Goal: Answer question/provide support: Share knowledge or assist other users

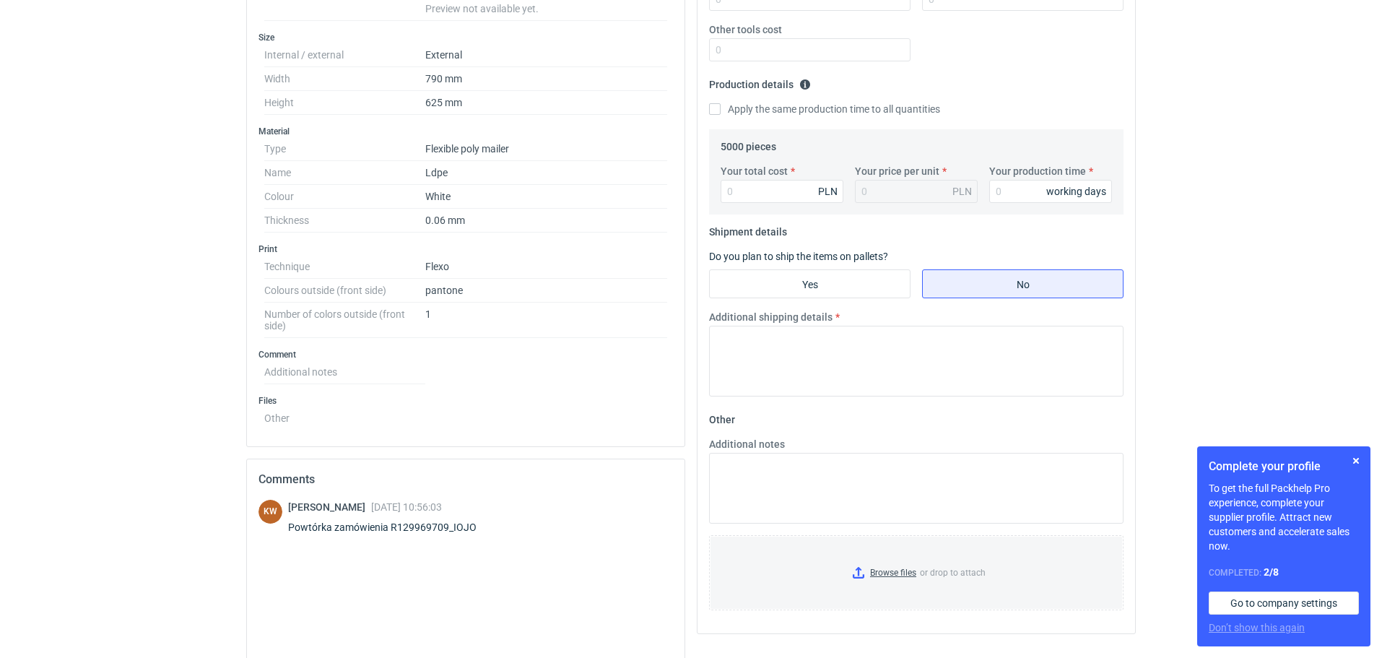
scroll to position [402, 0]
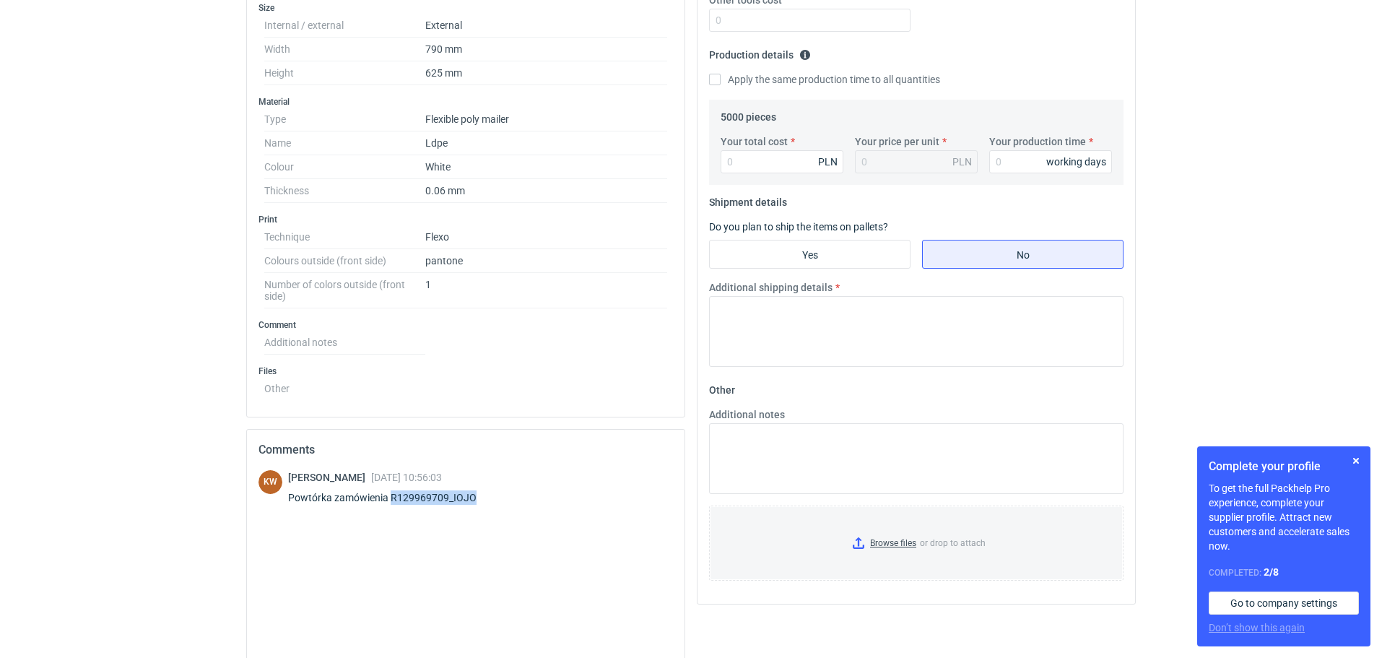
drag, startPoint x: 490, startPoint y: 499, endPoint x: 389, endPoint y: 503, distance: 101.2
click at [389, 503] on div "Powtórka zamówienia R129969709_IOJO" at bounding box center [391, 497] width 206 height 14
copy div "R129969709_IOJO"
click at [512, 591] on div "KW Klaudia Wiśniewska 09 Oct 2025 10:56:03 Powtórka zamówienia R129969709_IOJO" at bounding box center [466, 574] width 415 height 209
click at [502, 566] on div "KW Klaudia Wiśniewska 09 Oct 2025 10:56:03 Powtórka zamówienia R129969709_IOJO" at bounding box center [466, 574] width 415 height 209
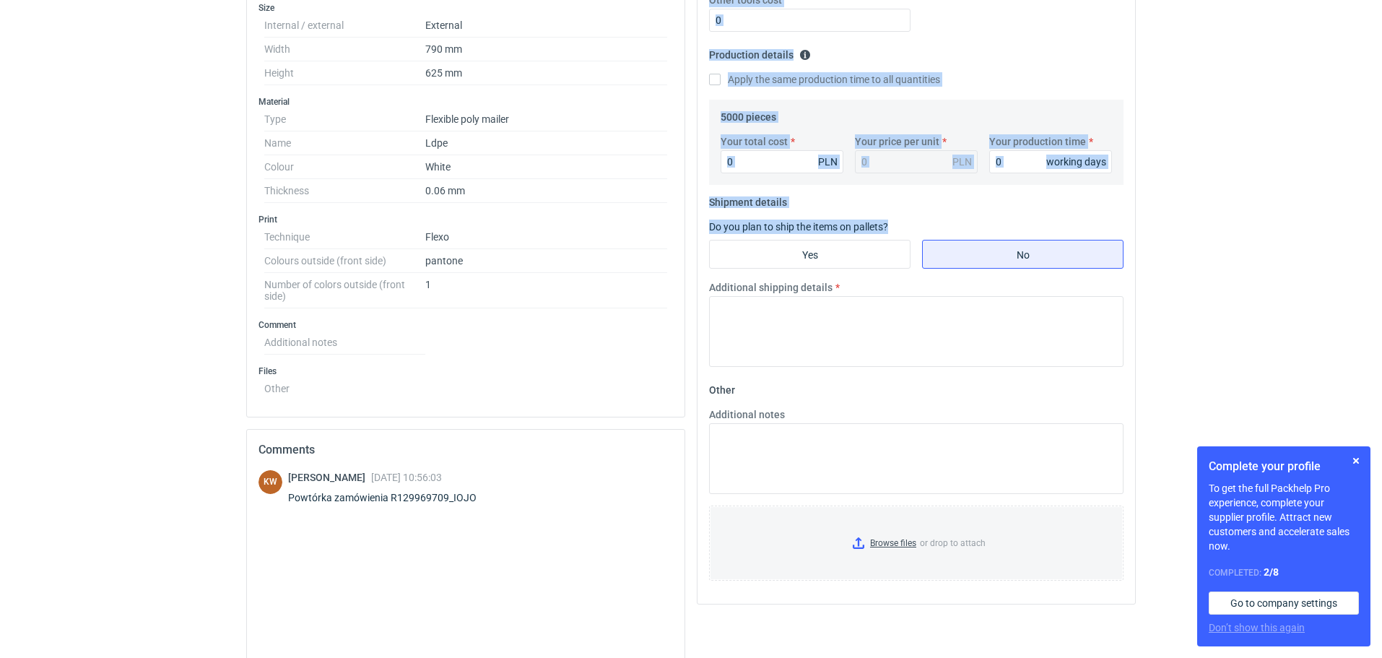
drag, startPoint x: 1382, startPoint y: 391, endPoint x: 1386, endPoint y: 225, distance: 165.4
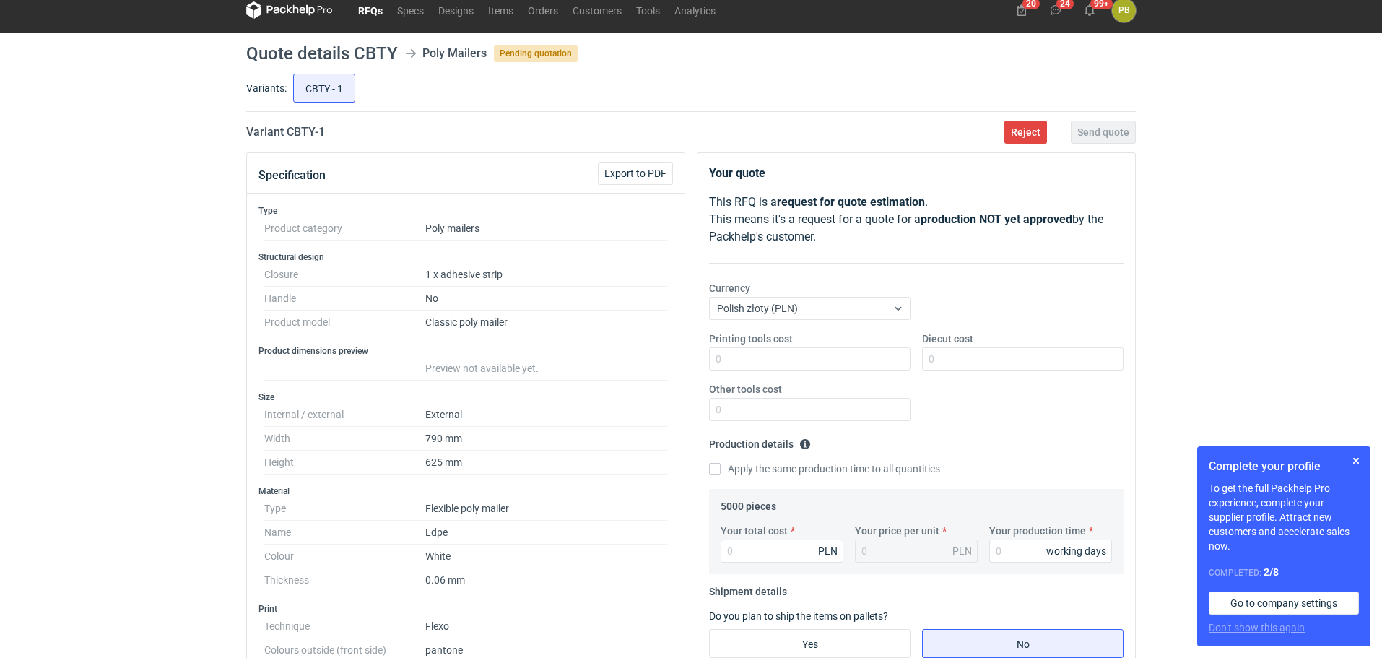
scroll to position [0, 0]
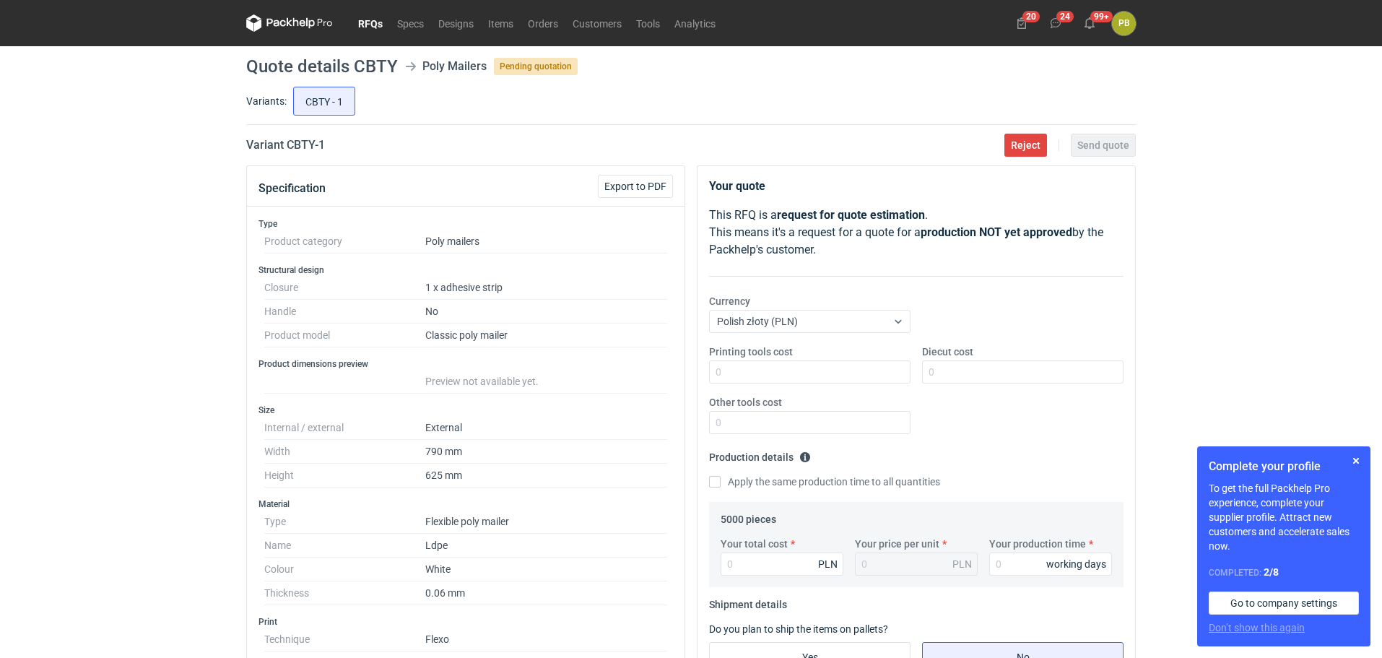
click at [368, 22] on link "RFQs" at bounding box center [370, 22] width 39 height 17
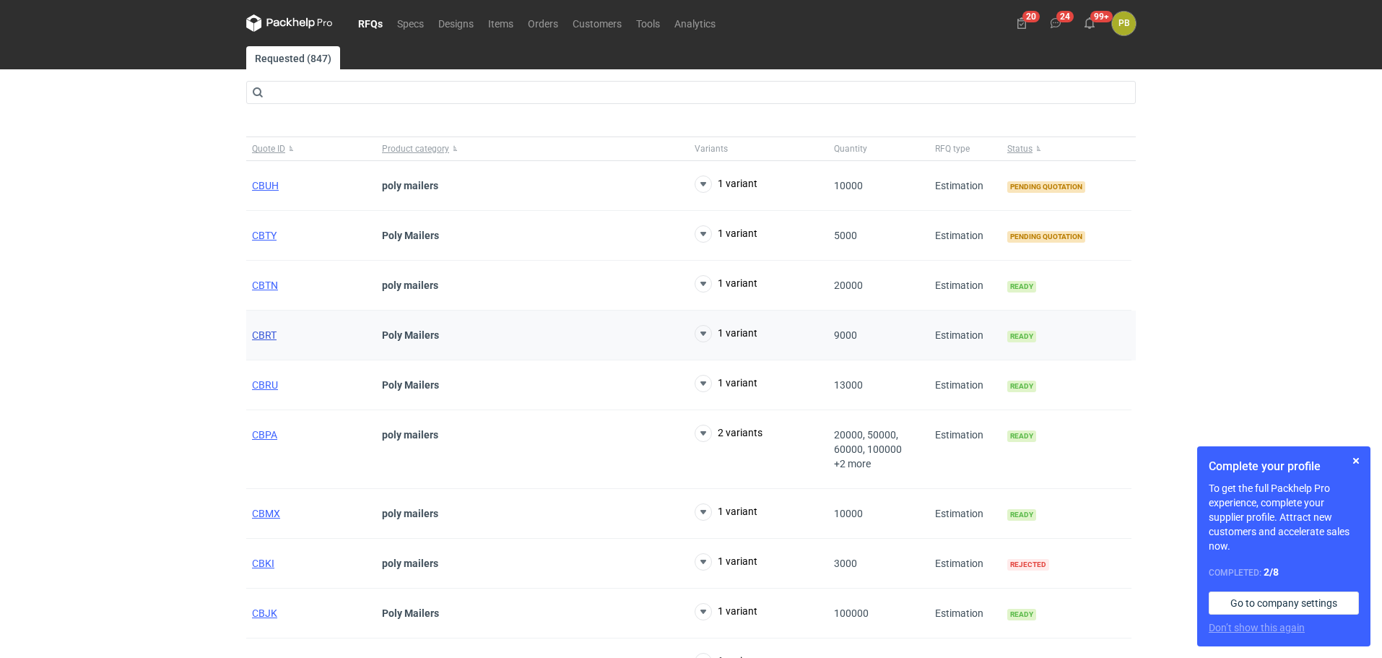
click at [259, 331] on span "CBRT" at bounding box center [264, 335] width 25 height 12
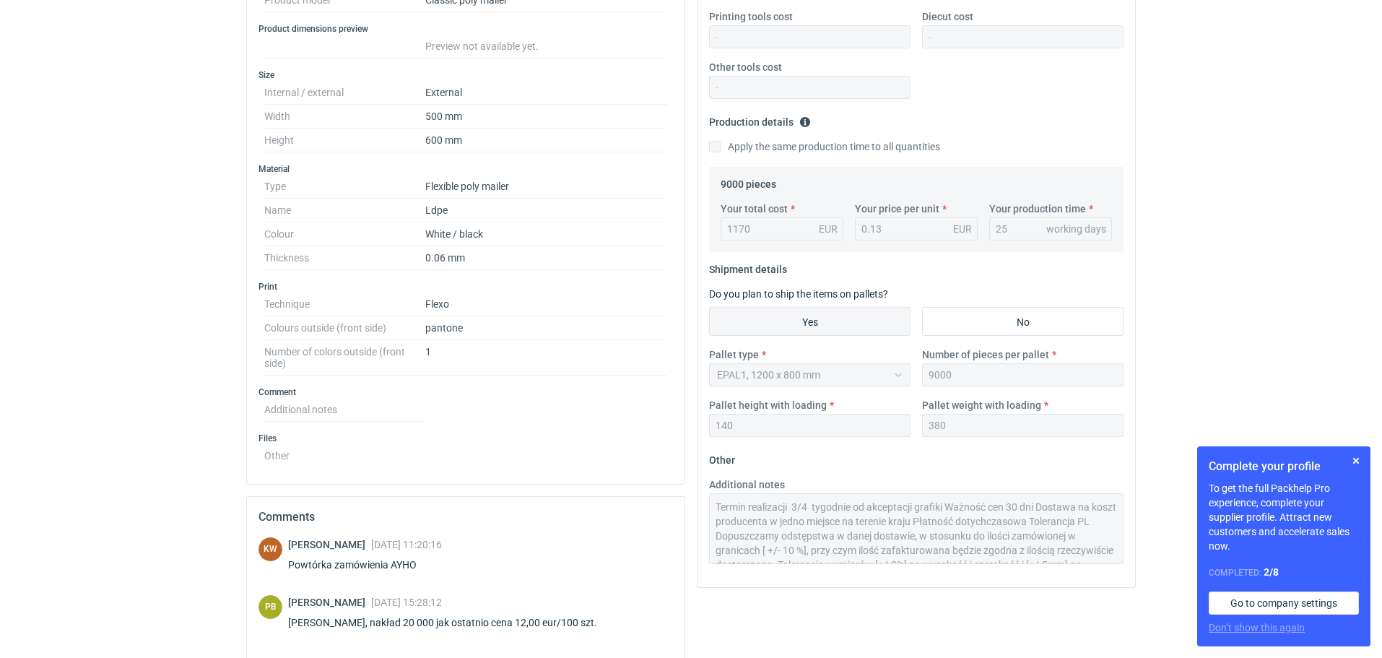
scroll to position [376, 0]
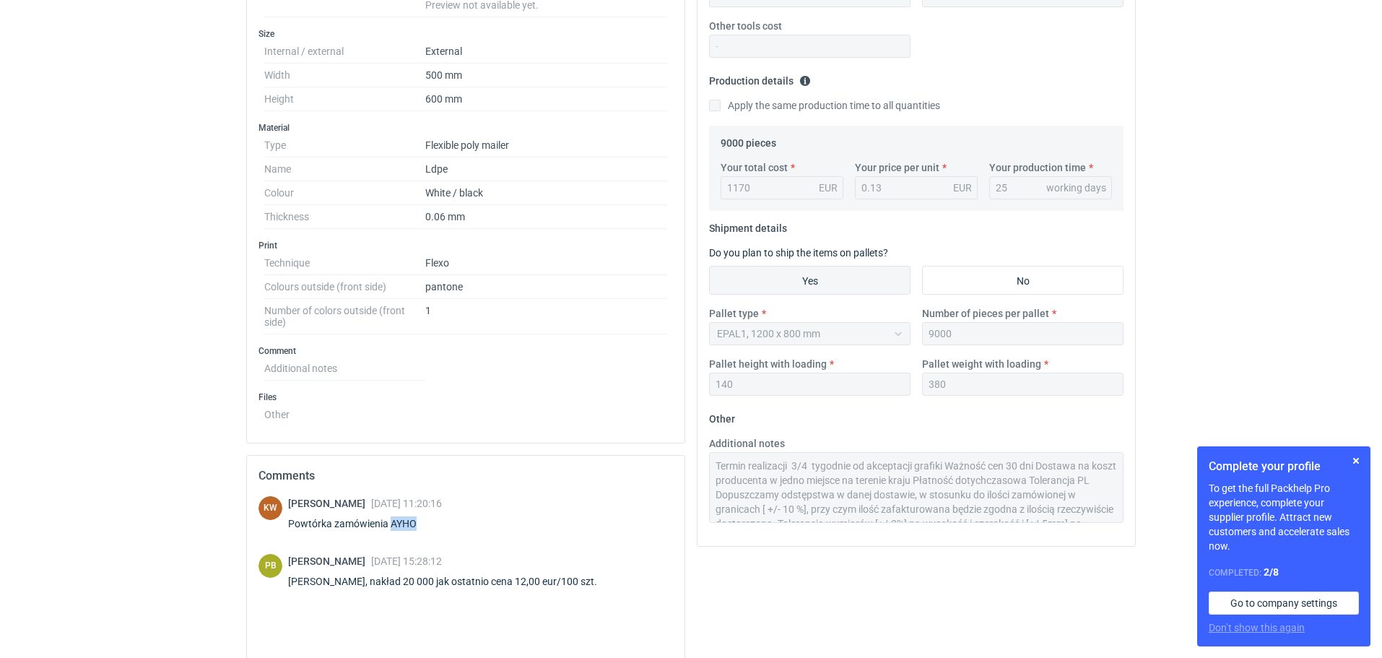
drag, startPoint x: 420, startPoint y: 523, endPoint x: 391, endPoint y: 526, distance: 29.0
click at [391, 526] on div "Powtórka zamówienia AYHO" at bounding box center [365, 523] width 154 height 14
copy div "AYHO"
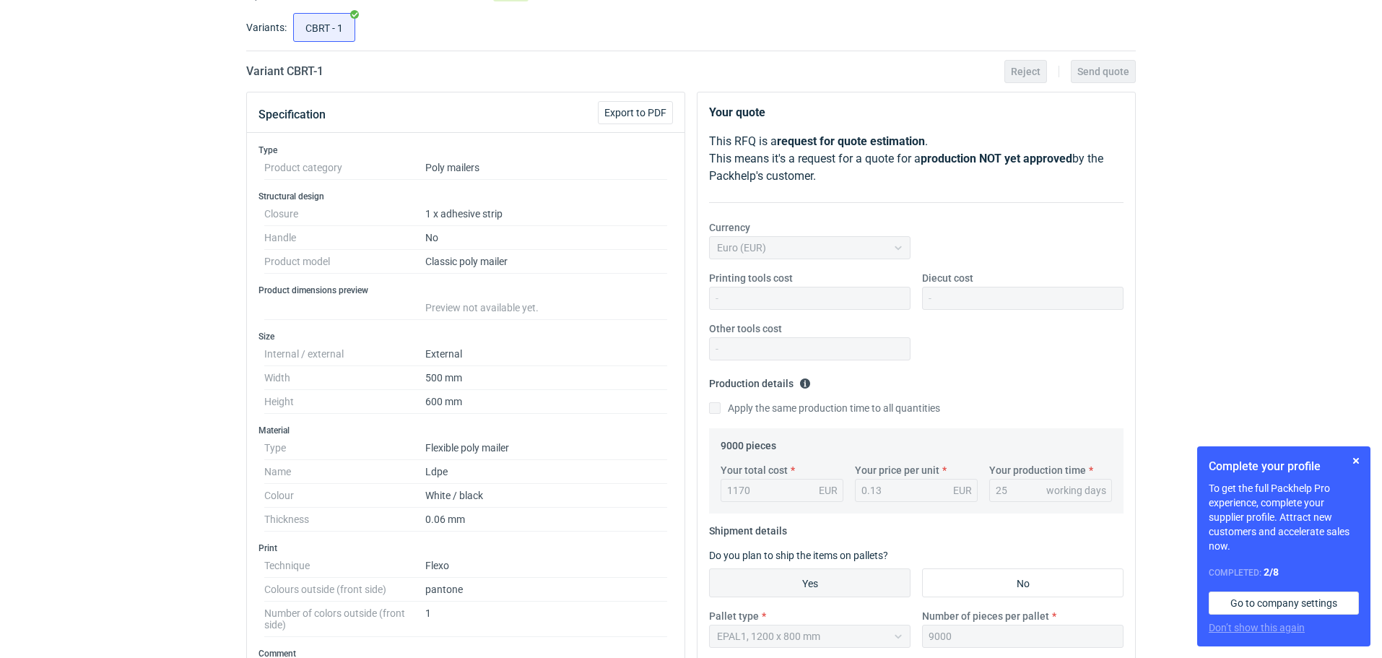
scroll to position [0, 0]
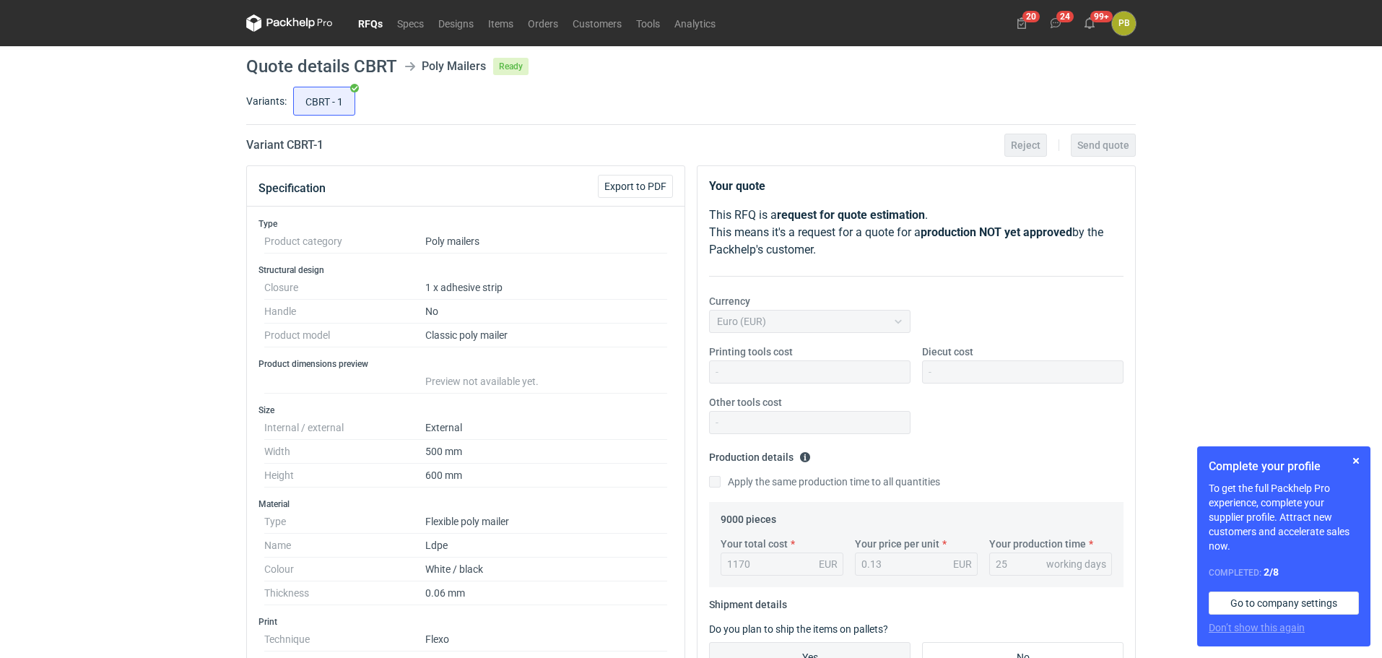
click at [367, 25] on link "RFQs" at bounding box center [370, 22] width 39 height 17
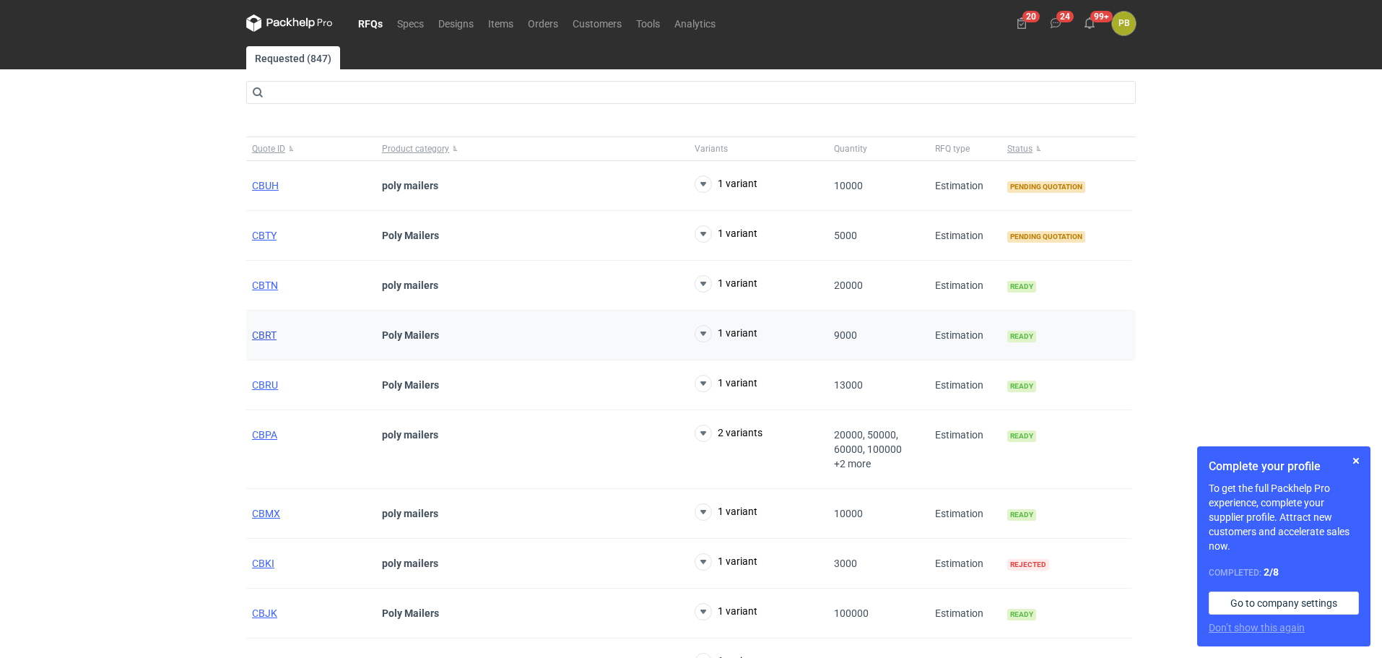
click at [261, 334] on span "CBRT" at bounding box center [264, 335] width 25 height 12
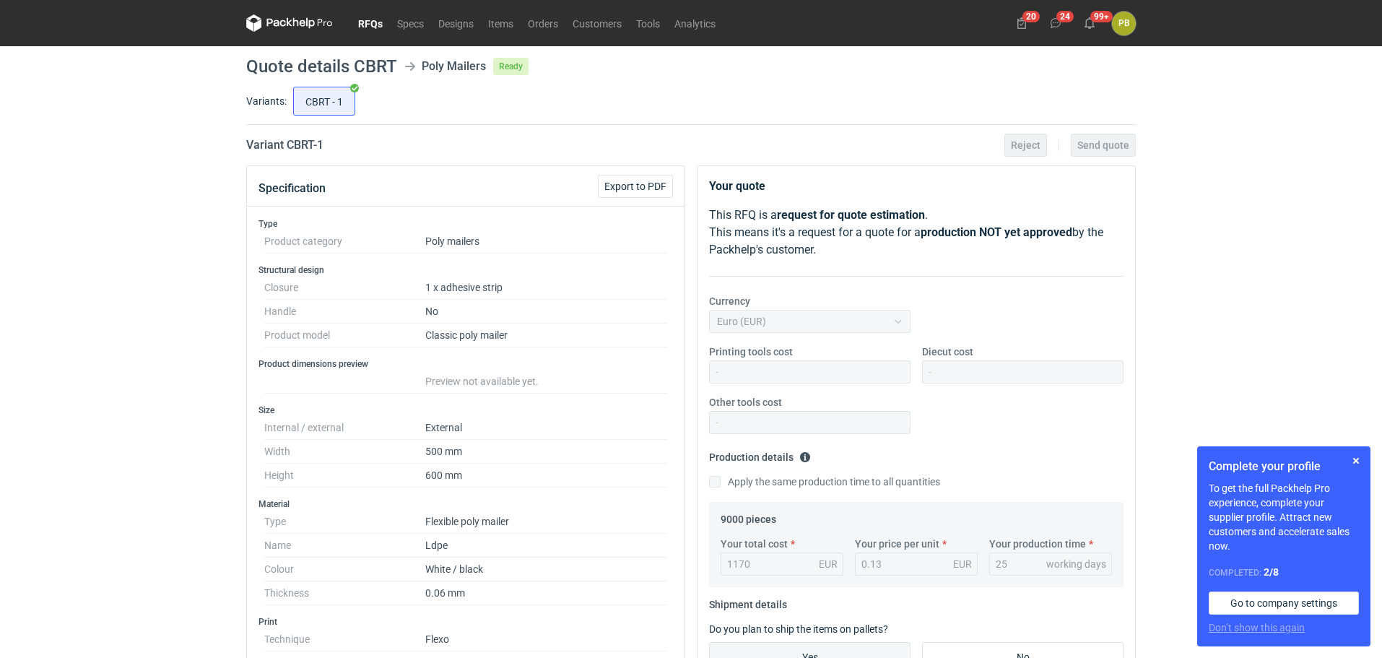
click at [365, 24] on link "RFQs" at bounding box center [370, 22] width 39 height 17
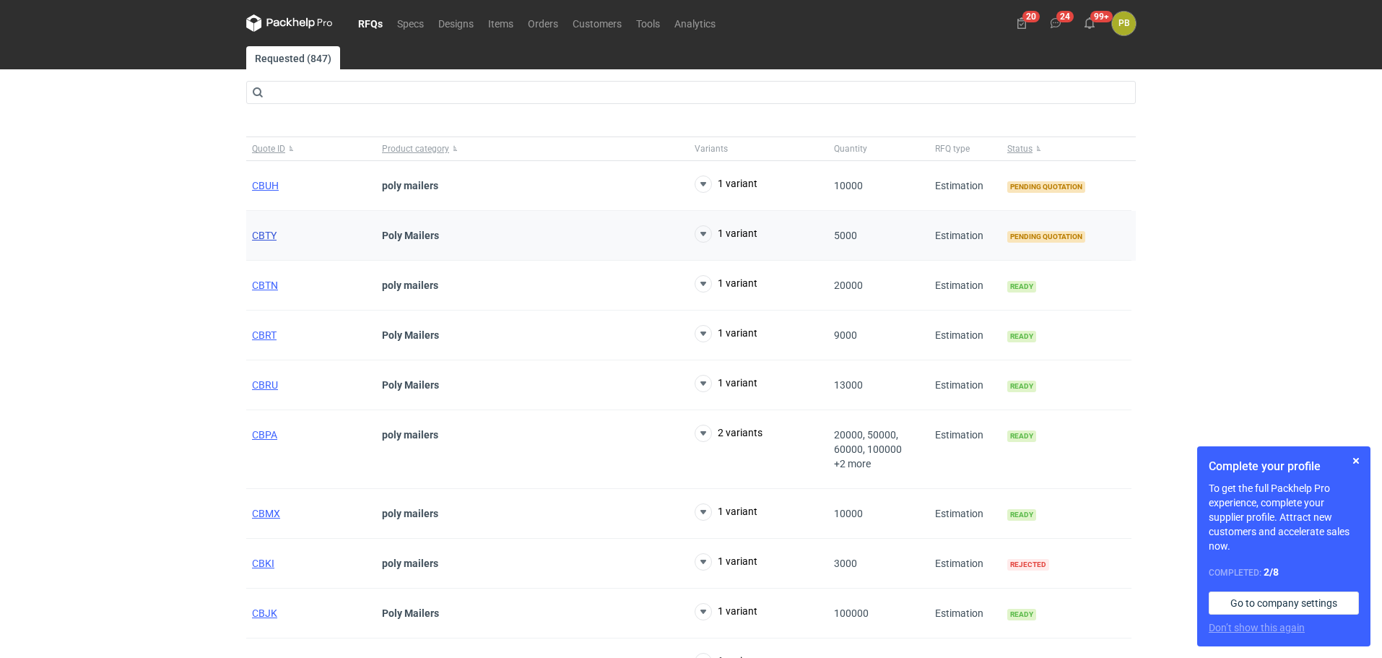
click at [264, 234] on span "CBTY" at bounding box center [264, 236] width 25 height 12
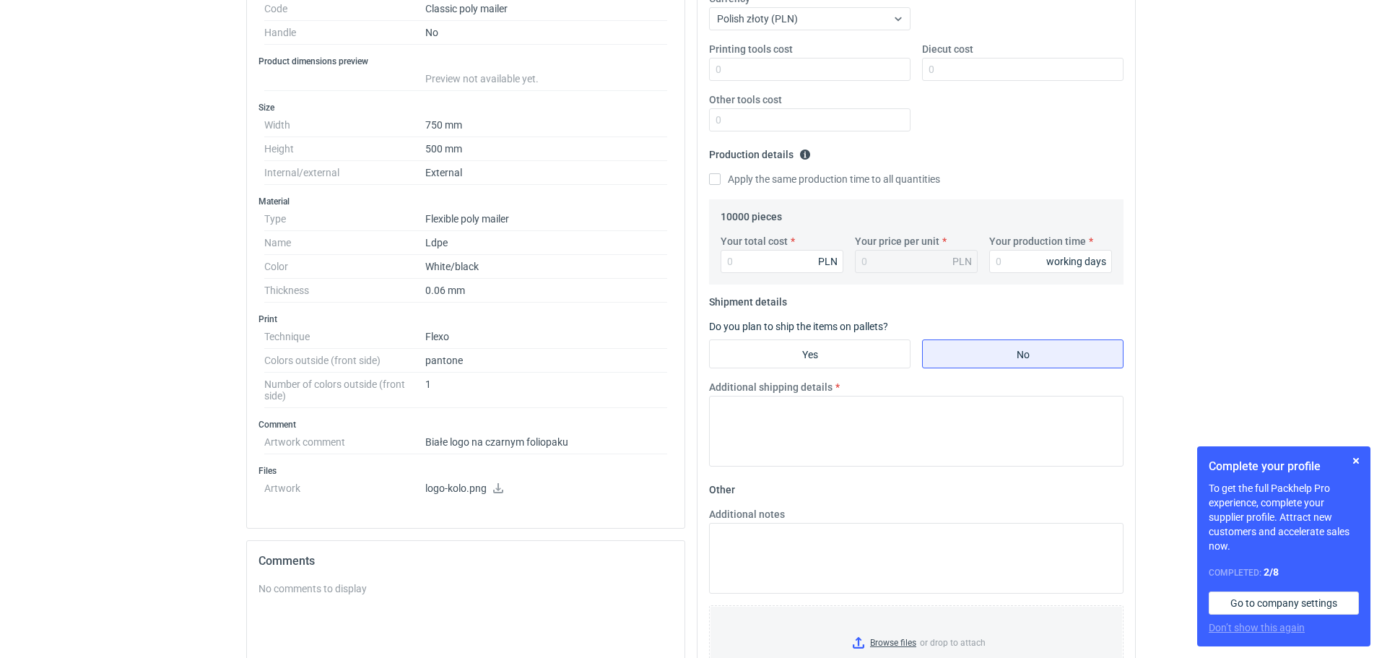
scroll to position [323, 0]
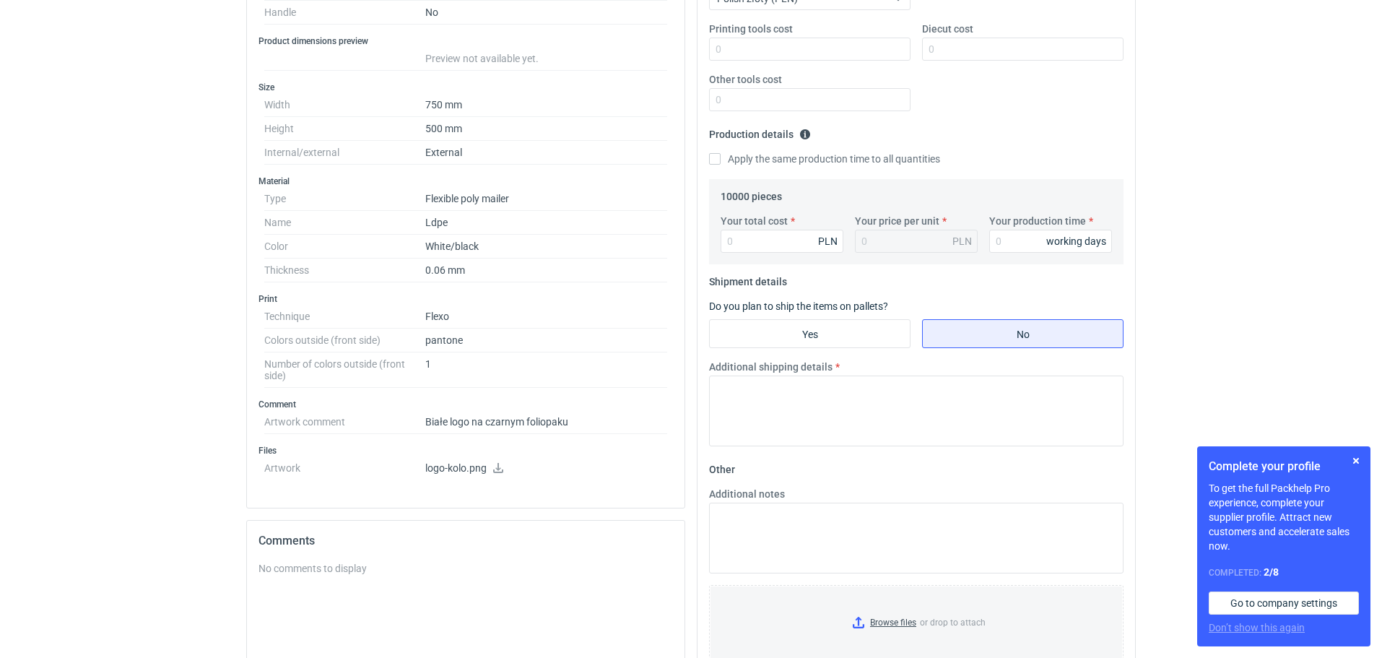
click at [501, 467] on icon at bounding box center [499, 468] width 12 height 10
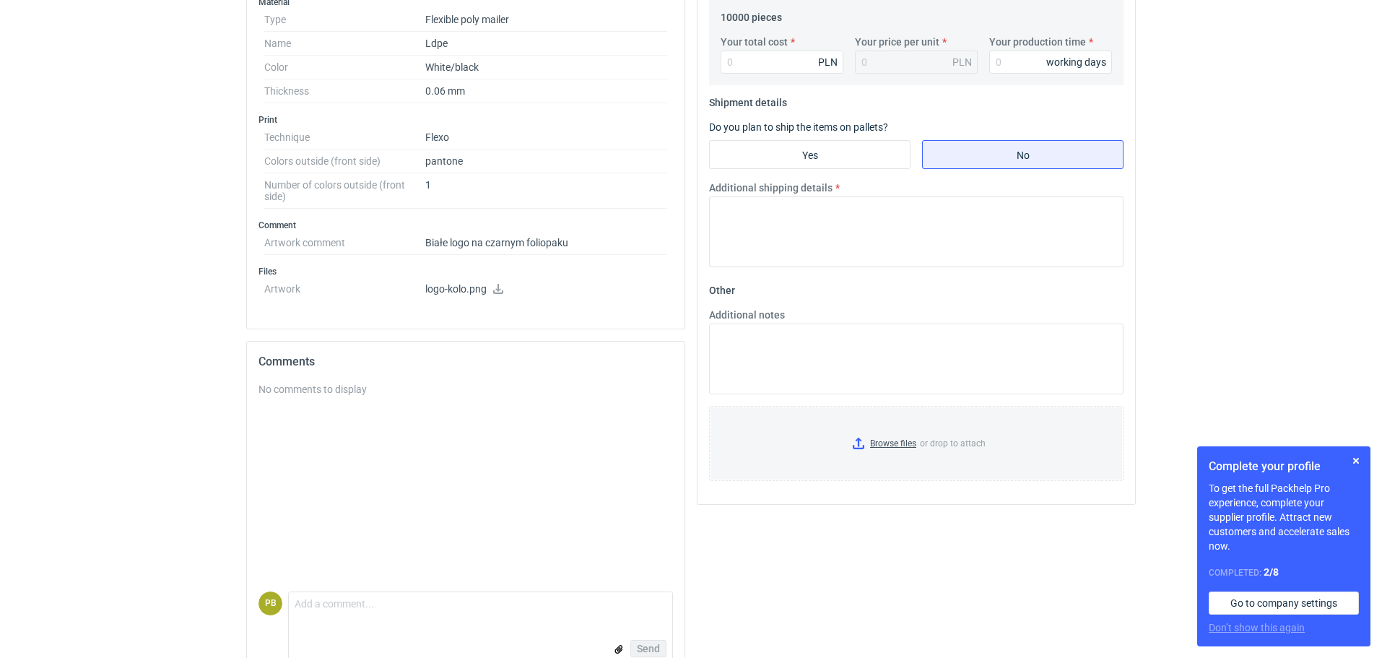
scroll to position [532, 0]
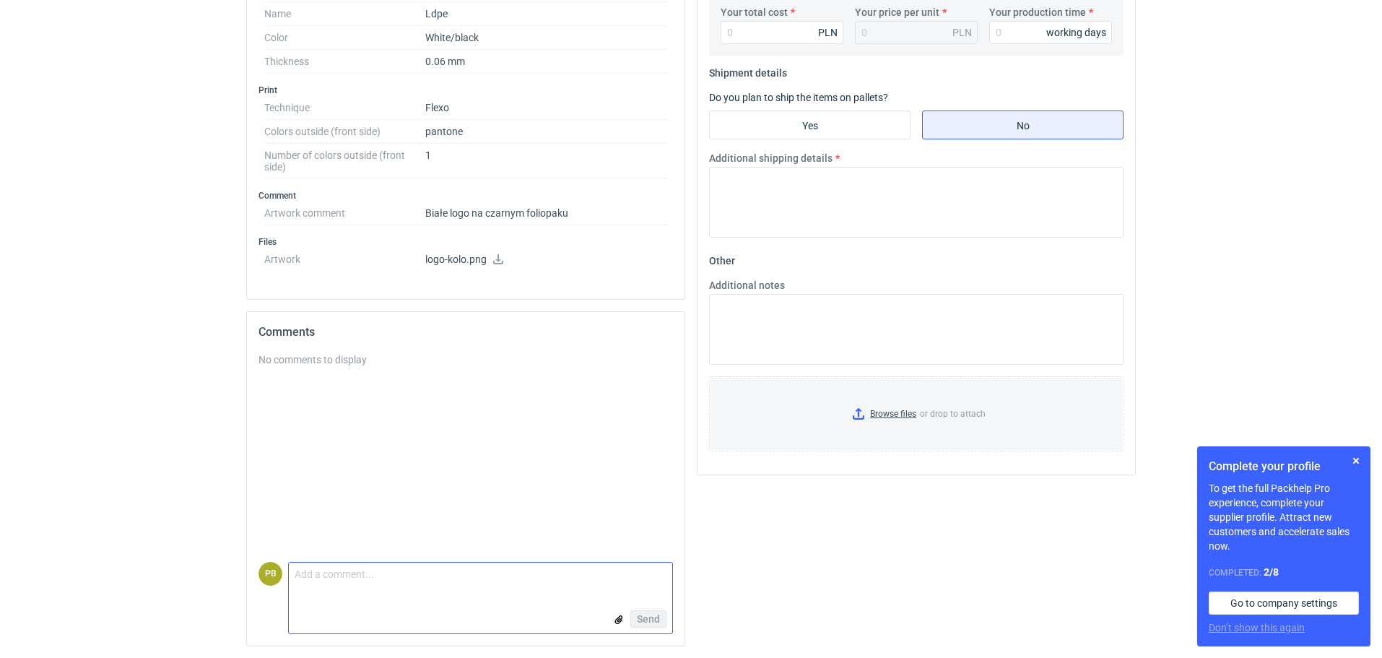
click at [320, 576] on textarea "Comment message" at bounding box center [480, 578] width 383 height 30
type textarea "D"
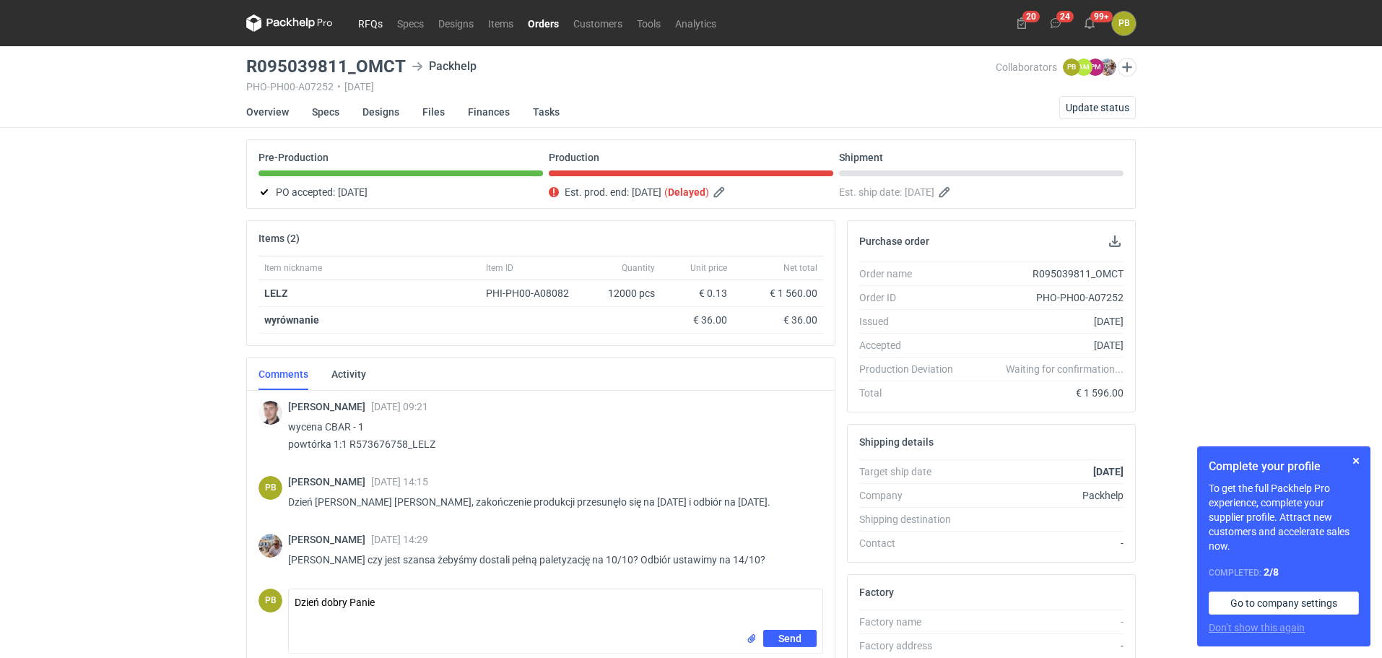
click at [368, 19] on link "RFQs" at bounding box center [370, 22] width 39 height 17
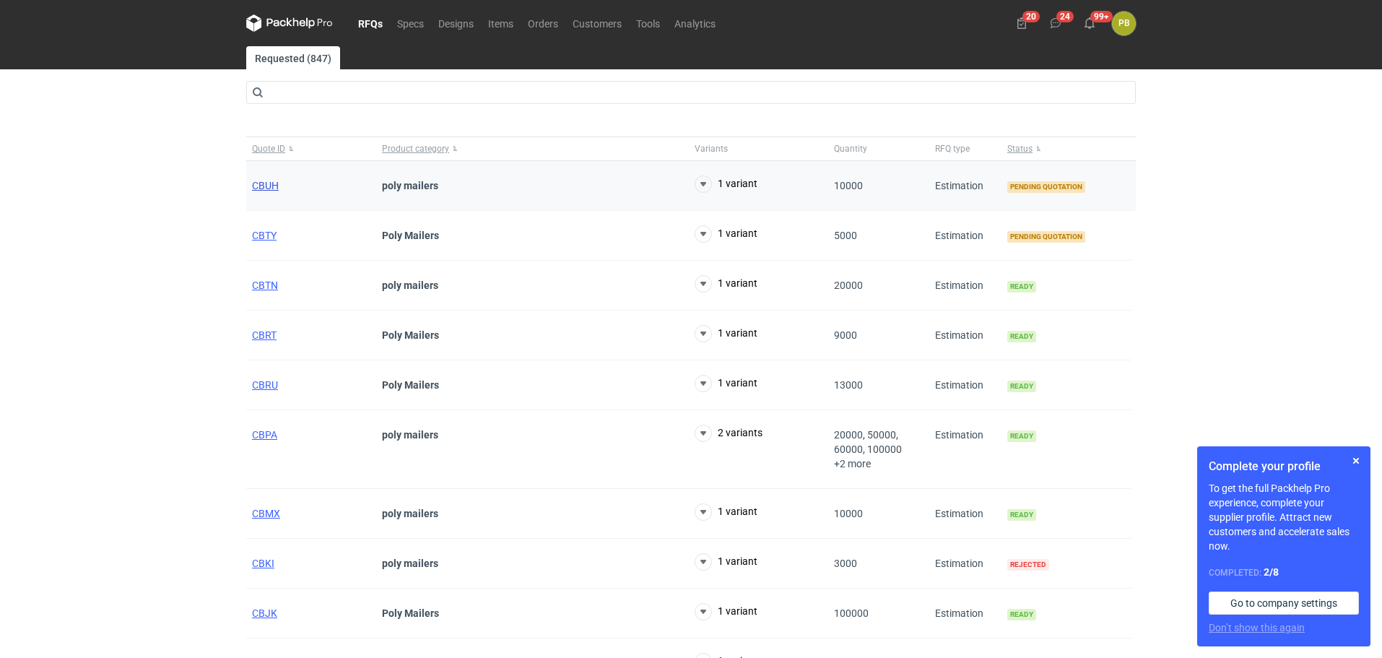
click at [269, 181] on span "CBUH" at bounding box center [265, 186] width 27 height 12
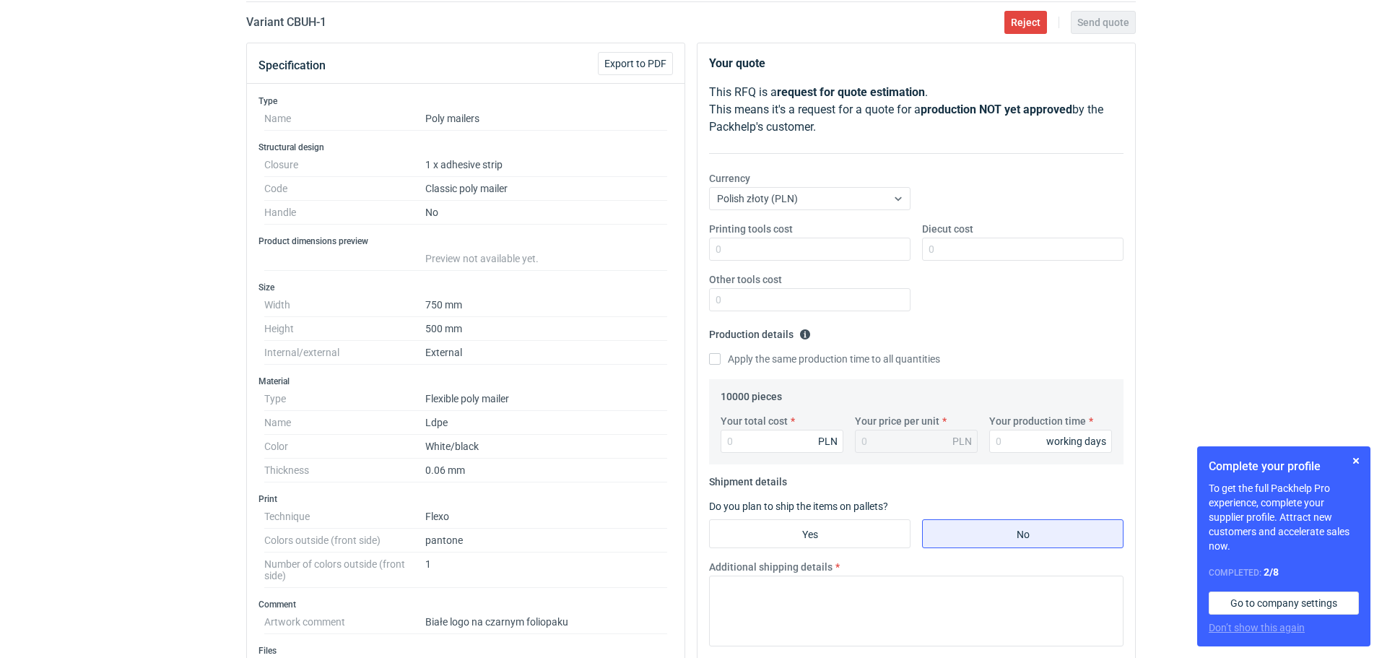
scroll to position [144, 0]
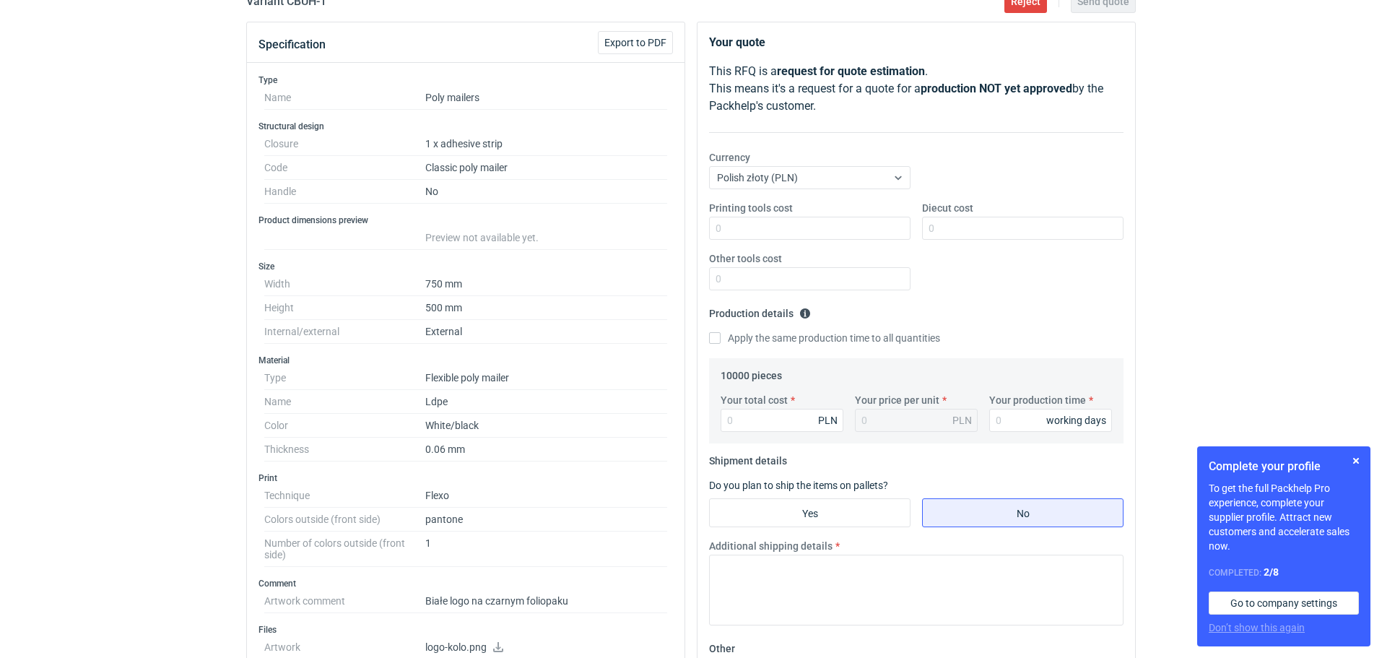
click at [1188, 229] on div "RFQs Specs Designs Items Orders Customers Tools Analytics 20 24 99+ PB Piotr Bo…" at bounding box center [691, 185] width 1382 height 658
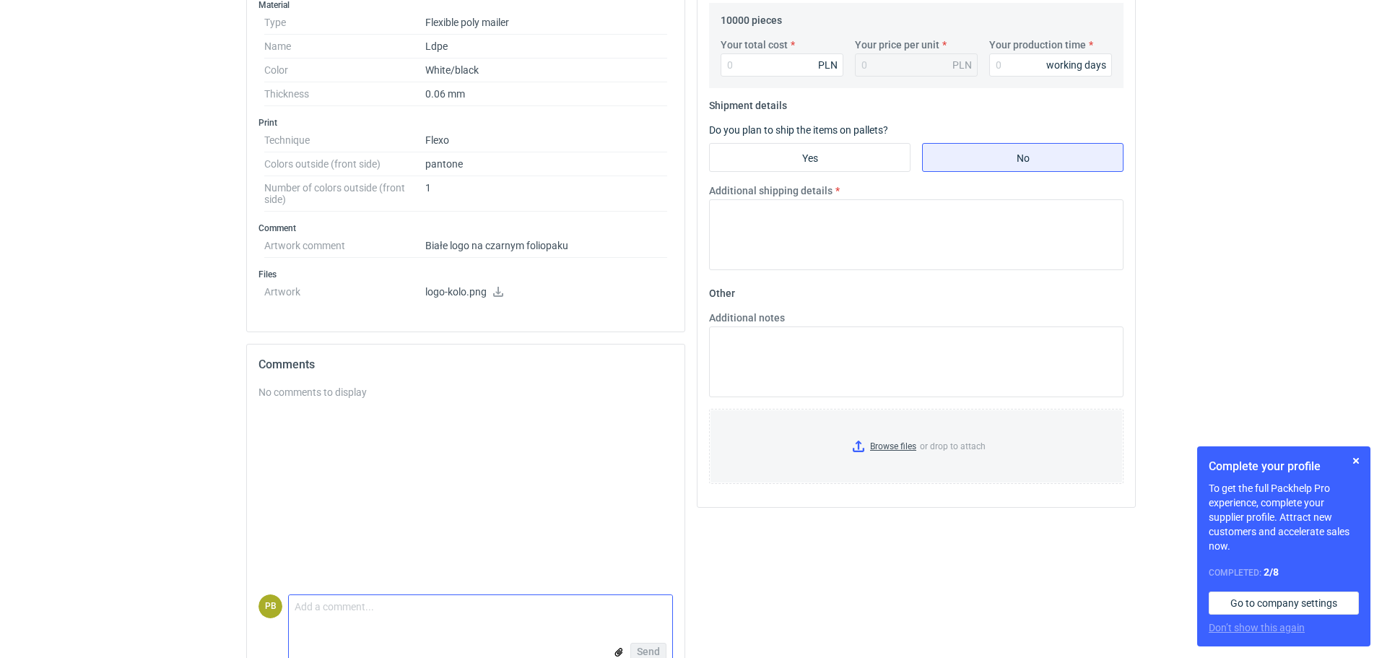
scroll to position [532, 0]
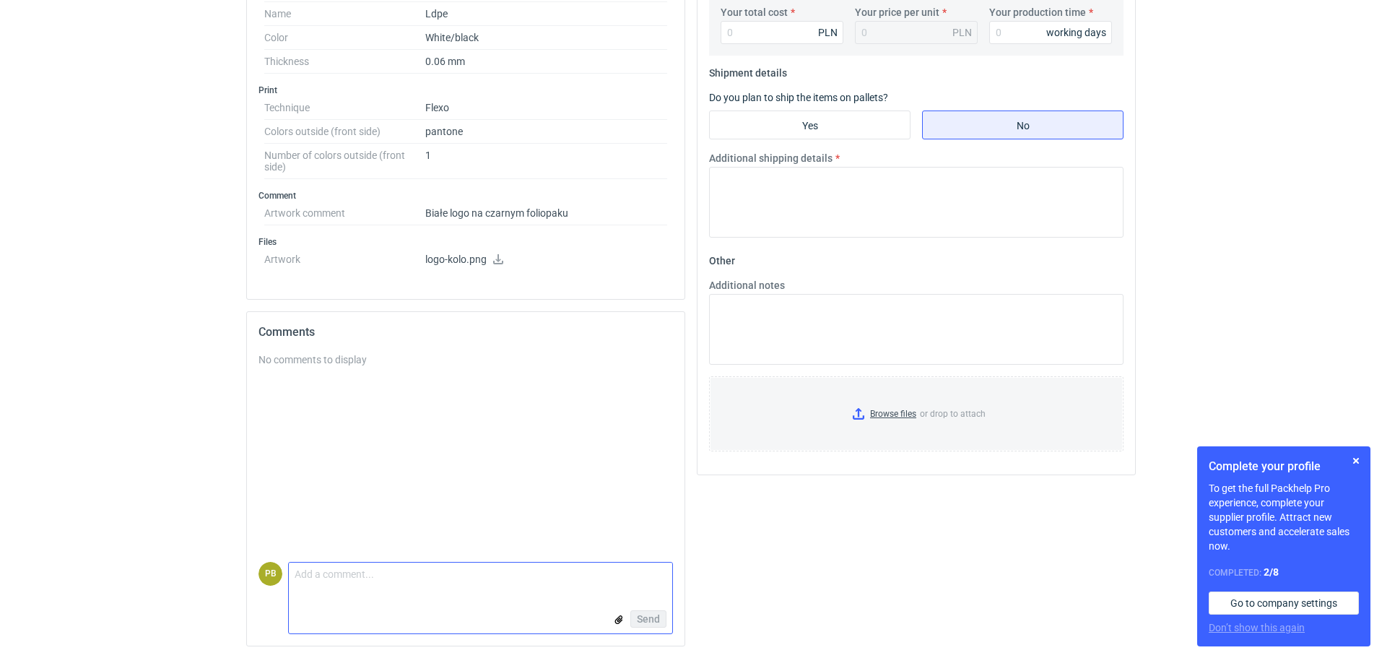
click at [298, 569] on textarea "Comment message" at bounding box center [480, 578] width 383 height 30
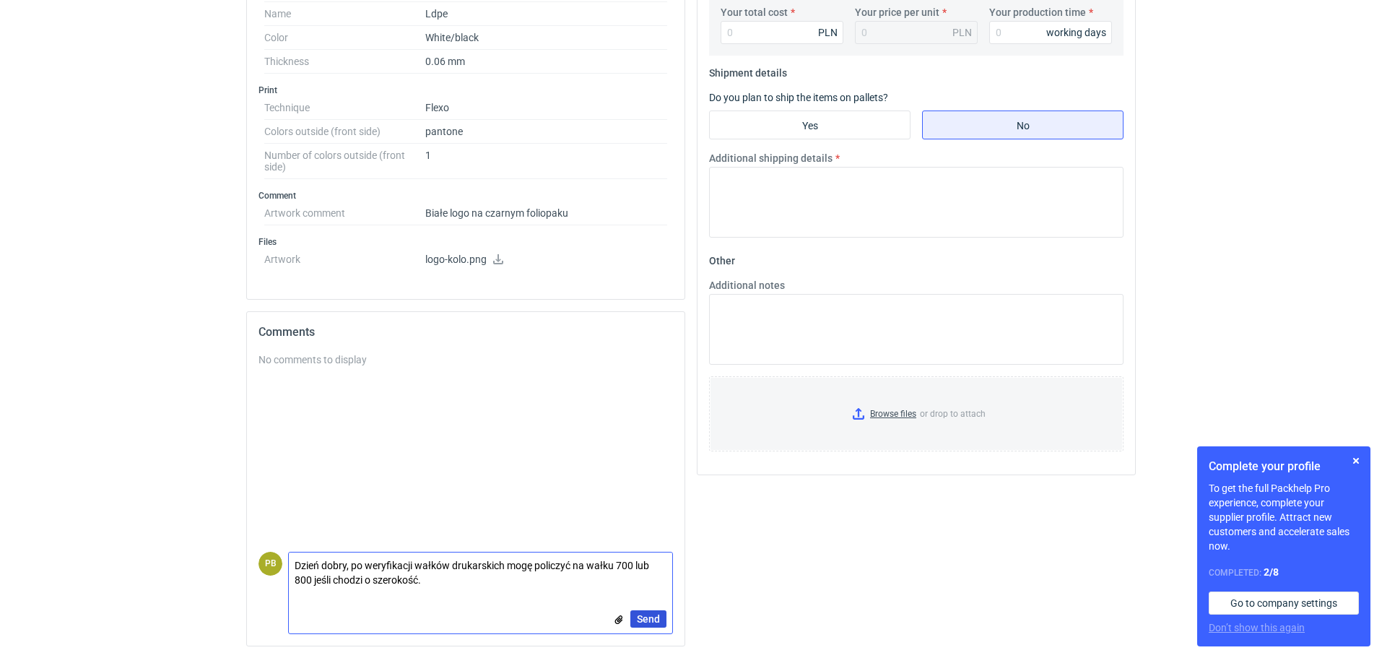
type textarea "Dzień dobry, po weryfikacji wałków drukarskich mogę policzyć na wałku 700 lub 8…"
click at [634, 612] on button "Send" at bounding box center [648, 618] width 36 height 17
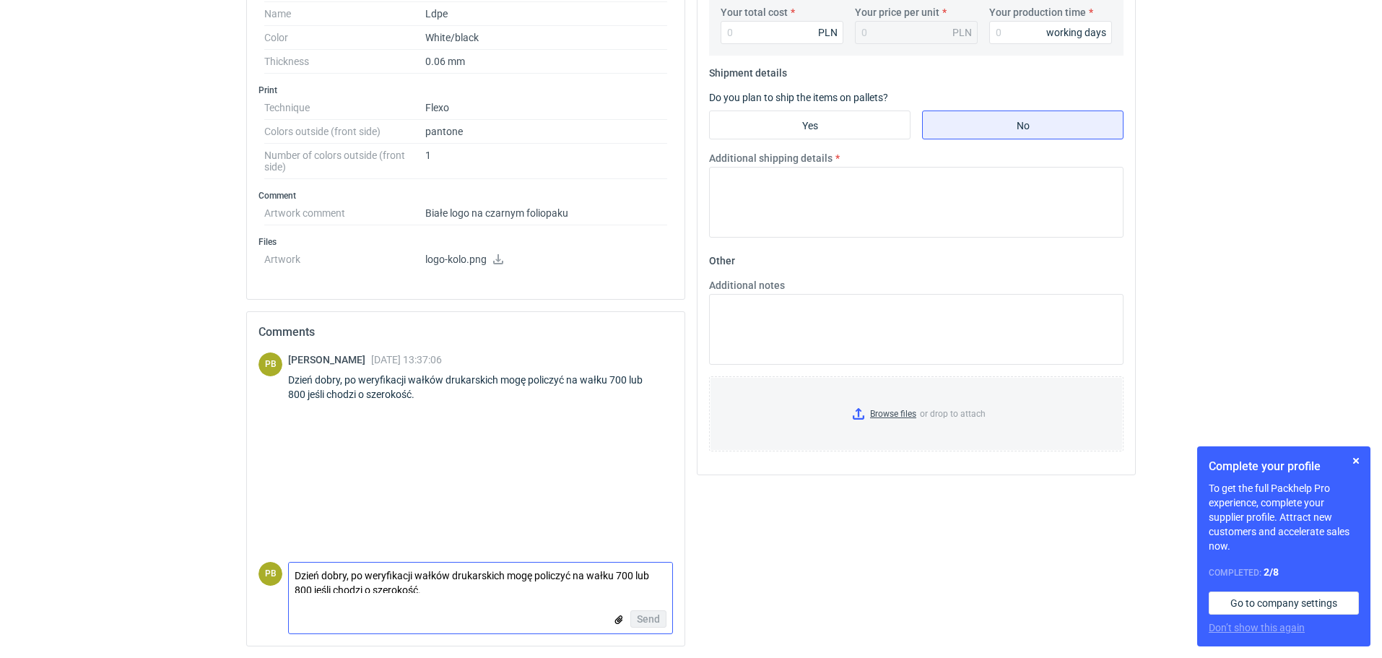
click at [365, 564] on textarea "Dzień dobry, po weryfikacji wałków drukarskich mogę policzyć na wałku 700 lub 8…" at bounding box center [480, 578] width 383 height 30
type textarea "Przepraszam ale jednak jest wałek 750, już wysyłam ofertę."
click at [645, 614] on span "Send" at bounding box center [648, 619] width 23 height 10
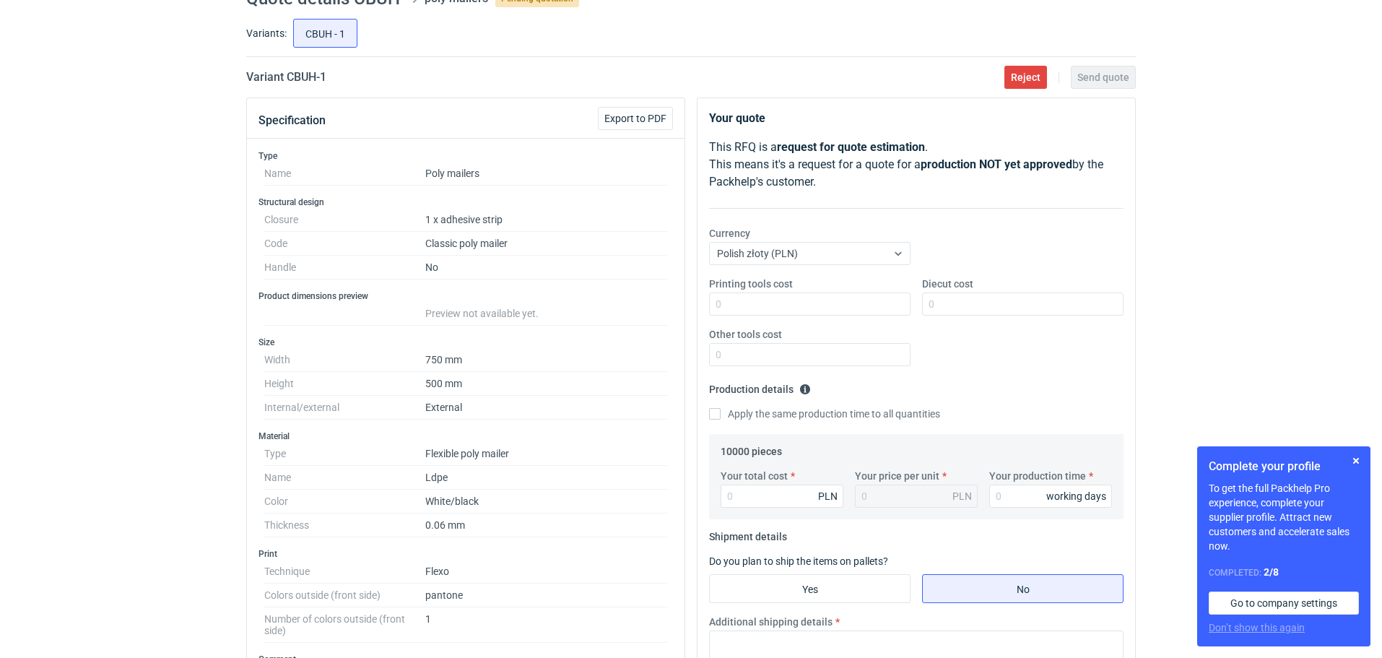
scroll to position [18, 0]
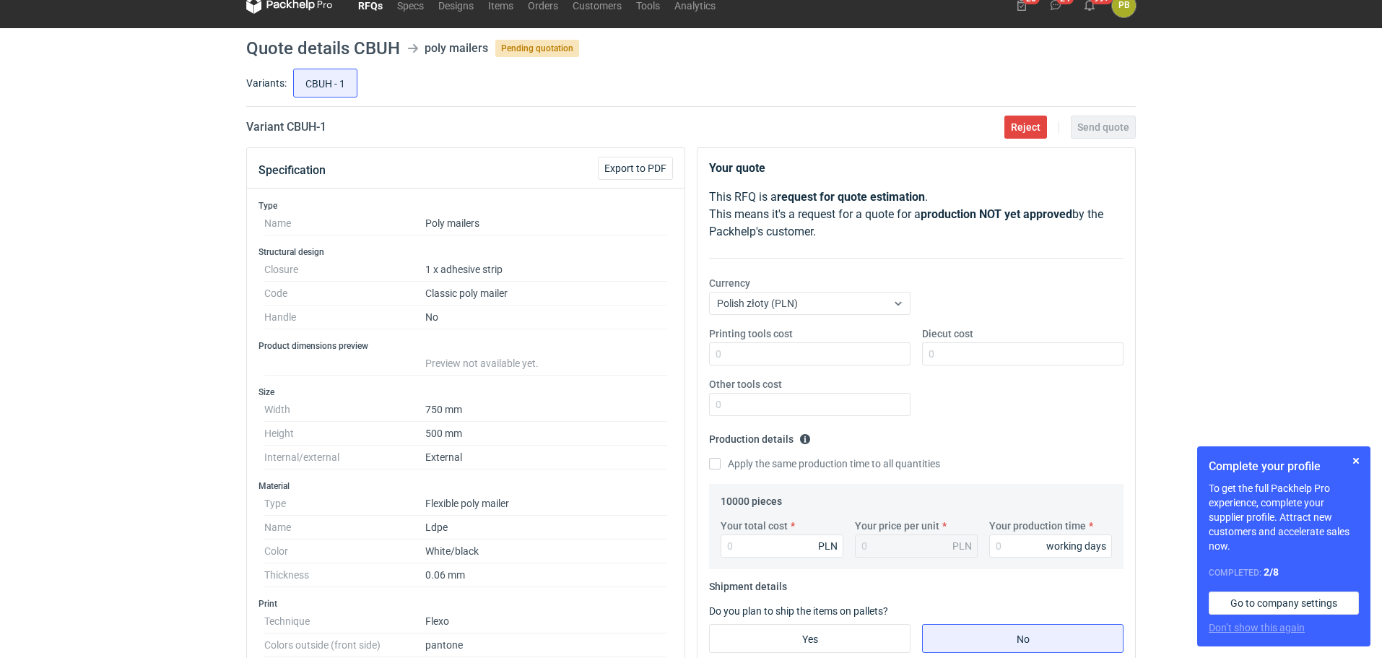
click at [373, 3] on link "RFQs" at bounding box center [370, 4] width 39 height 17
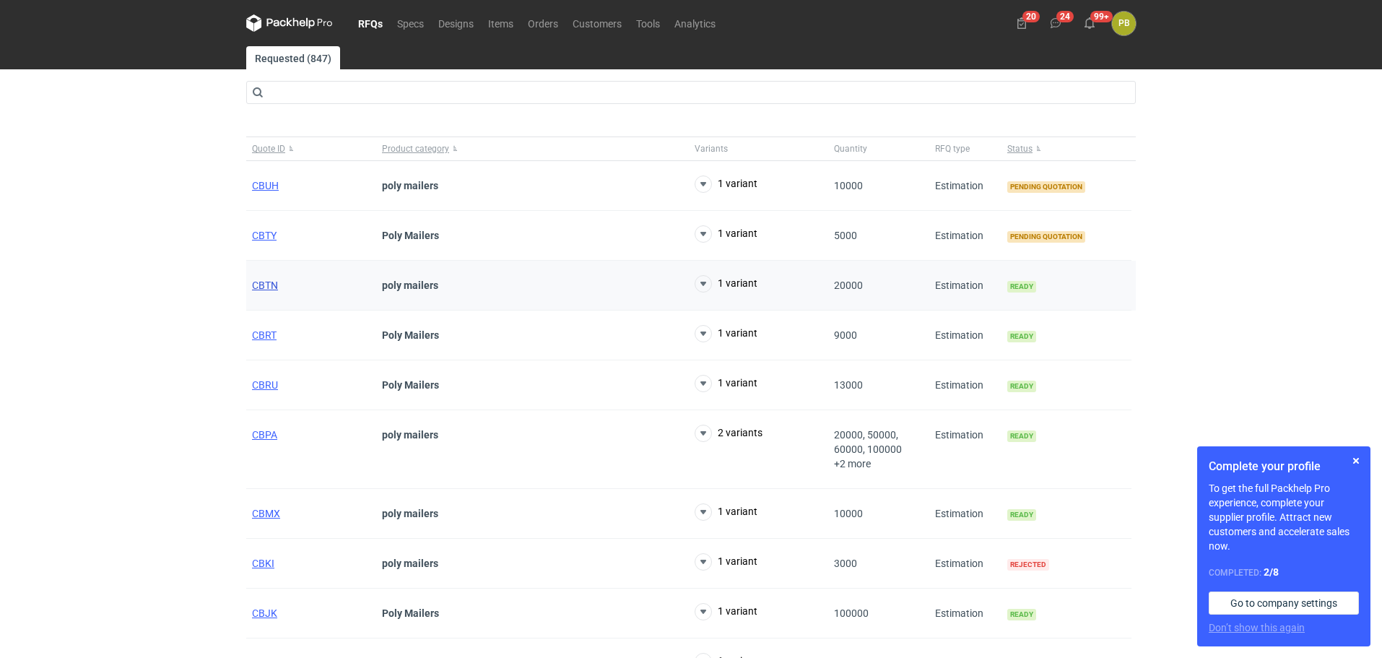
click at [272, 283] on span "CBTN" at bounding box center [265, 285] width 26 height 12
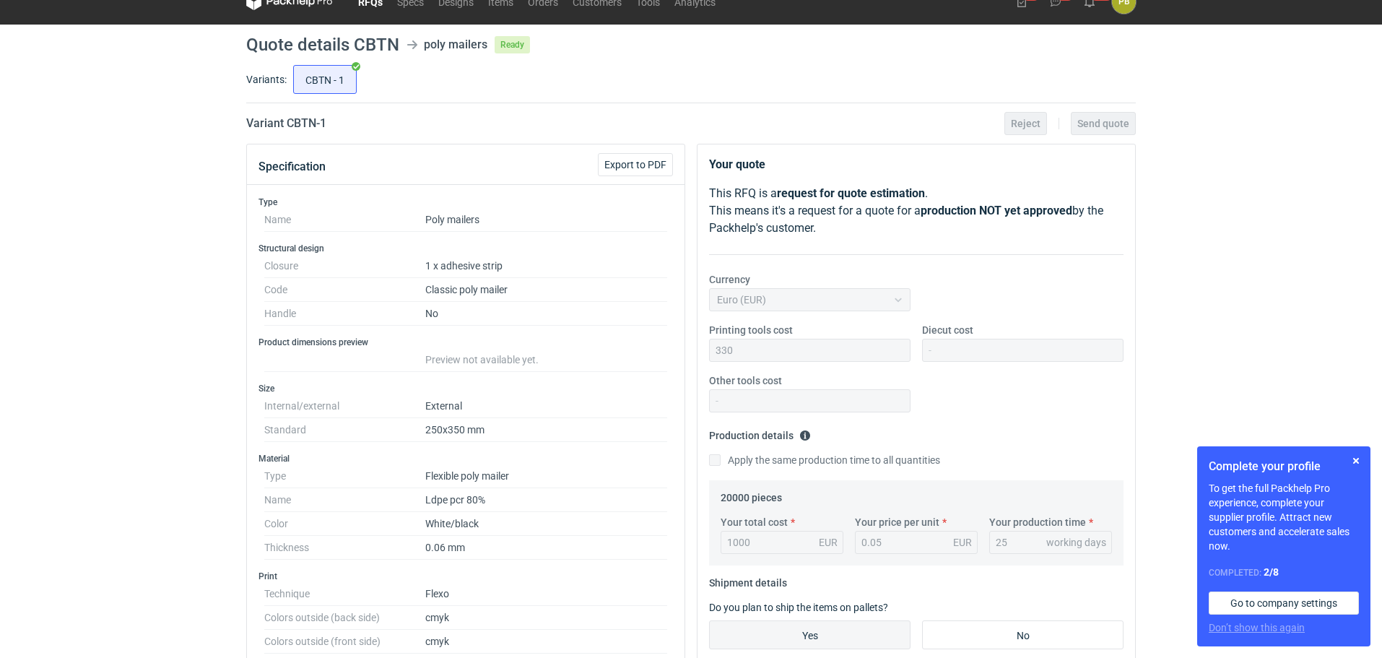
scroll to position [18, 0]
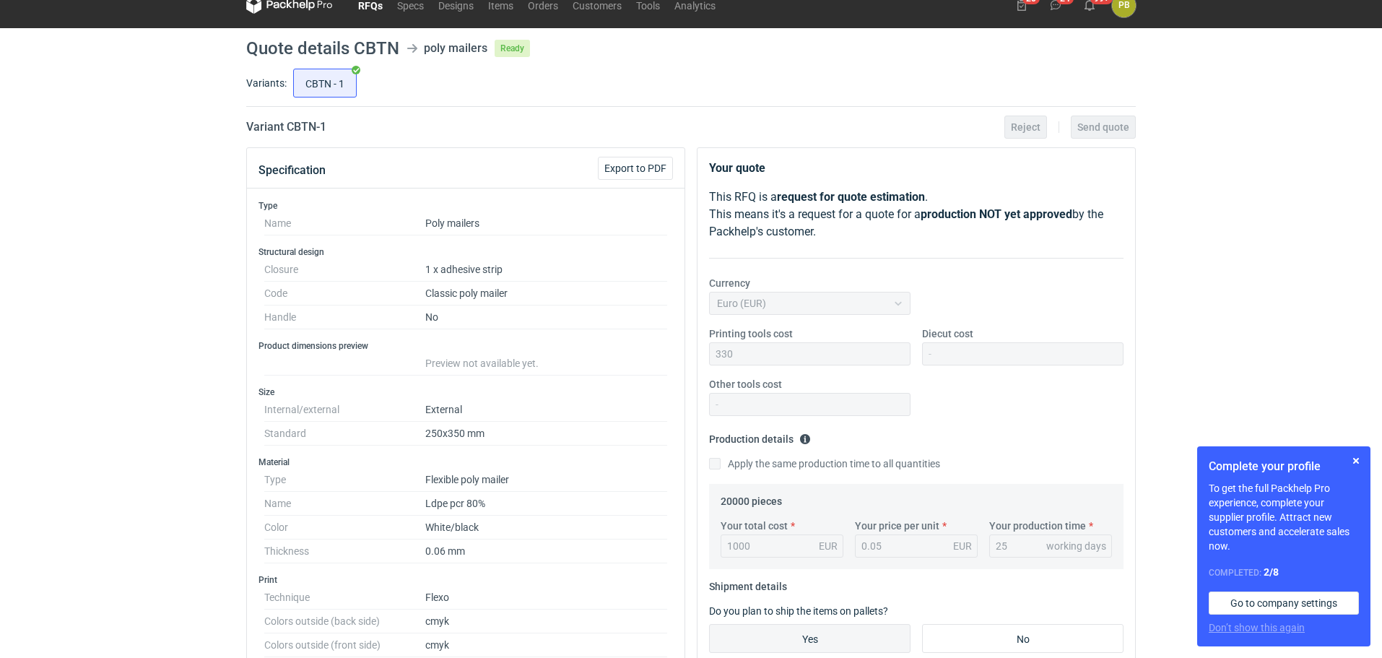
click at [368, 3] on link "RFQs" at bounding box center [370, 4] width 39 height 17
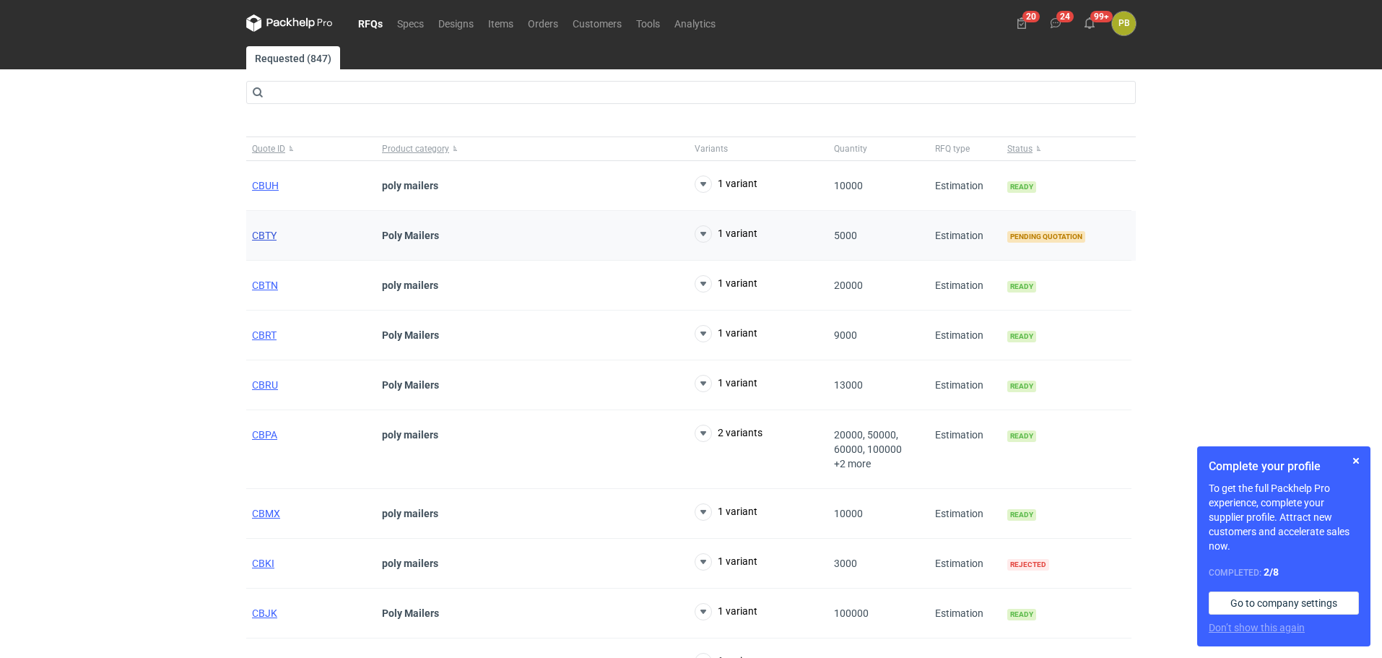
click at [262, 231] on span "CBTY" at bounding box center [264, 236] width 25 height 12
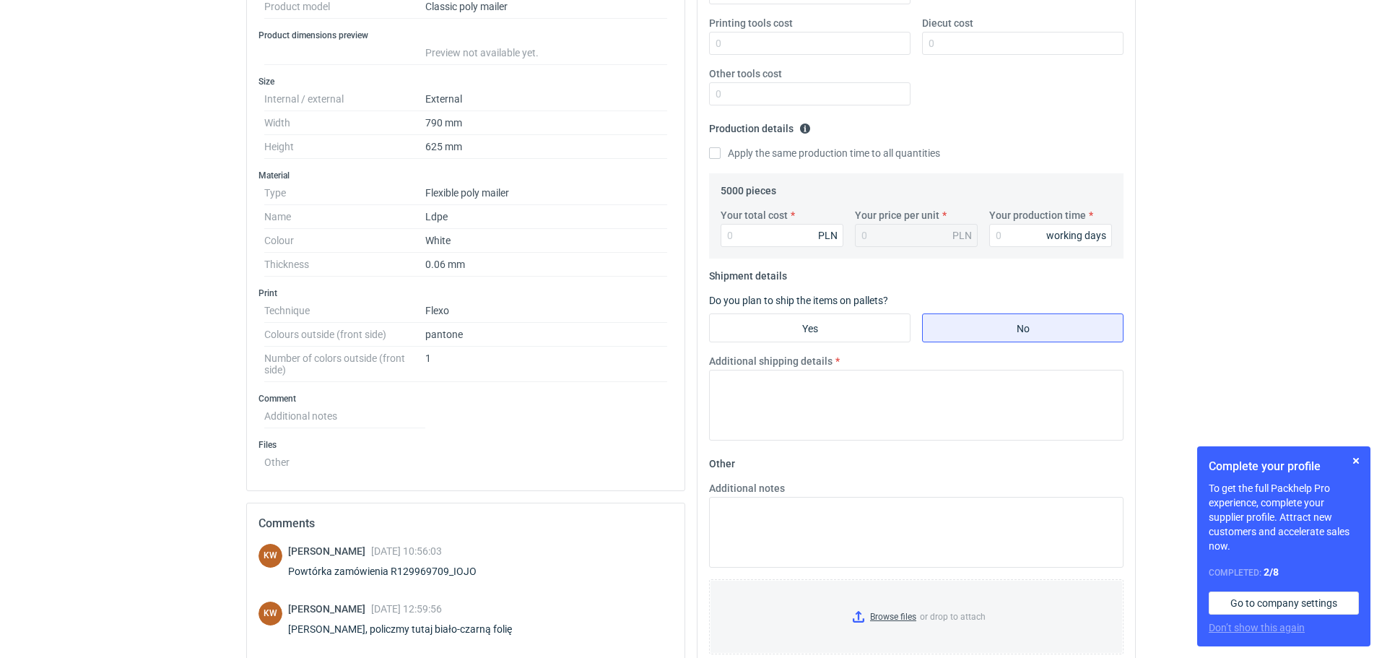
scroll to position [373, 0]
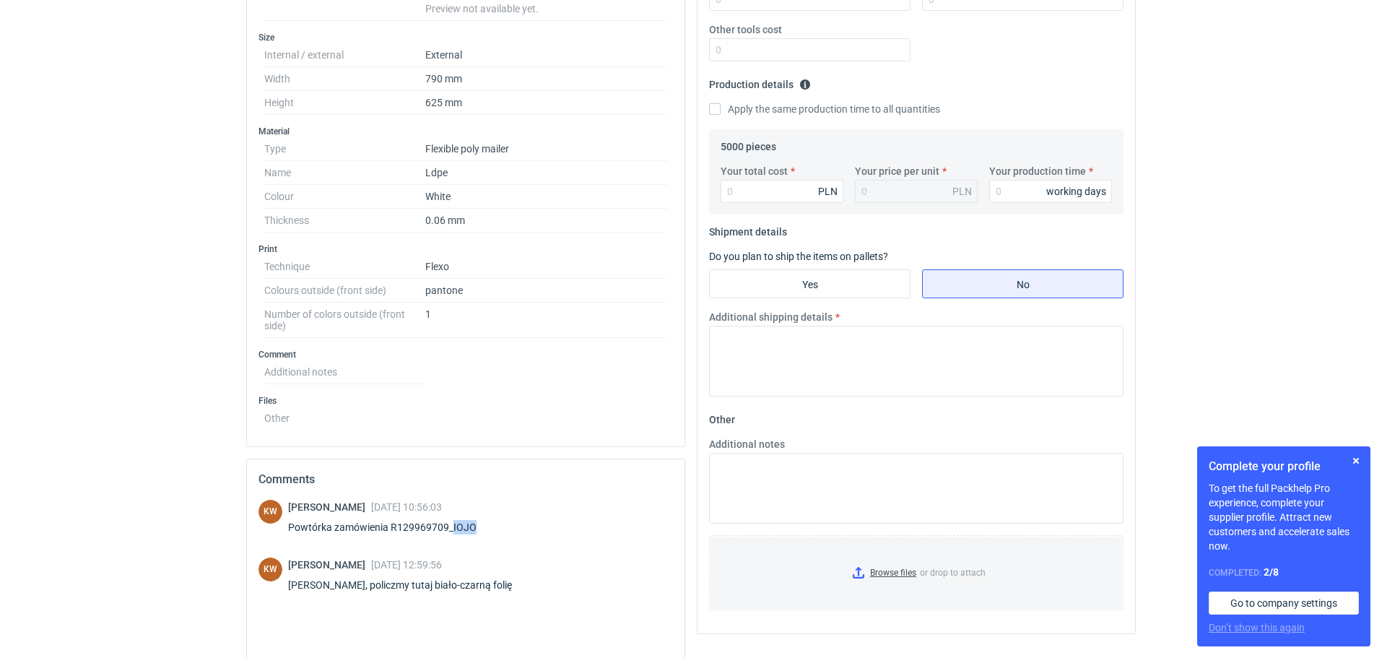
drag, startPoint x: 480, startPoint y: 526, endPoint x: 452, endPoint y: 534, distance: 28.6
click at [452, 534] on div "Klaudia Wiśniewska 09 Oct 2025 10:56:03 Powtórka zamówienia R129969709_IOJO" at bounding box center [391, 520] width 206 height 40
copy div "IOJO"
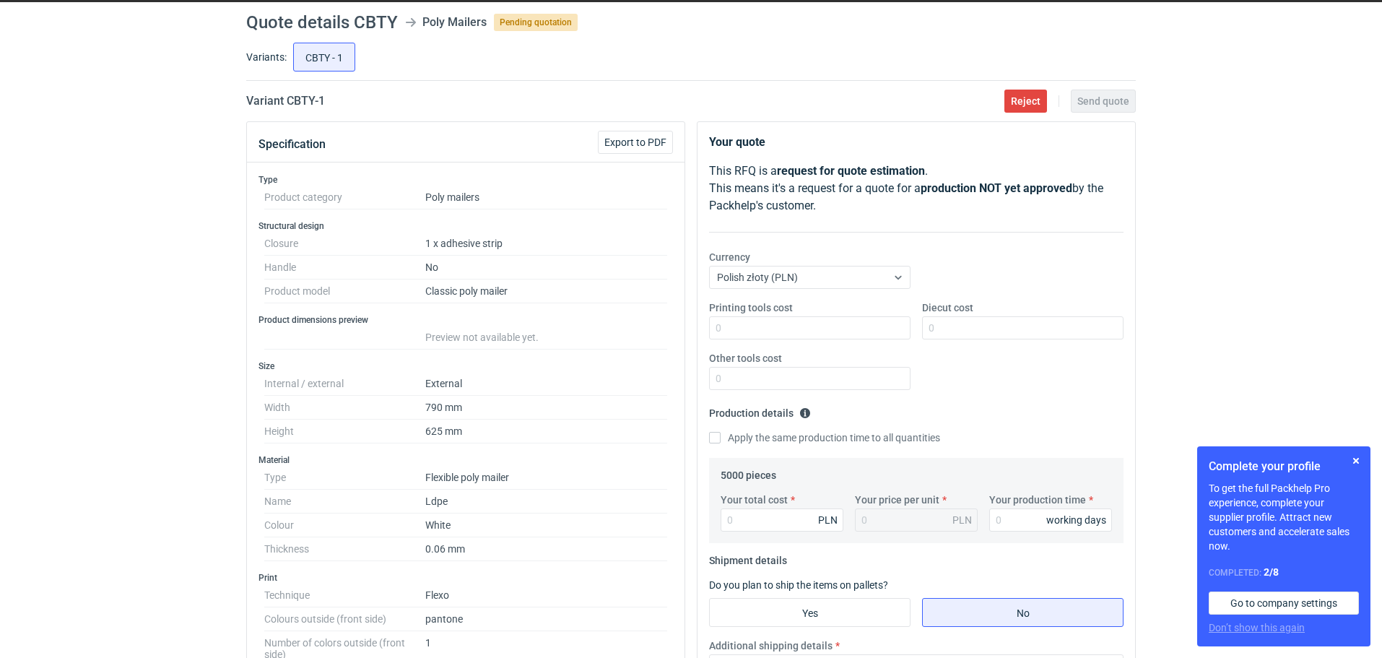
scroll to position [40, 0]
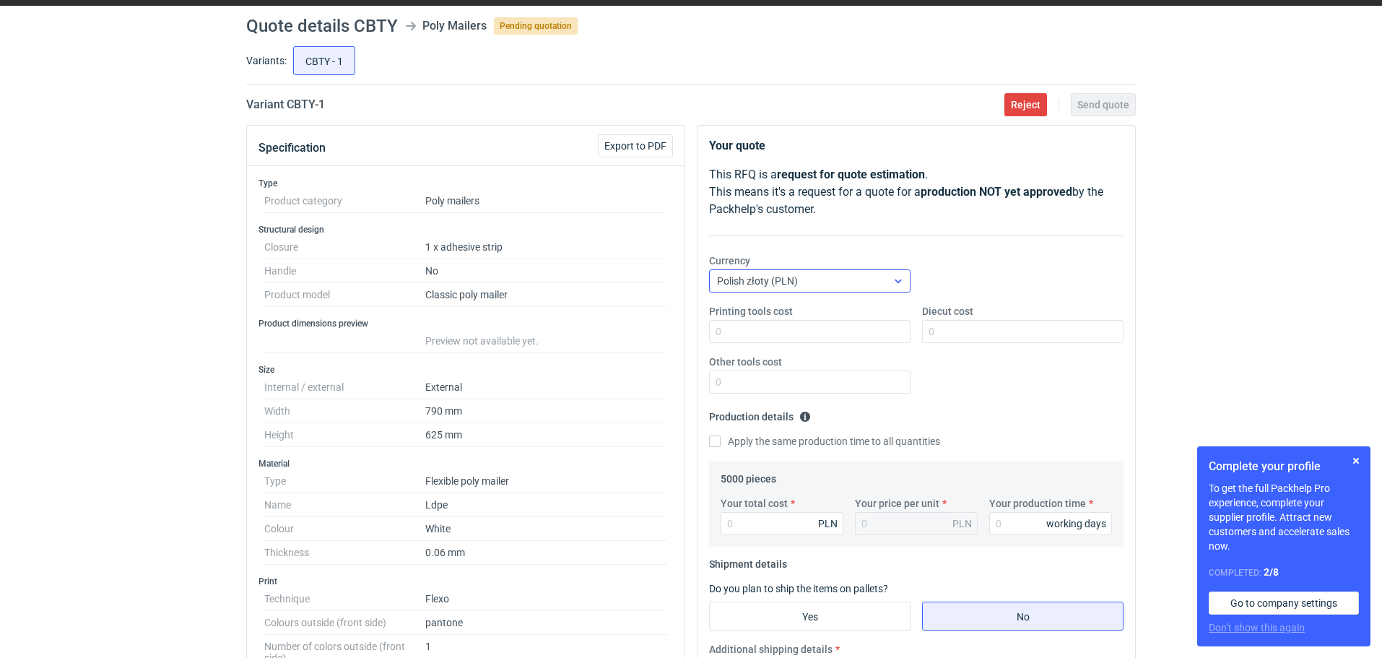
click at [898, 278] on icon at bounding box center [899, 281] width 12 height 12
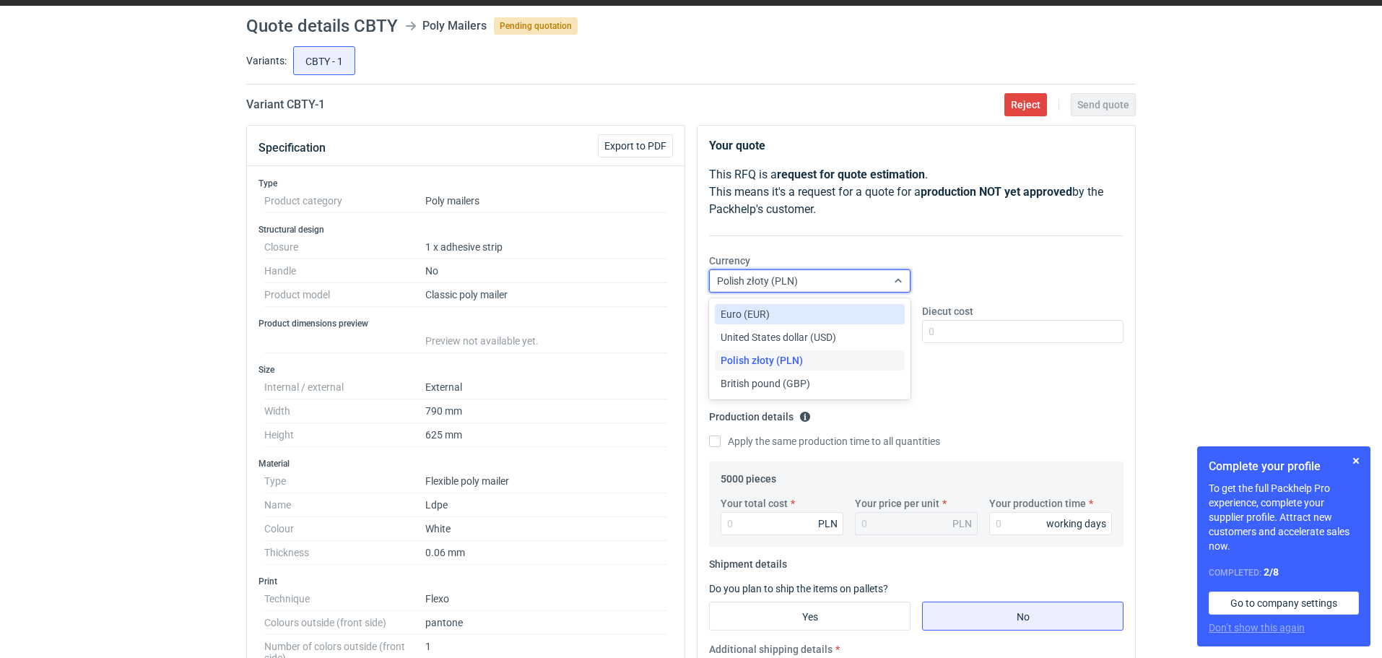
click at [866, 308] on div "Euro (EUR)" at bounding box center [810, 314] width 178 height 14
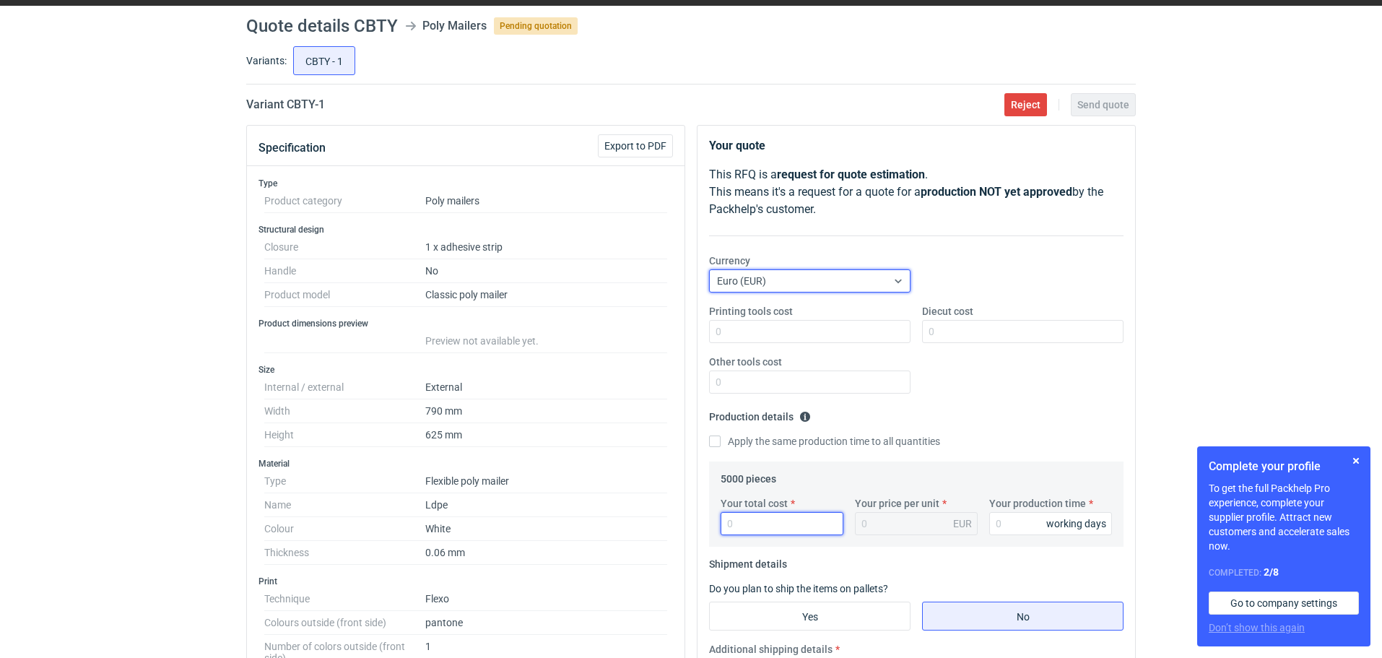
click at [758, 521] on input "Your total cost" at bounding box center [782, 523] width 123 height 23
type input "1250"
type input "0.25"
type input "1250"
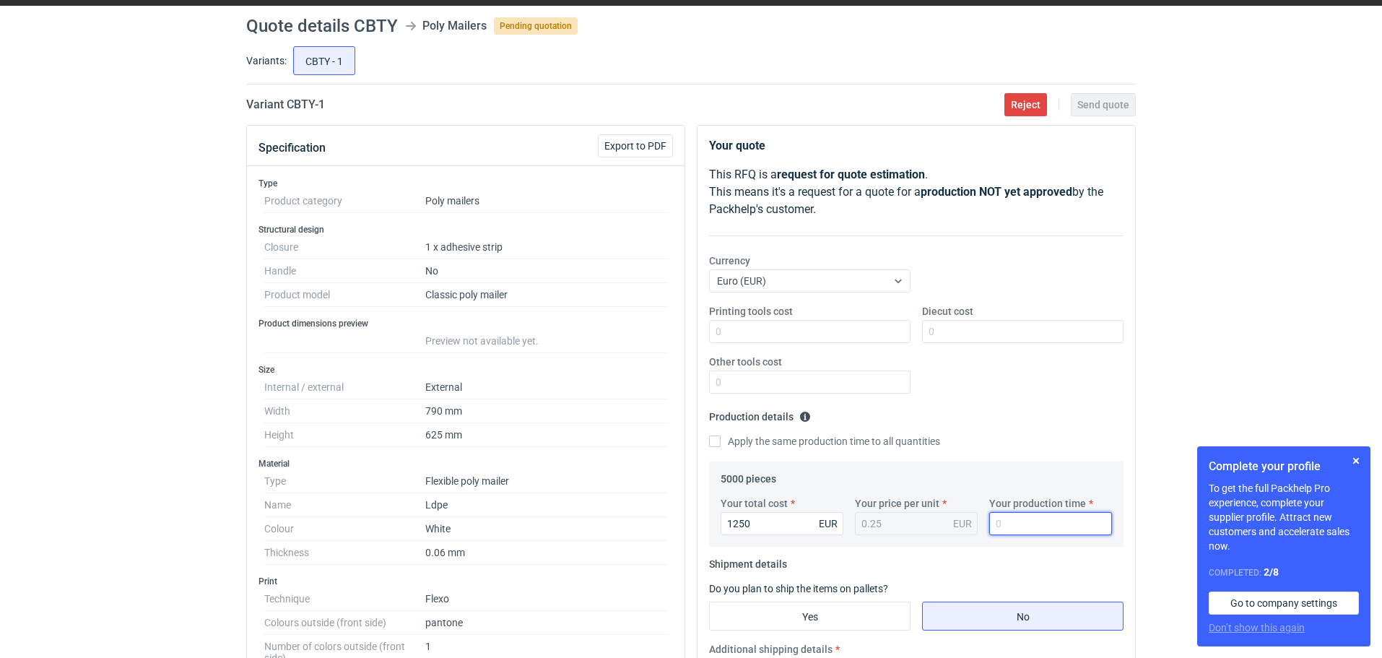
click at [999, 522] on input "Your production time" at bounding box center [1050, 523] width 123 height 23
type input "25"
click at [833, 615] on input "Yes" at bounding box center [810, 615] width 200 height 27
radio input "true"
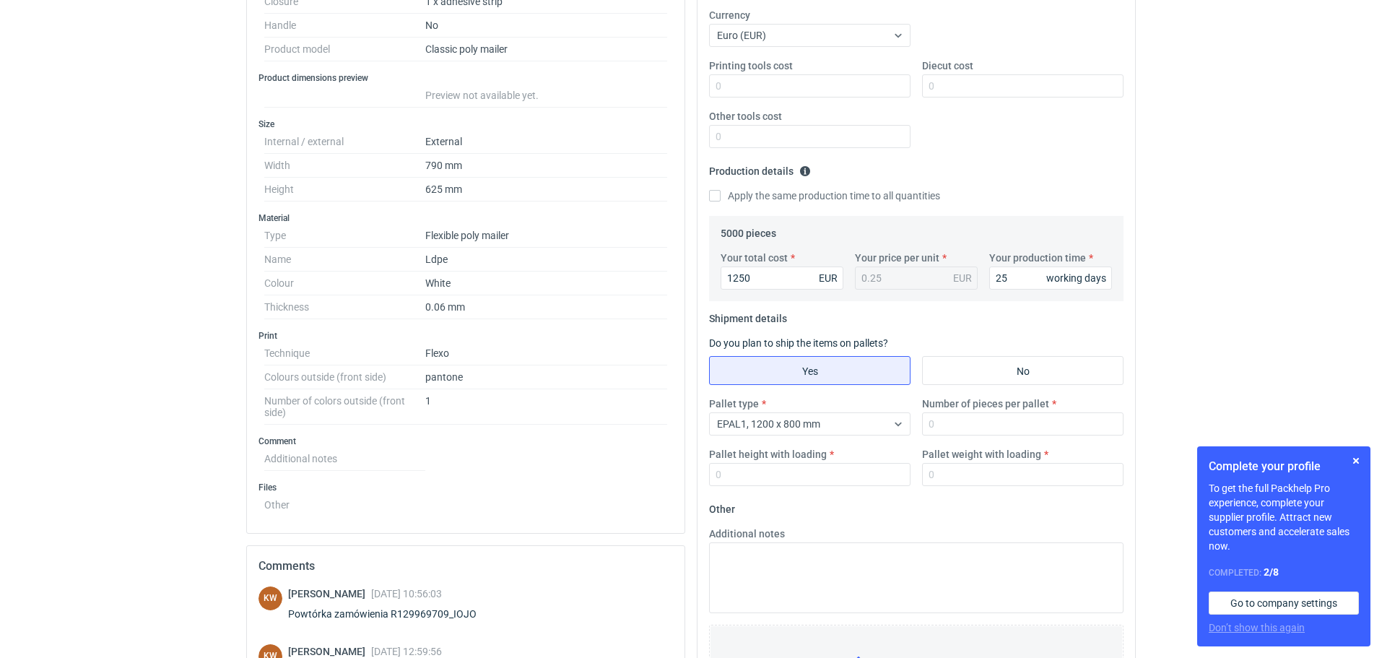
scroll to position [305, 0]
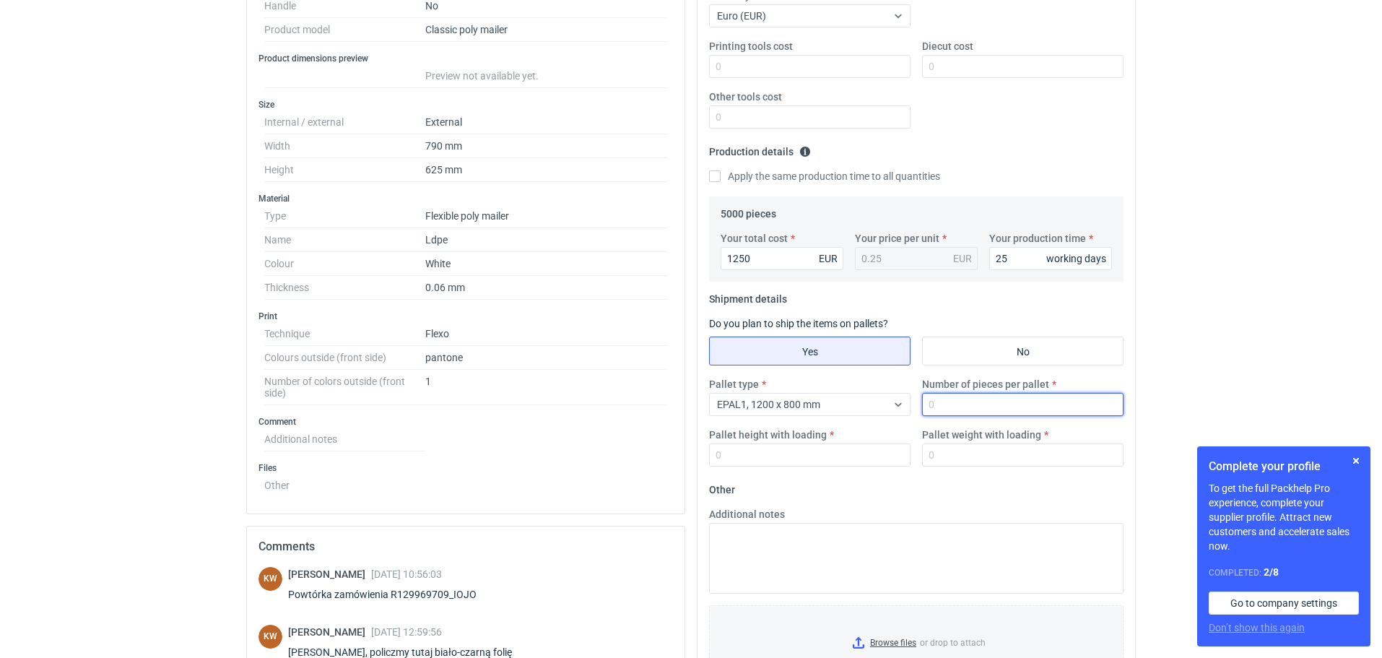
click at [974, 413] on input "Number of pieces per pallet" at bounding box center [1022, 404] width 201 height 23
type input "5000"
click at [727, 455] on input "Pallet height with loading" at bounding box center [809, 454] width 201 height 23
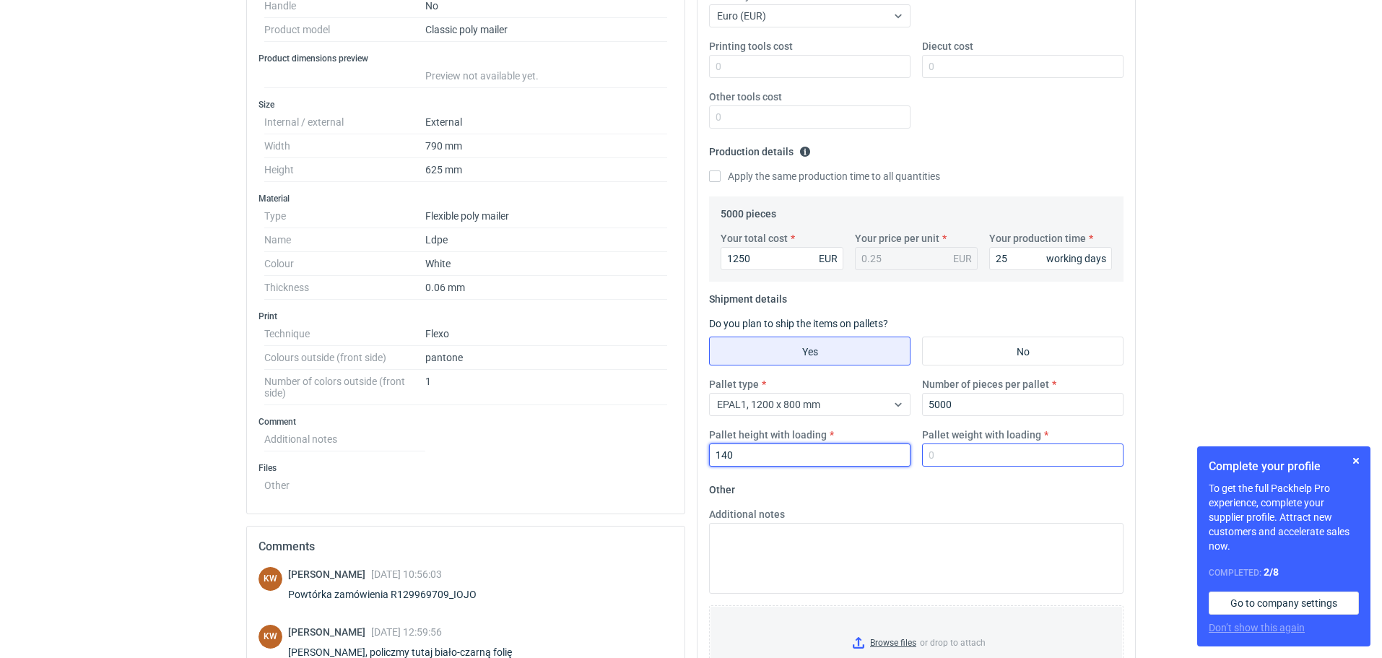
type input "140"
click at [936, 452] on input "Pallet weight with loading" at bounding box center [1022, 454] width 201 height 23
type input "330"
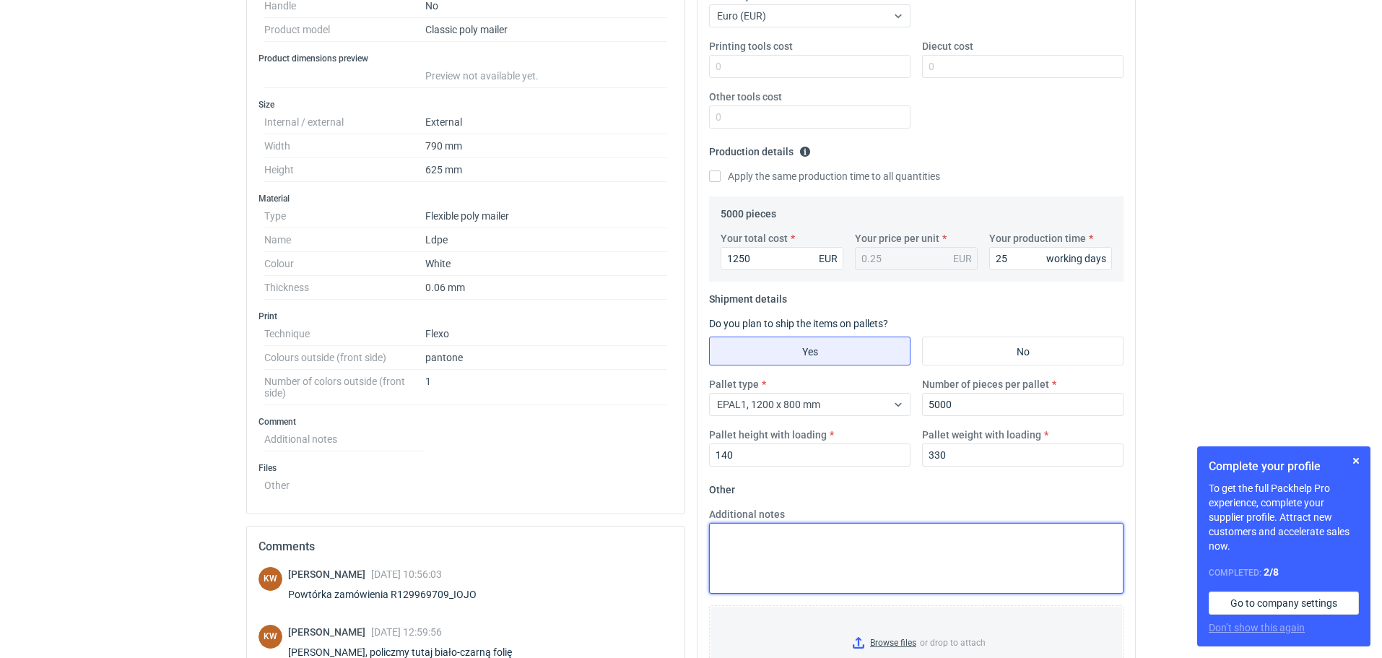
click at [728, 531] on textarea "Additional notes" at bounding box center [916, 558] width 415 height 71
paste textarea "IOJO"
type textarea "I"
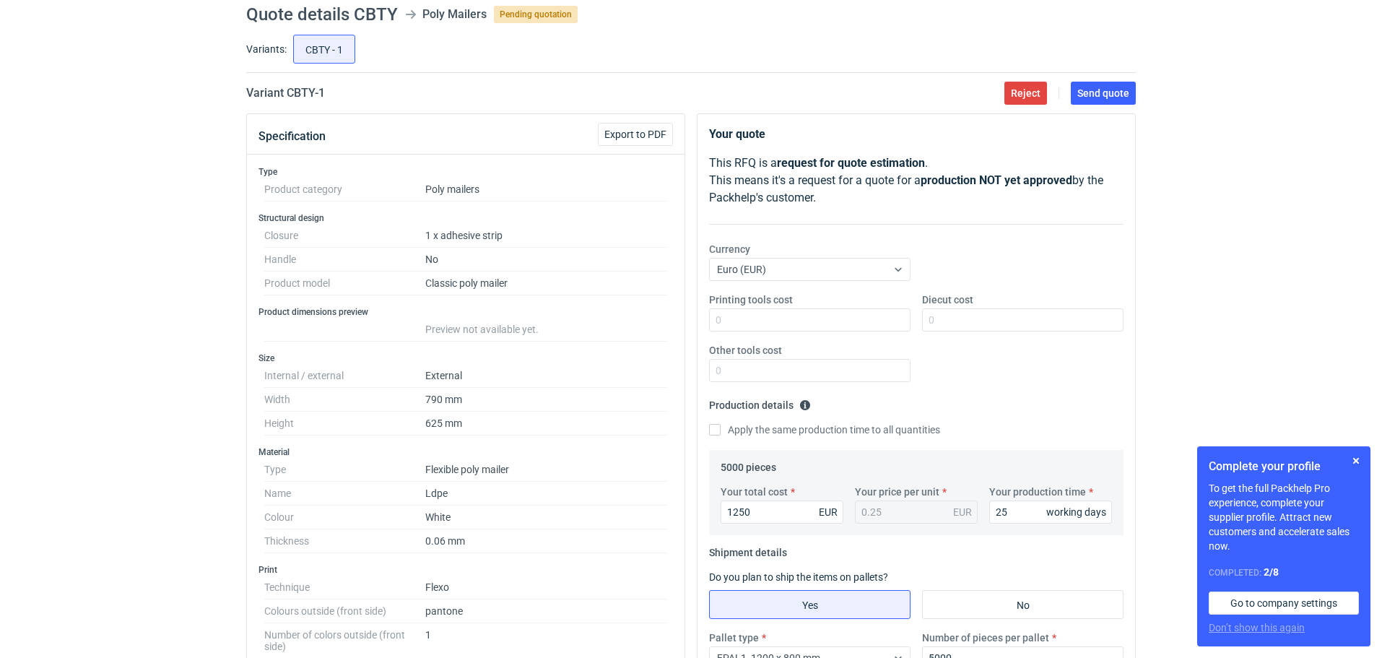
scroll to position [0, 0]
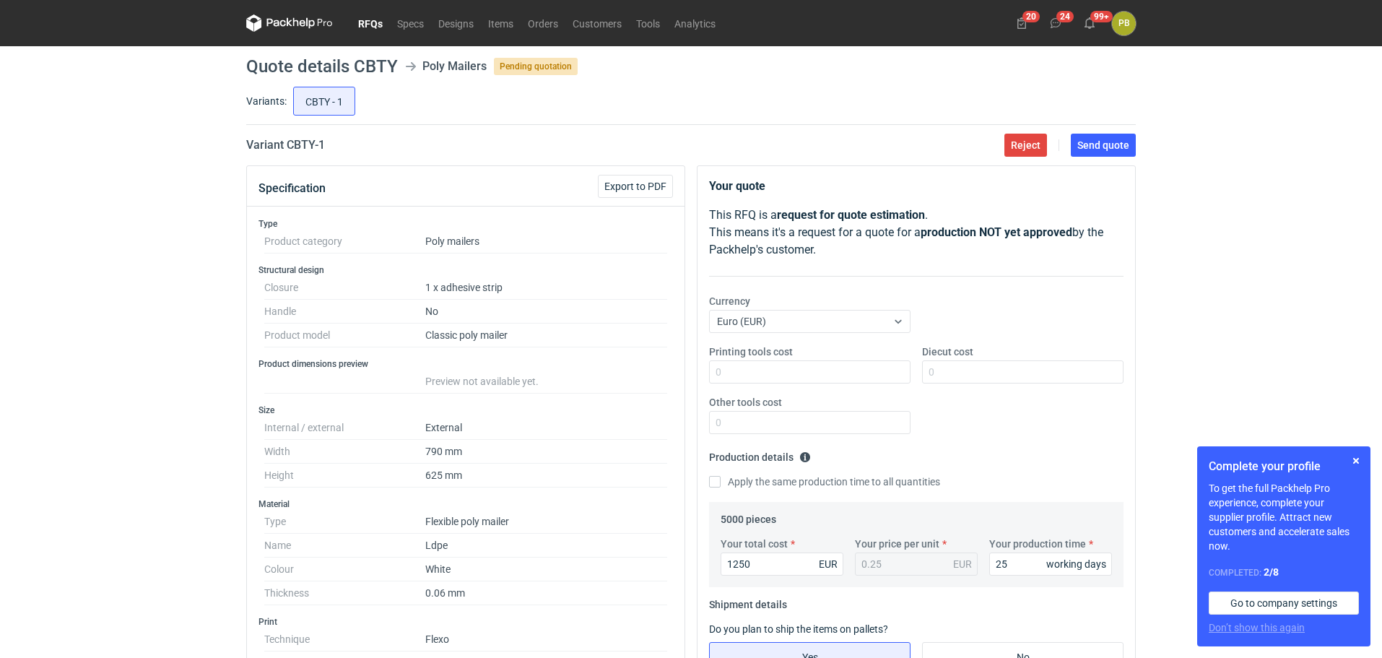
click at [367, 19] on link "RFQs" at bounding box center [370, 22] width 39 height 17
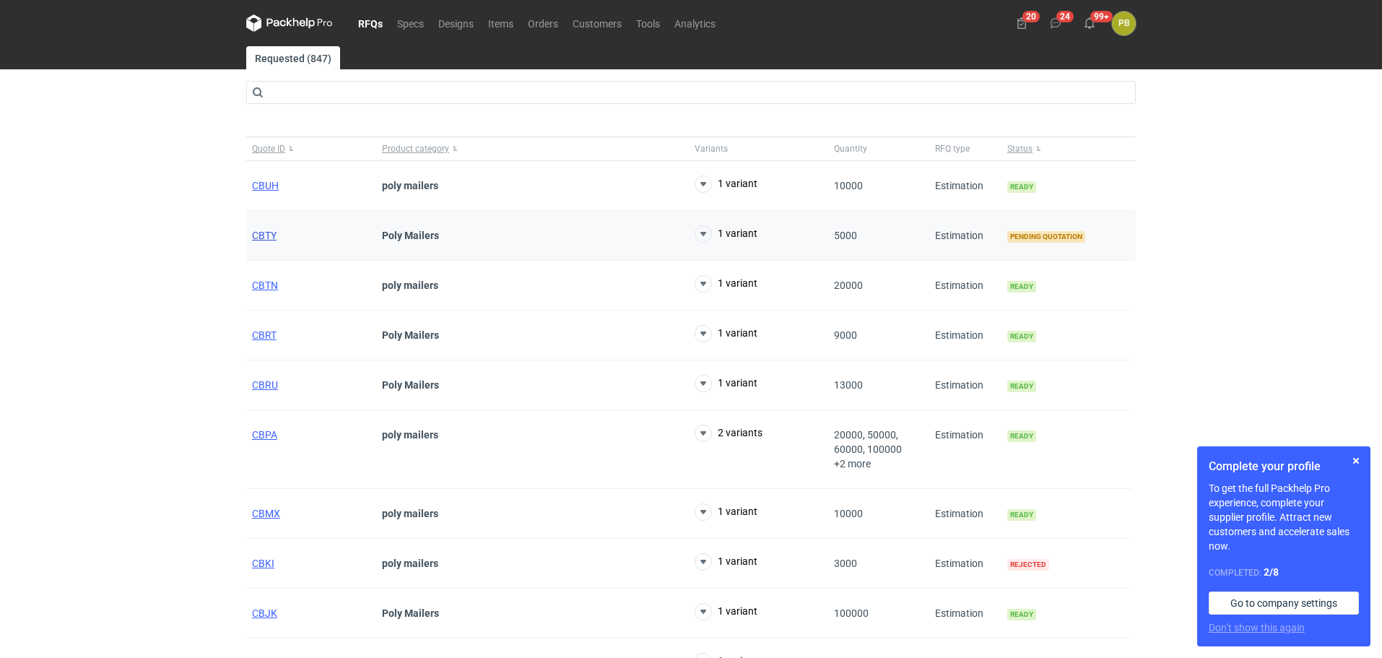
click at [264, 237] on span "CBTY" at bounding box center [264, 236] width 25 height 12
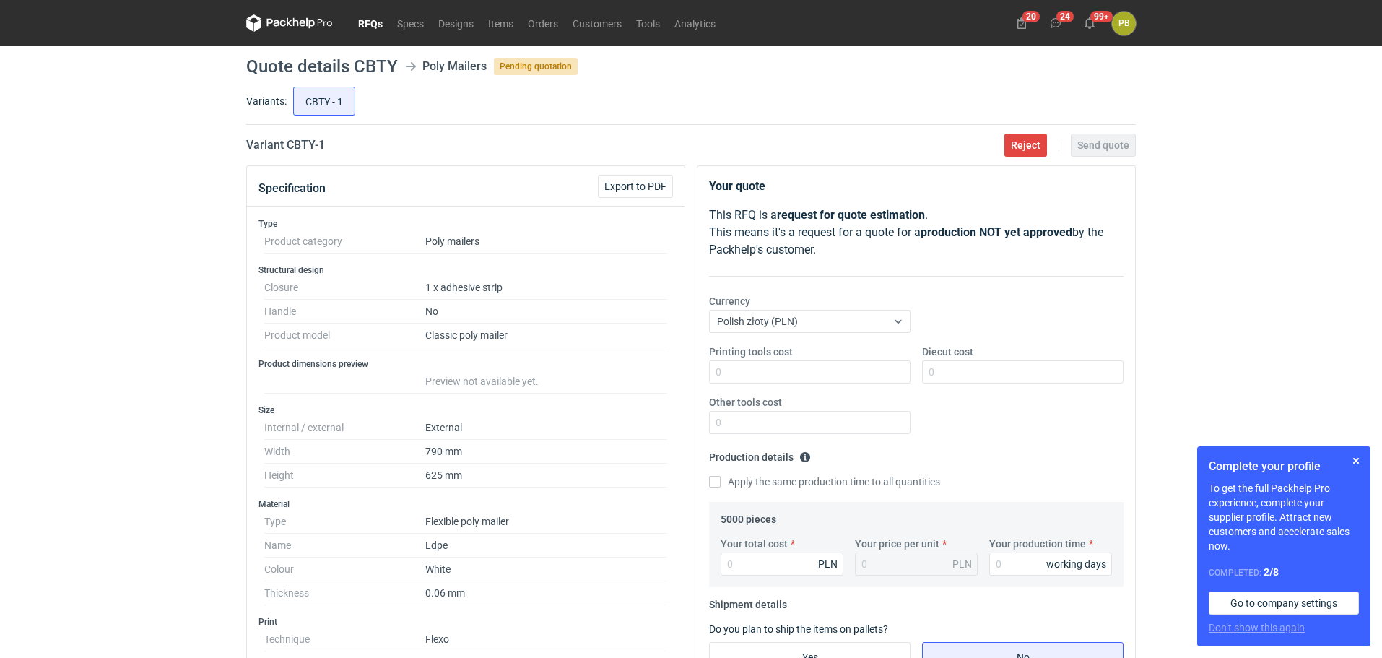
click at [375, 21] on link "RFQs" at bounding box center [370, 22] width 39 height 17
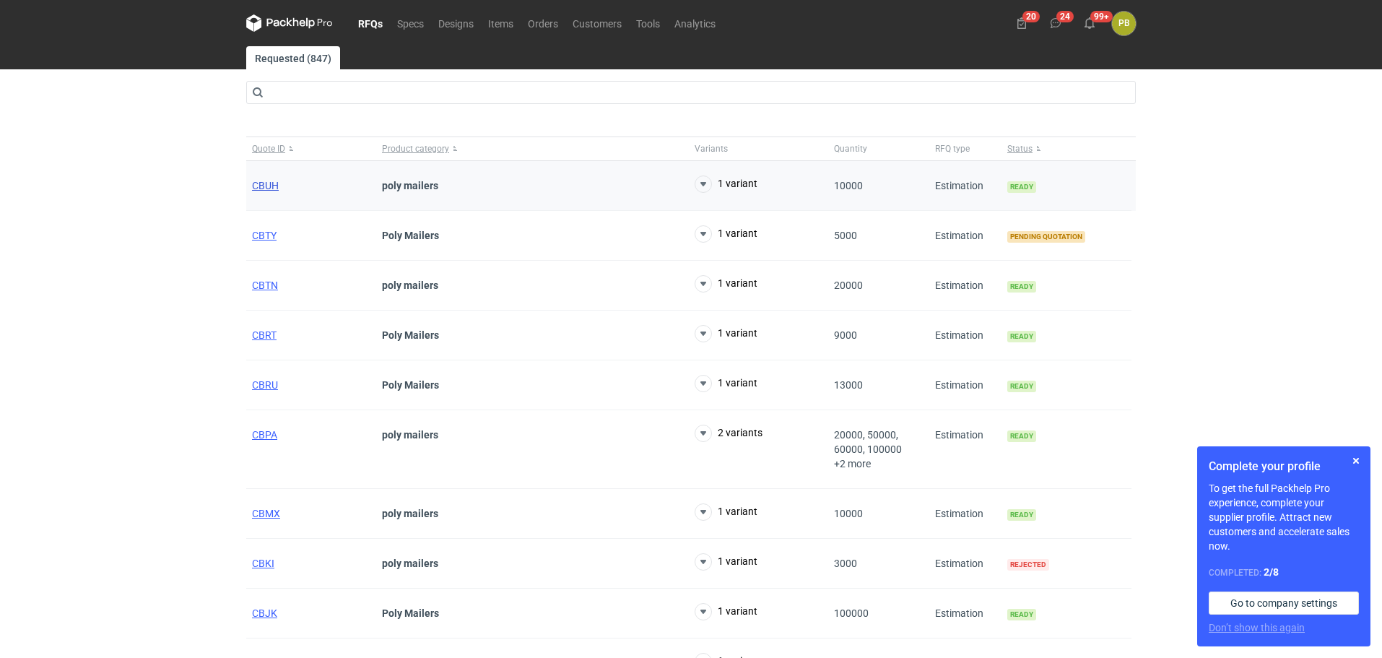
click at [273, 184] on span "CBUH" at bounding box center [265, 186] width 27 height 12
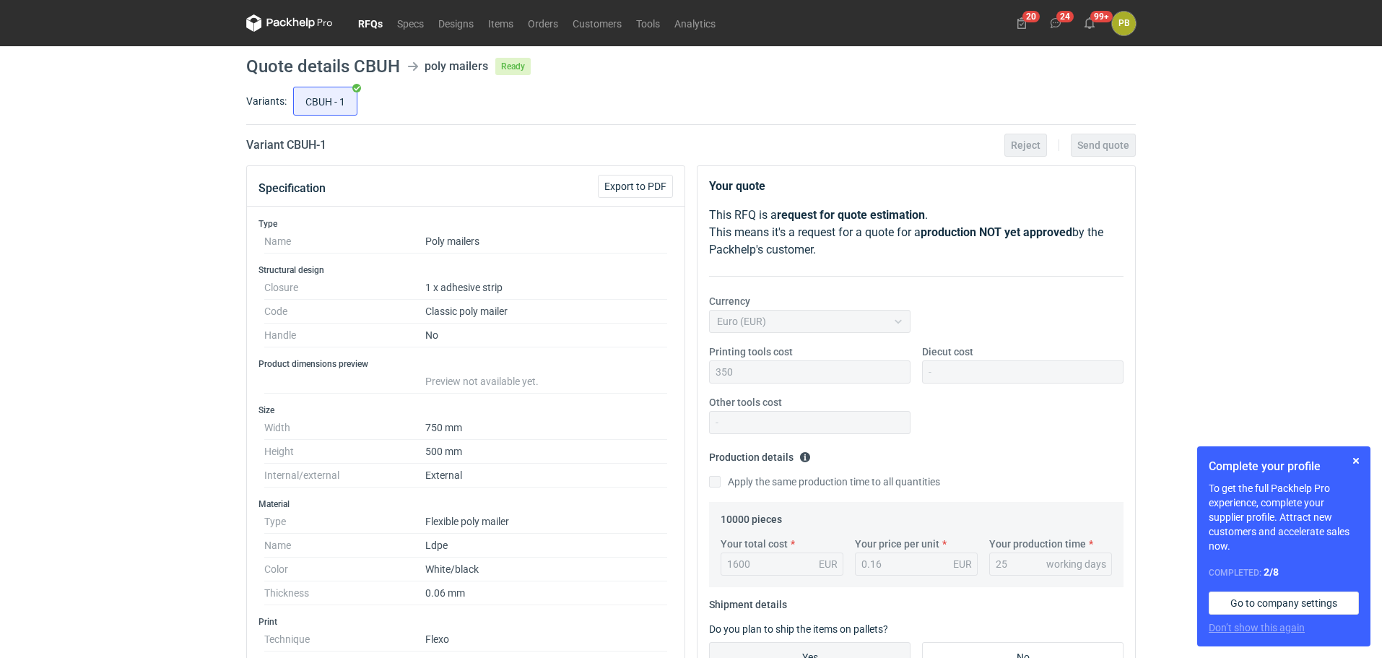
click at [373, 17] on link "RFQs" at bounding box center [370, 22] width 39 height 17
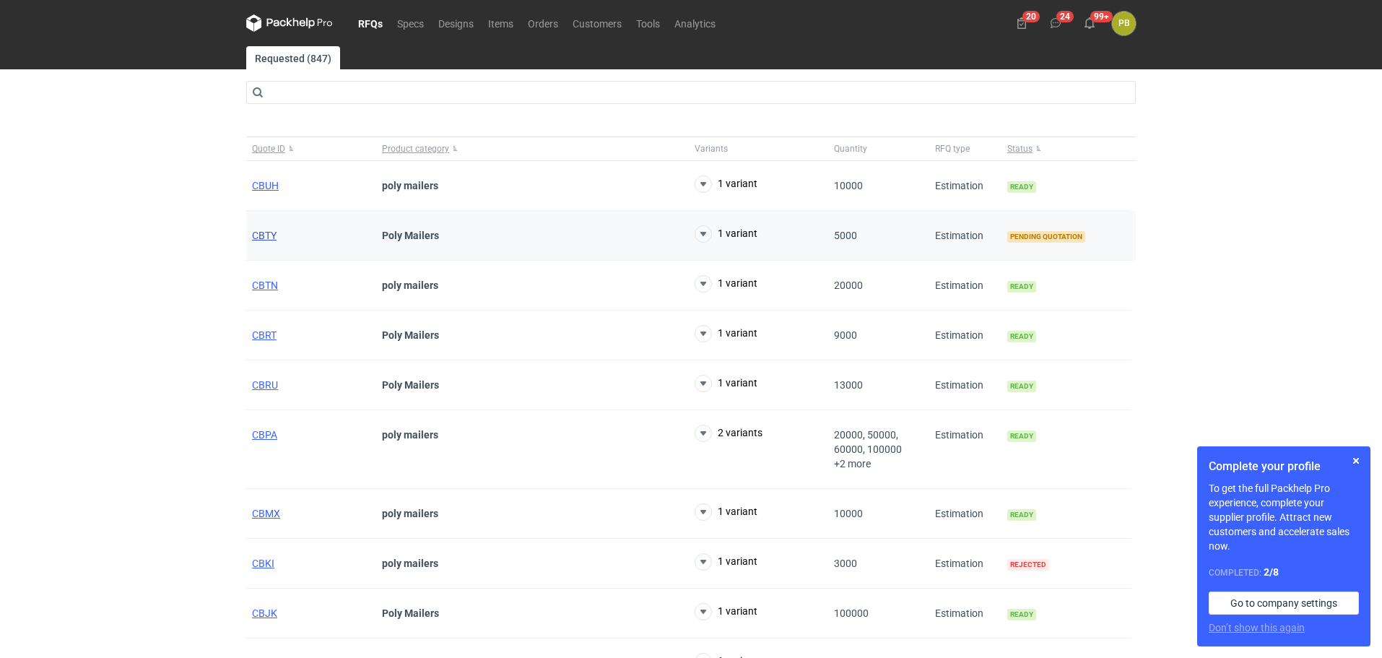
click at [266, 235] on span "CBTY" at bounding box center [264, 236] width 25 height 12
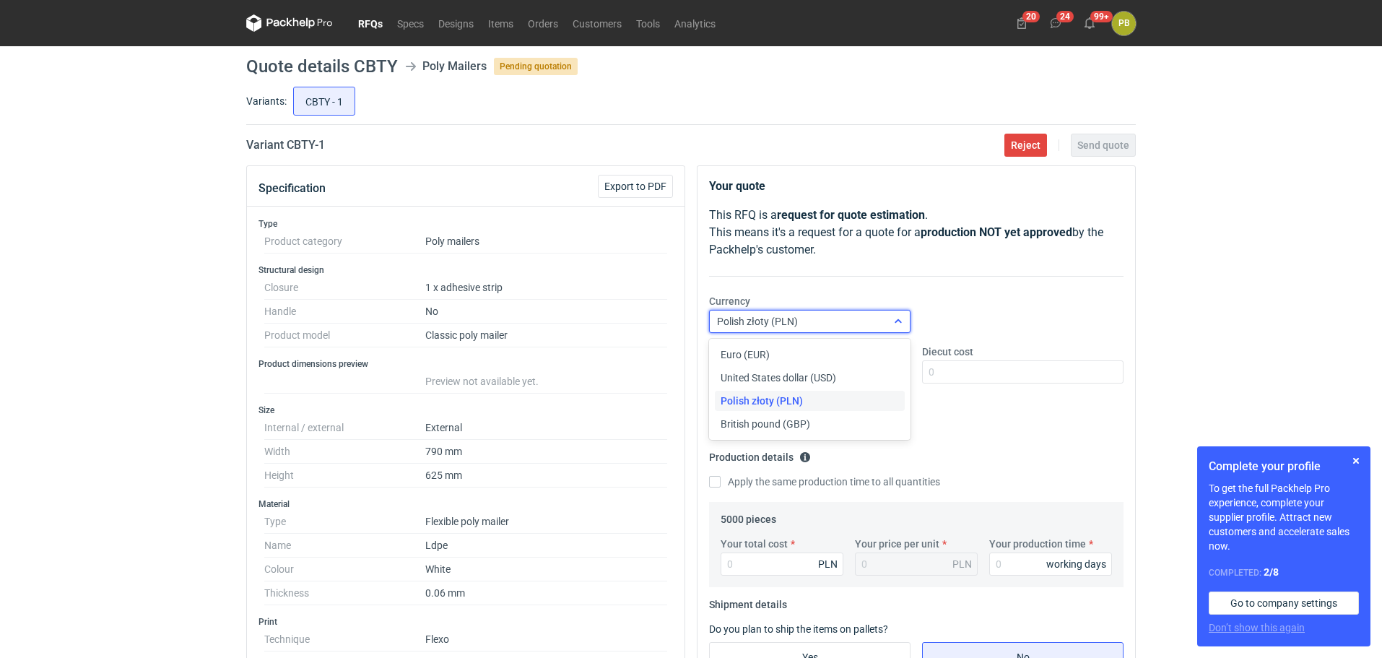
click at [901, 318] on icon at bounding box center [899, 322] width 12 height 12
click at [856, 356] on div "Euro (EUR)" at bounding box center [810, 354] width 178 height 14
click at [741, 560] on input "Your total cost" at bounding box center [782, 563] width 123 height 23
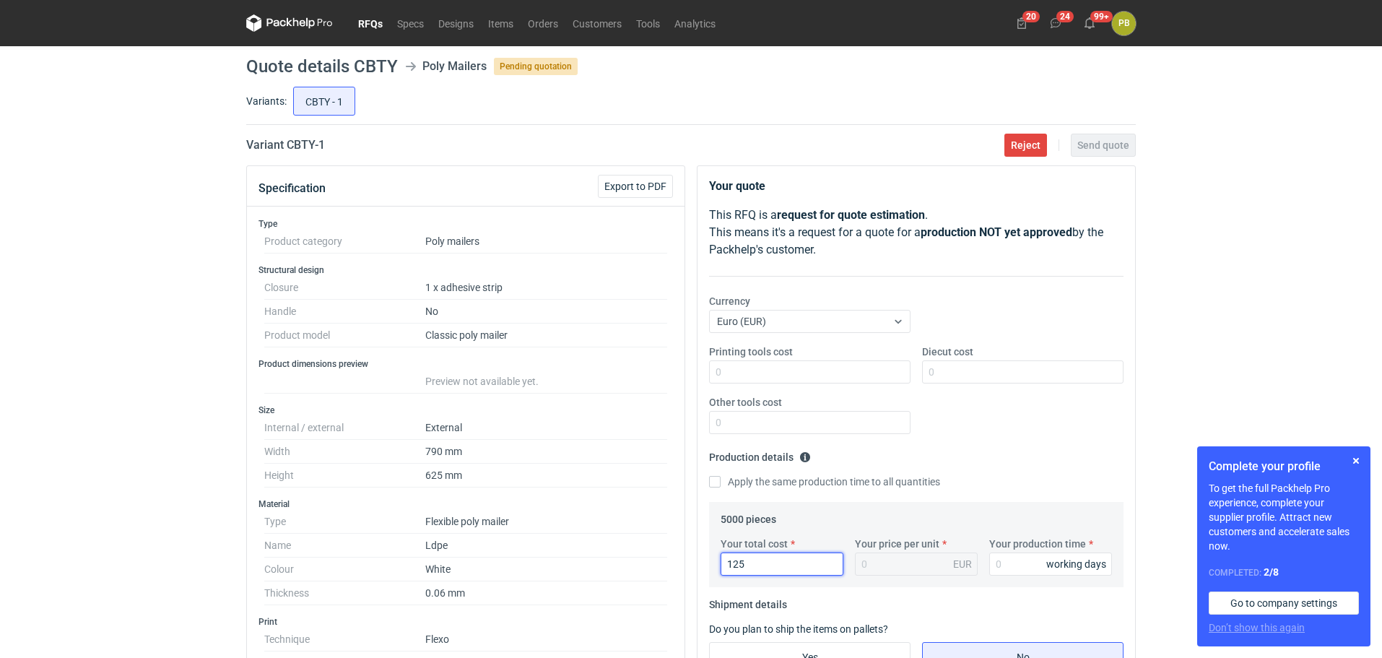
type input "1250"
type input "0.25"
type input "1250"
click at [1028, 558] on input "Your production time" at bounding box center [1050, 563] width 123 height 23
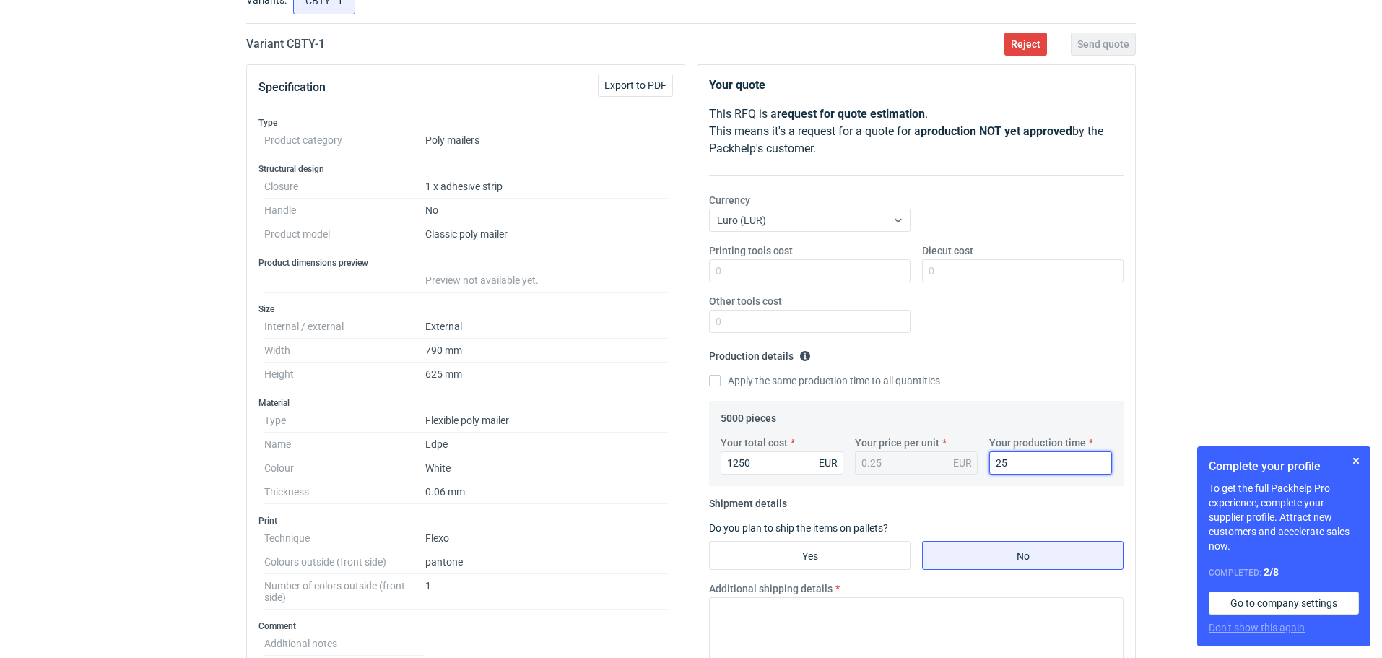
scroll to position [130, 0]
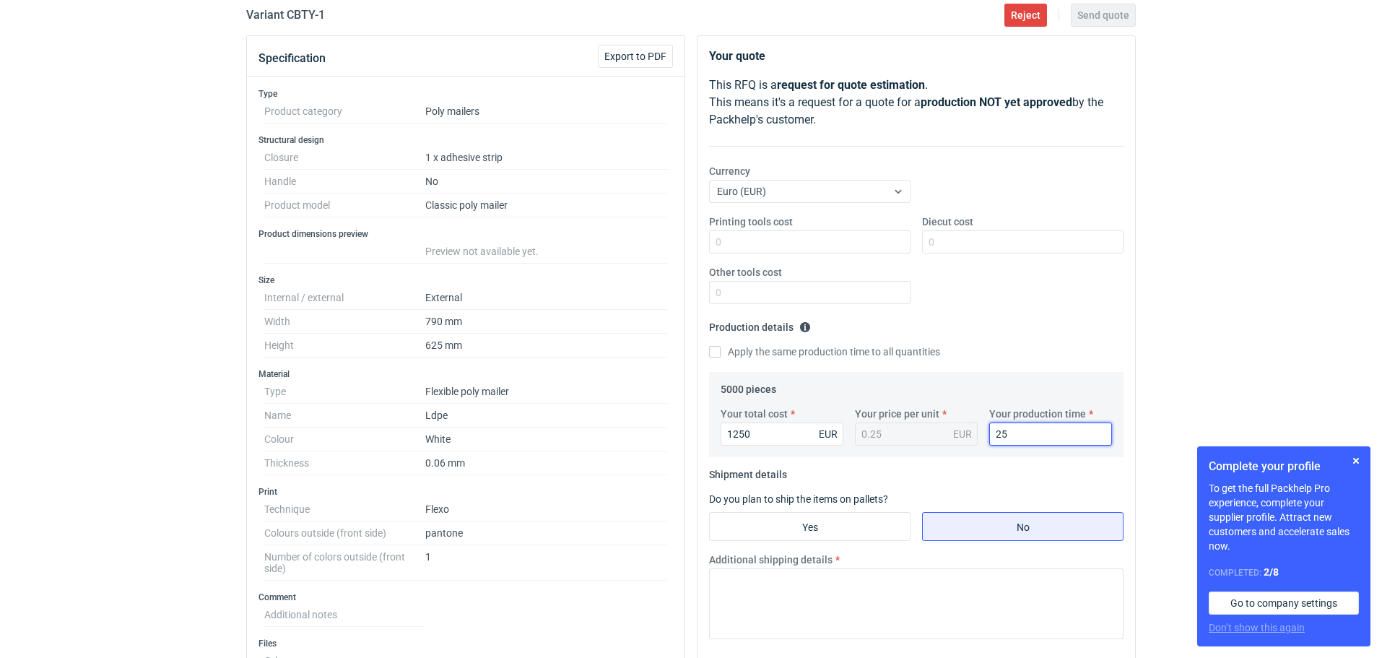
type input "25"
click at [854, 521] on input "Yes" at bounding box center [810, 526] width 200 height 27
radio input "true"
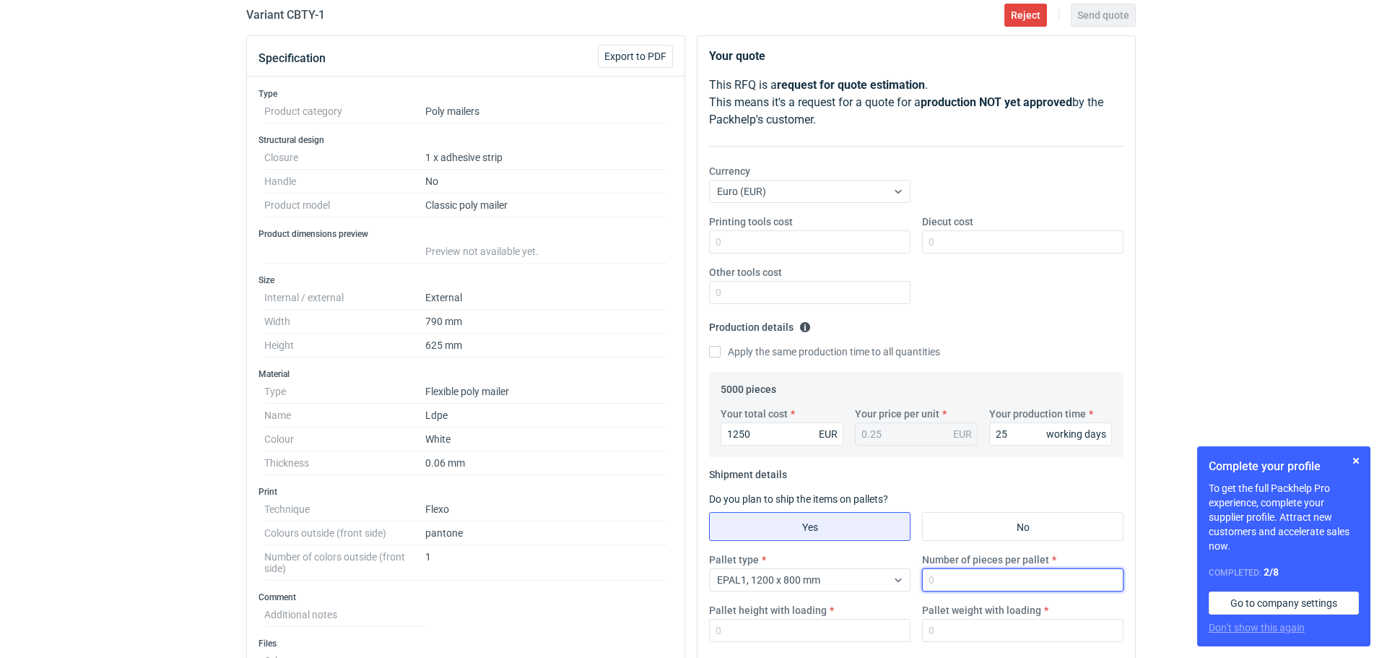
click at [958, 582] on input "Number of pieces per pallet" at bounding box center [1022, 579] width 201 height 23
type input "5000"
click at [765, 620] on input "Pallet height with loading" at bounding box center [809, 630] width 201 height 23
type input "140"
click at [936, 633] on input "Pallet weight with loading" at bounding box center [1022, 630] width 201 height 23
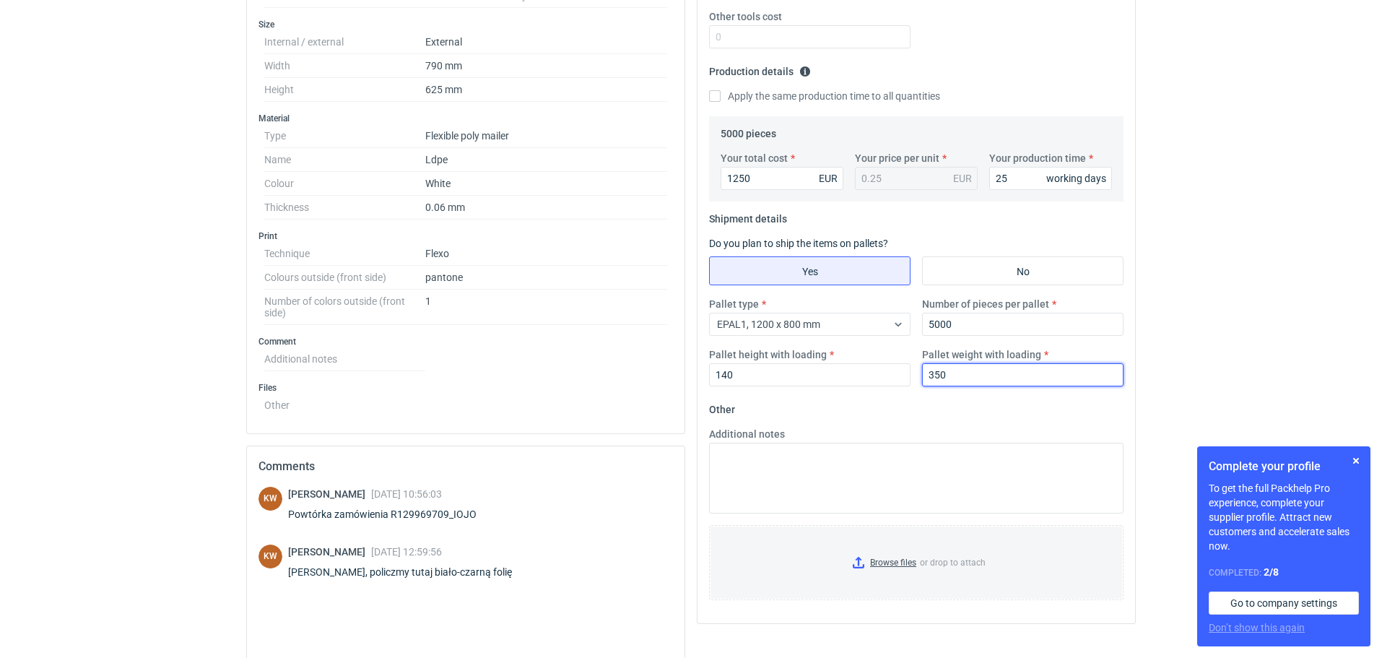
scroll to position [425, 0]
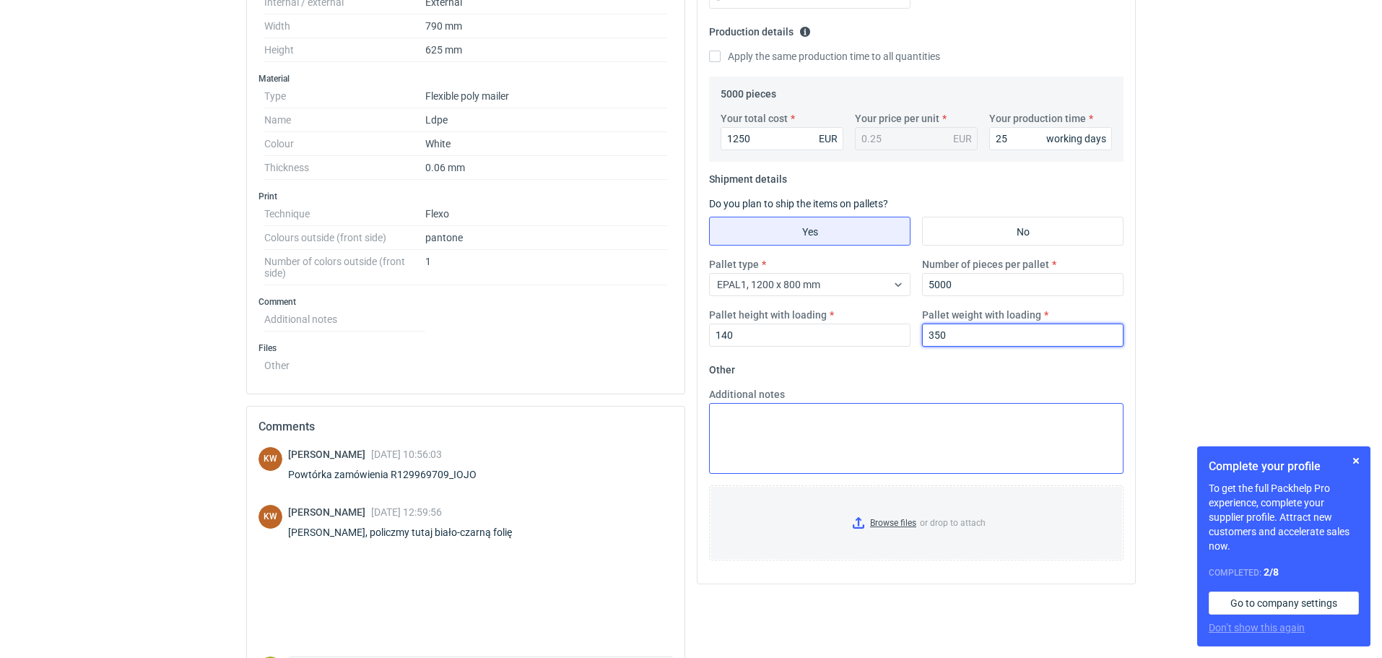
type input "350"
click at [740, 414] on textarea "Additional notes" at bounding box center [916, 438] width 415 height 71
paste textarea "Termin realizacji 4 tygodnie od akceptacji grafiki Ważność cen 30 dni Dostawa n…"
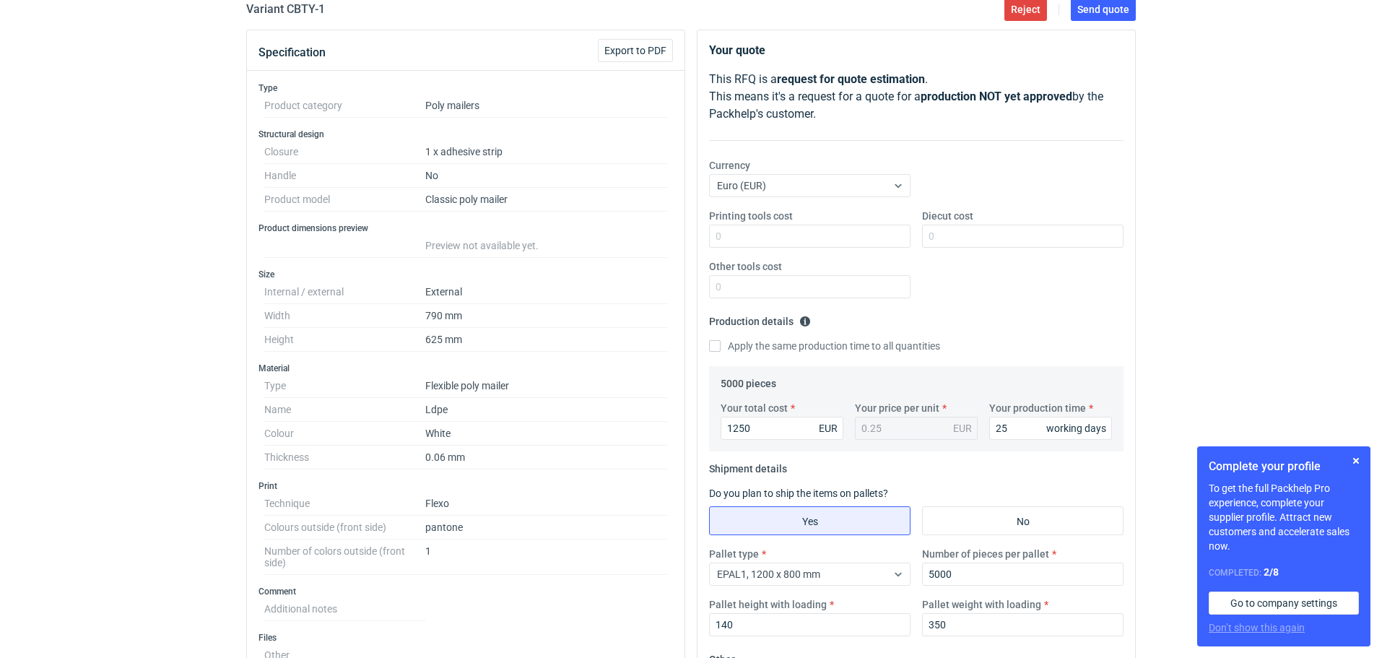
scroll to position [116, 0]
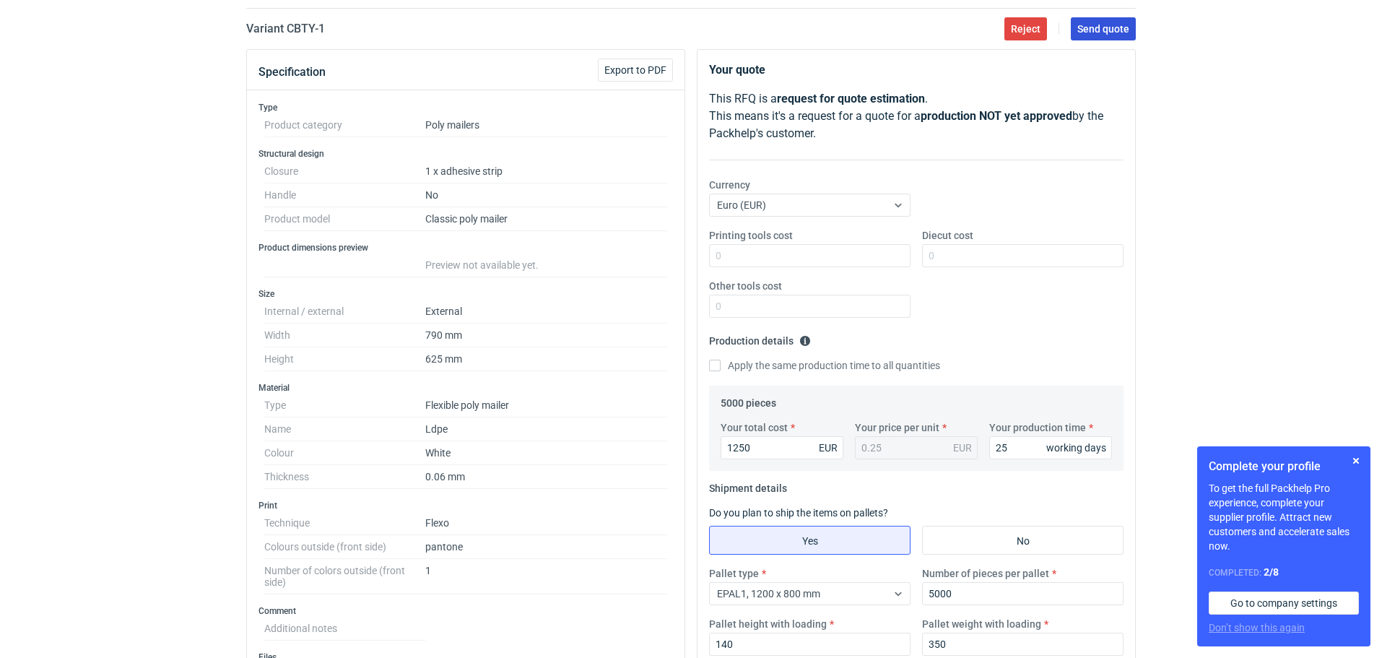
type textarea "Termin realizacji 4 tygodnie od akceptacji grafiki Ważność cen 30 dni Dostawa n…"
click at [1106, 21] on button "Send quote" at bounding box center [1103, 28] width 65 height 23
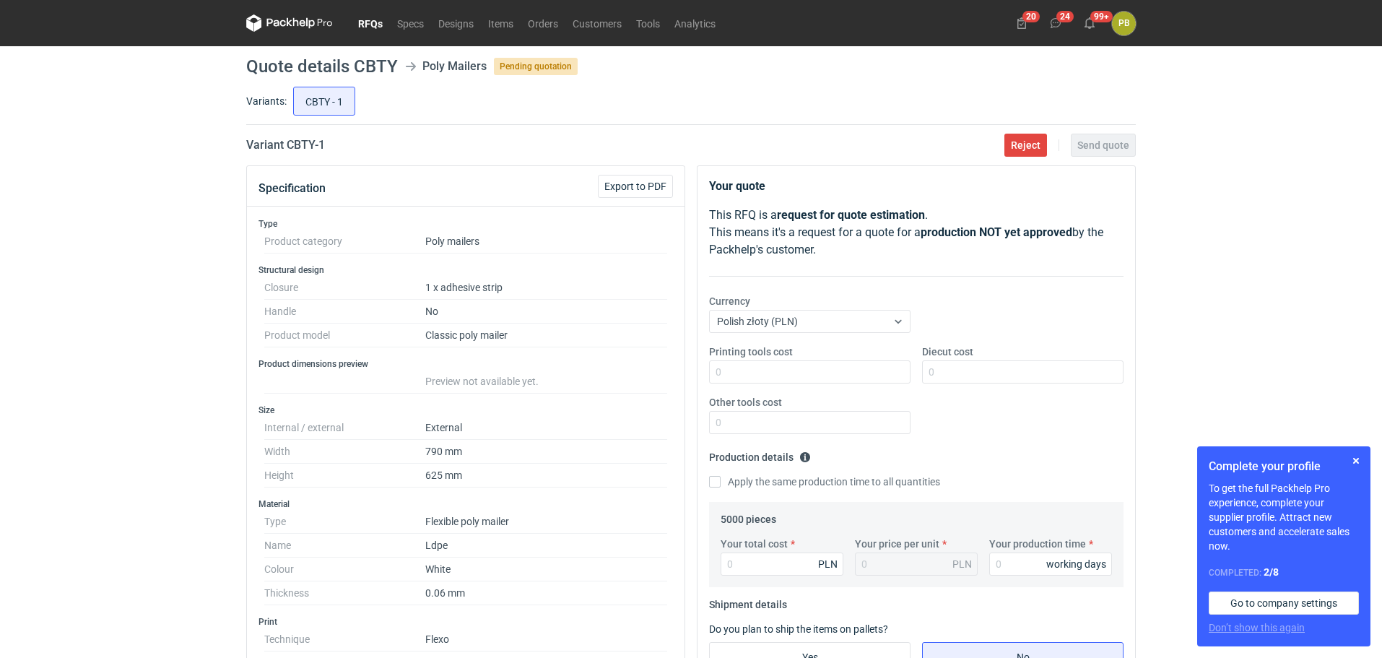
click at [373, 18] on link "RFQs" at bounding box center [370, 22] width 39 height 17
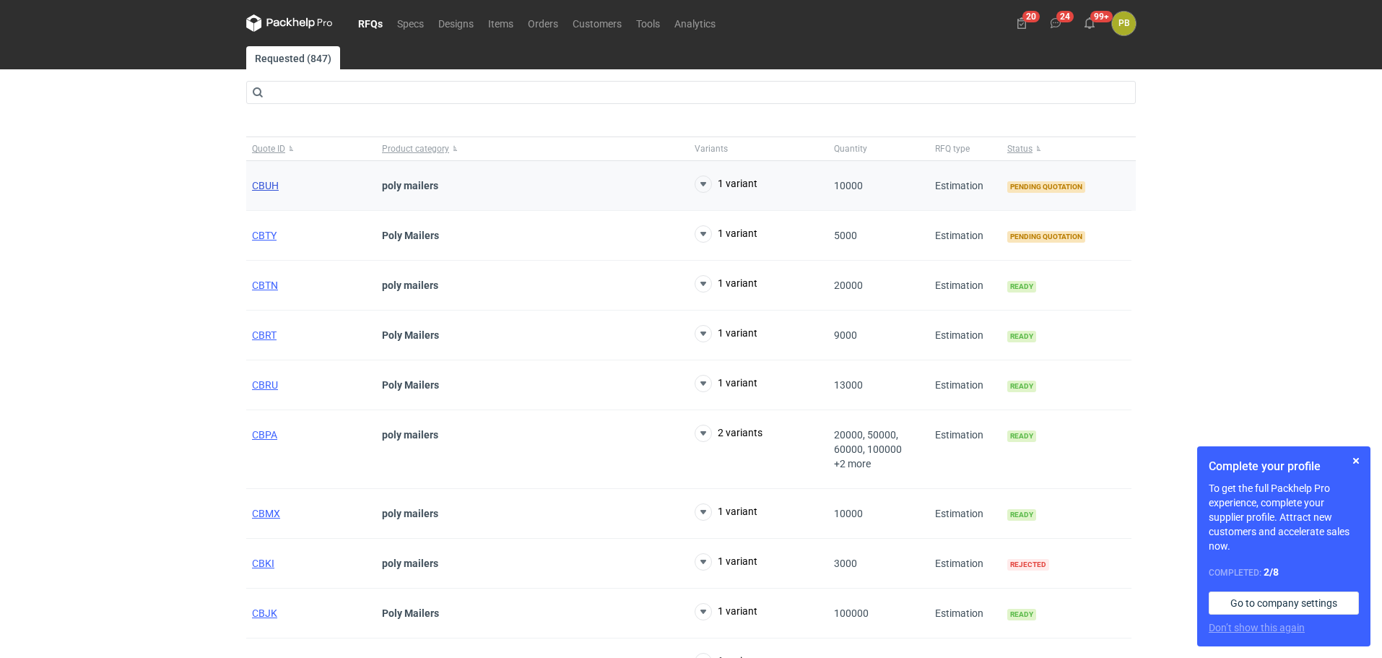
click at [260, 182] on span "CBUH" at bounding box center [265, 186] width 27 height 12
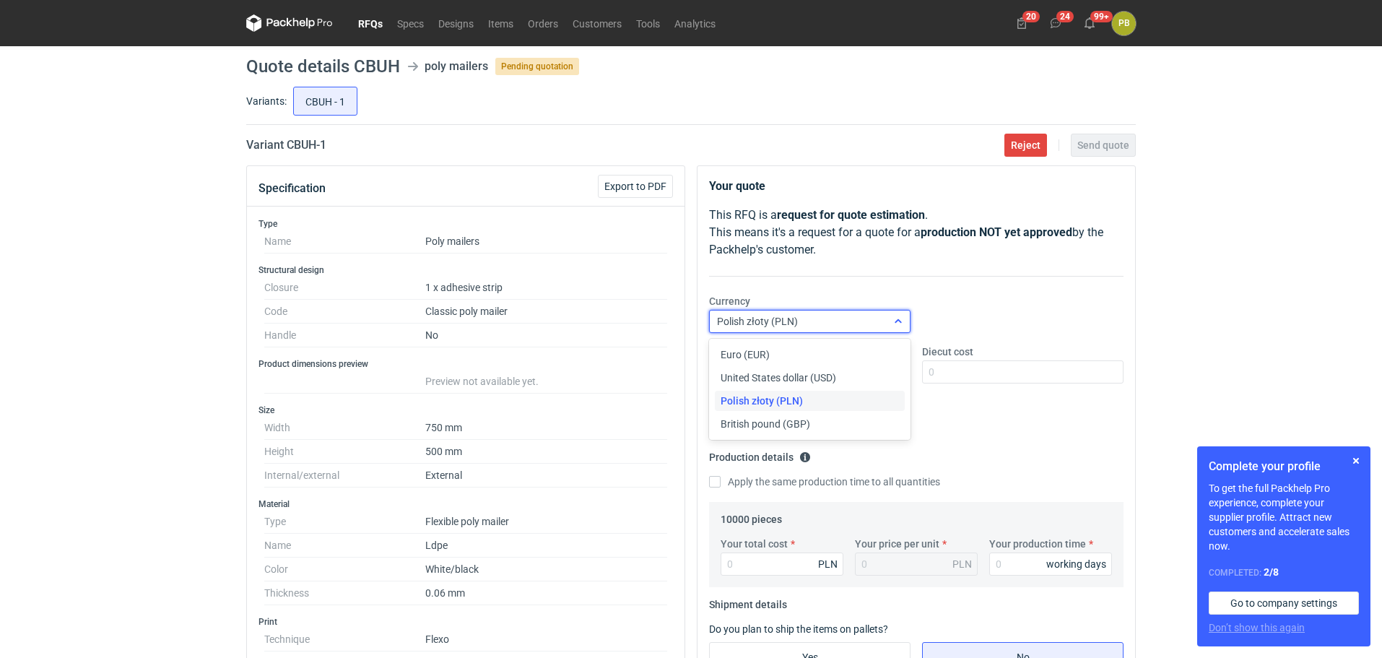
click at [896, 321] on icon at bounding box center [899, 322] width 12 height 12
click at [841, 352] on div "Euro (EUR)" at bounding box center [810, 354] width 178 height 14
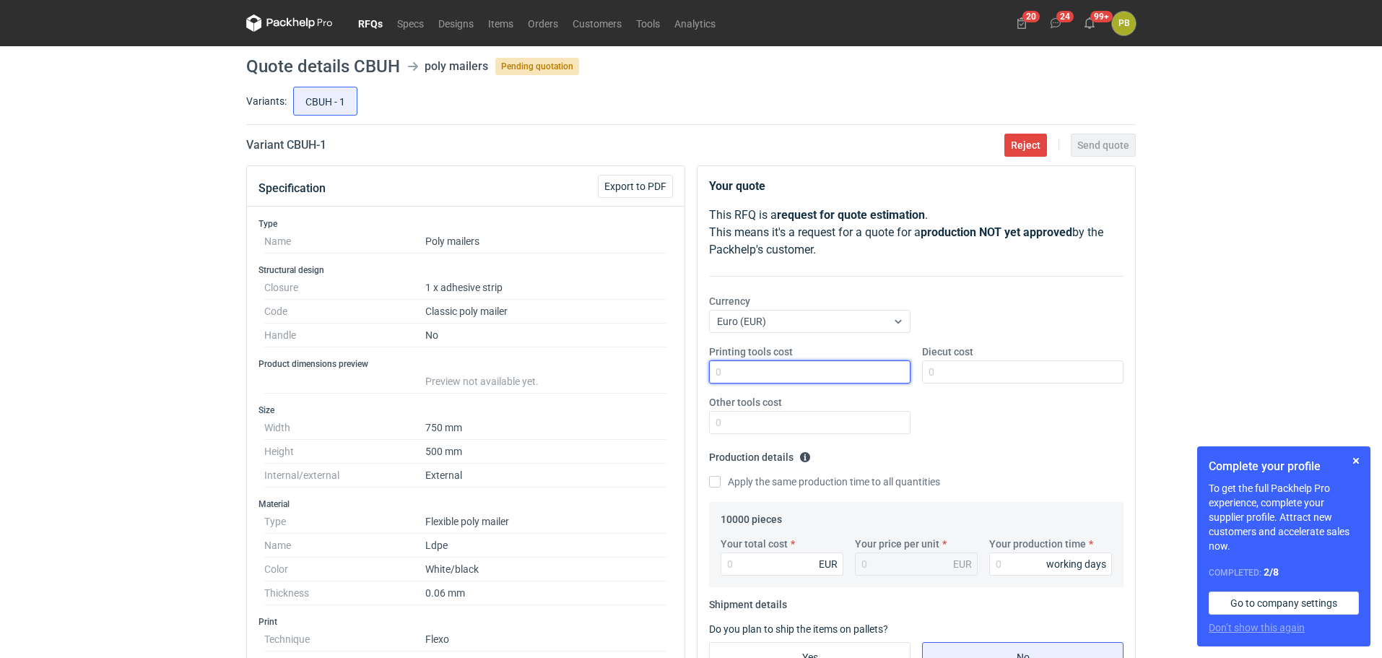
click at [754, 376] on input "Printing tools cost" at bounding box center [809, 371] width 201 height 23
type input "350"
click at [748, 560] on input "Your total cost" at bounding box center [782, 563] width 123 height 23
type input "1600"
type input "0.16"
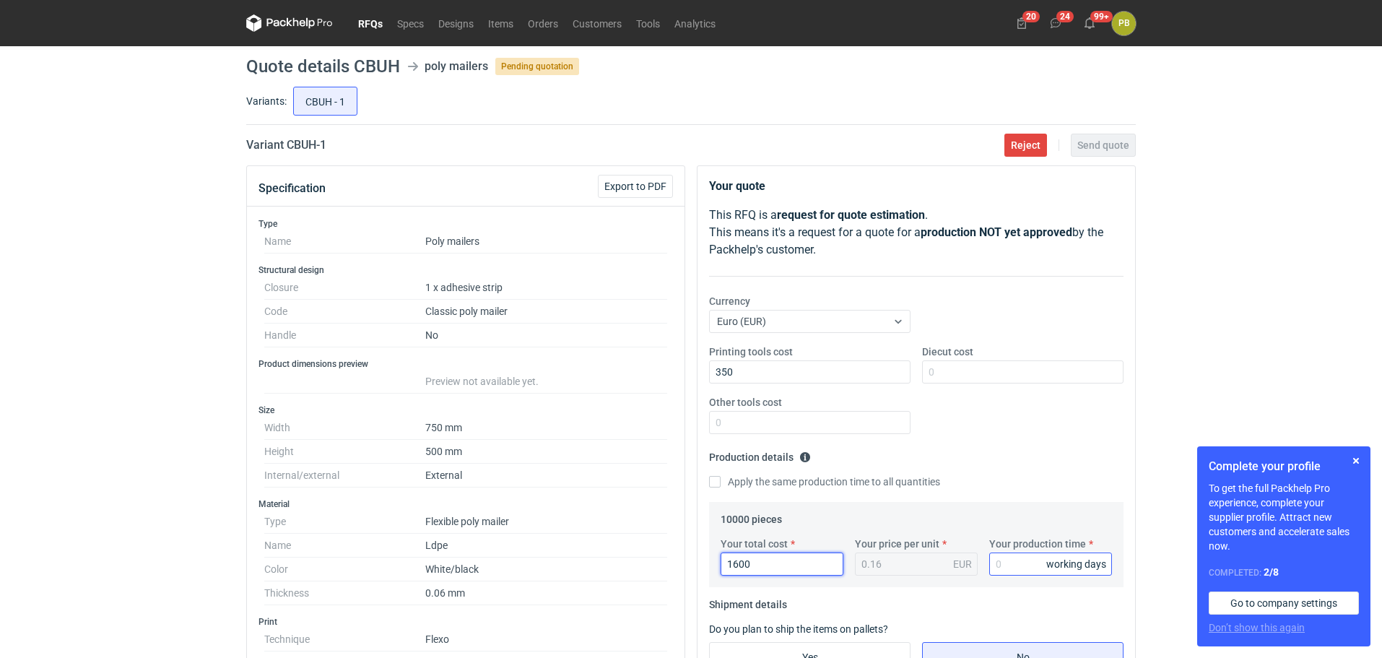
type input "1600"
click at [1011, 571] on input "Your production time" at bounding box center [1050, 563] width 123 height 23
type input "25"
drag, startPoint x: 1382, startPoint y: 120, endPoint x: 1371, endPoint y: 178, distance: 58.7
click at [1371, 178] on div "RFQs Specs Designs Items Orders Customers Tools Analytics 20 24 99+ PB Piotr Bo…" at bounding box center [691, 329] width 1382 height 658
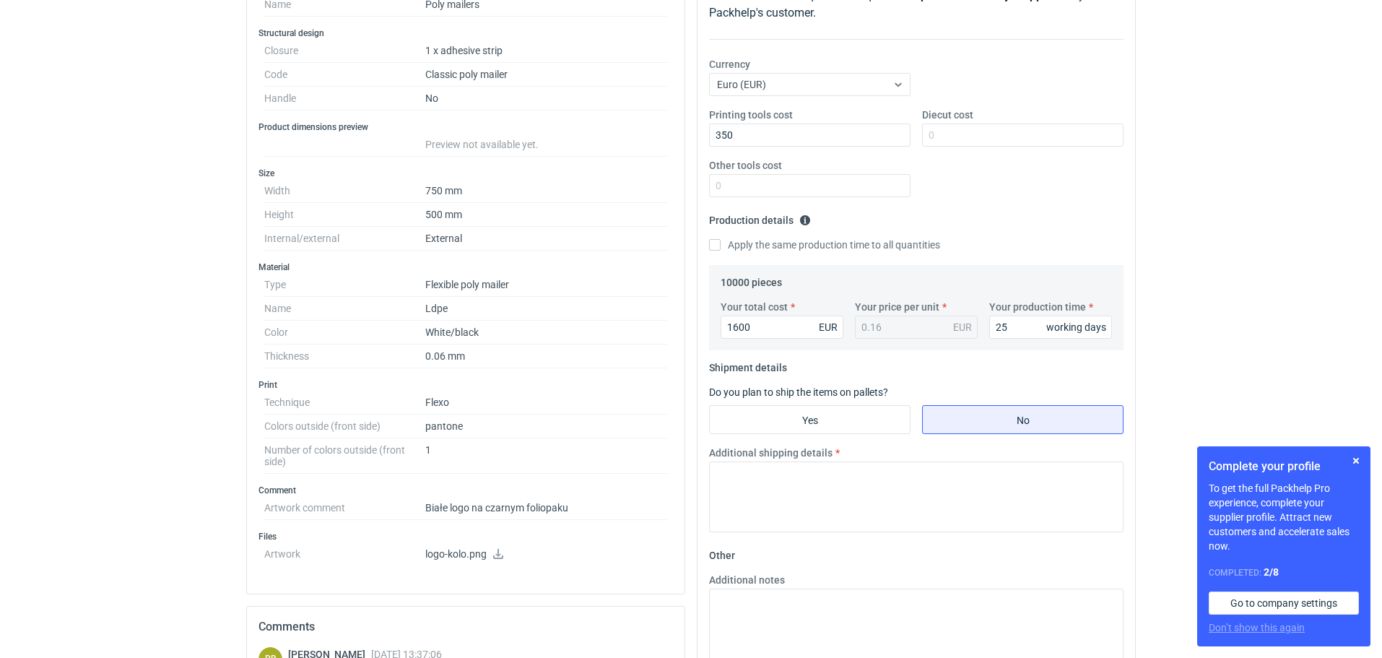
scroll to position [286, 0]
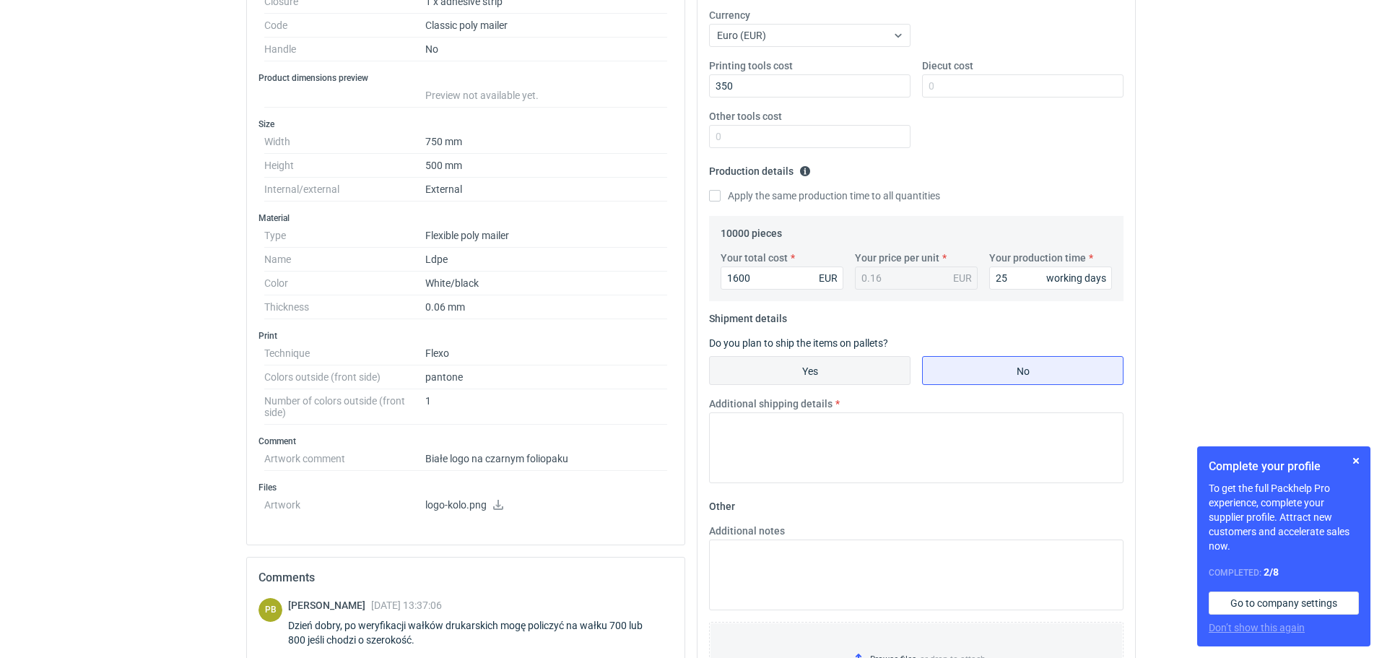
click at [851, 368] on input "Yes" at bounding box center [810, 370] width 200 height 27
radio input "true"
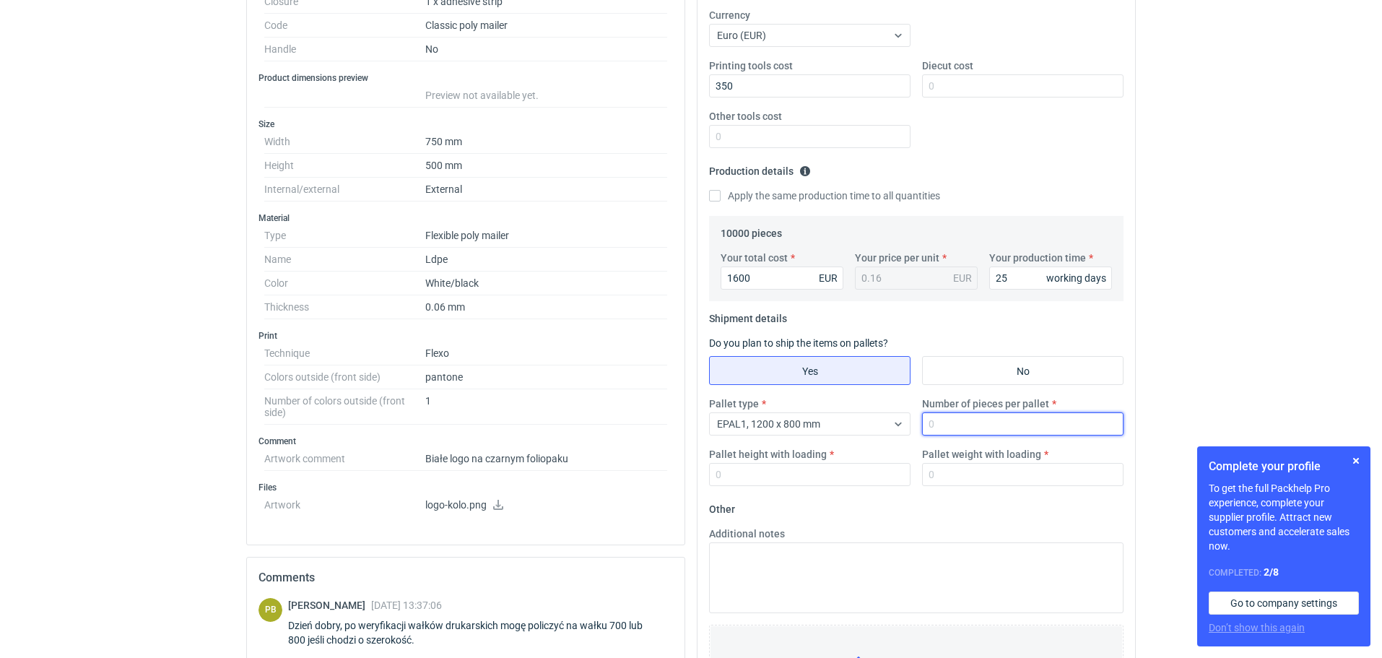
click at [955, 430] on input "Number of pieces per pallet" at bounding box center [1022, 423] width 201 height 23
type input "10000"
click at [752, 468] on input "Pallet height with loading" at bounding box center [809, 474] width 201 height 23
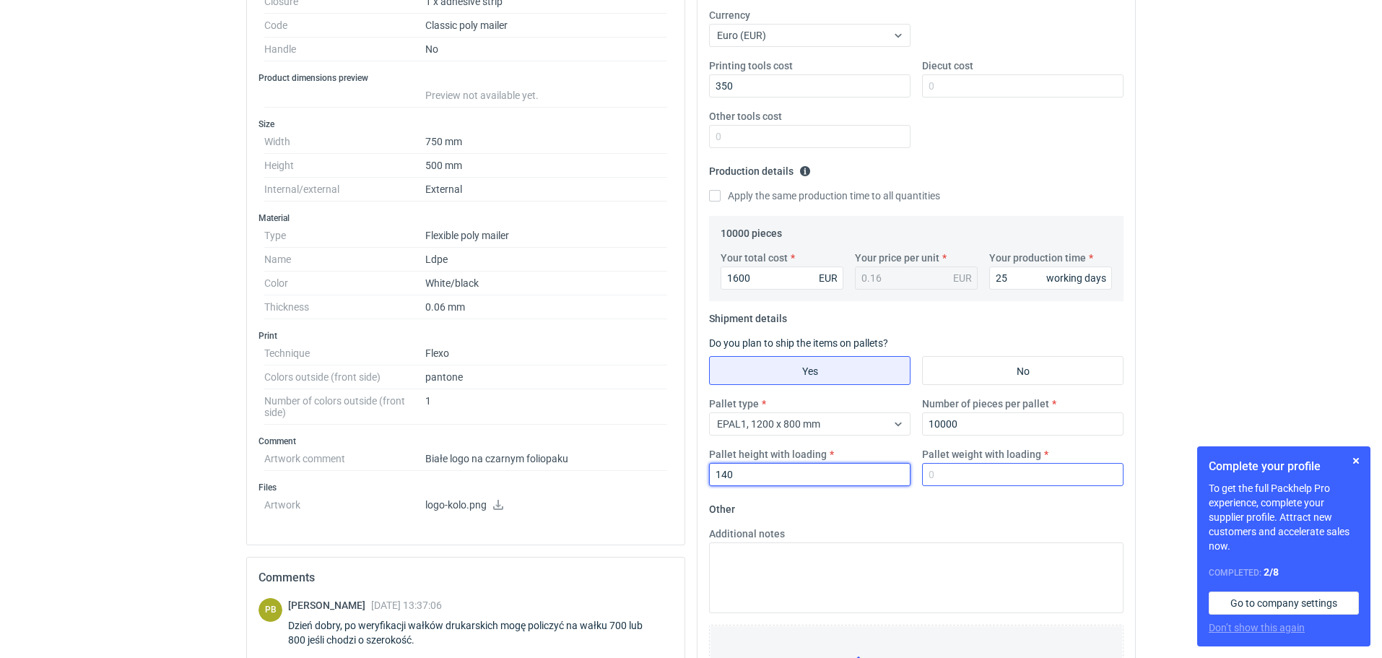
type input "140"
click at [957, 475] on input "Pallet weight with loading" at bounding box center [1022, 474] width 201 height 23
type input "530"
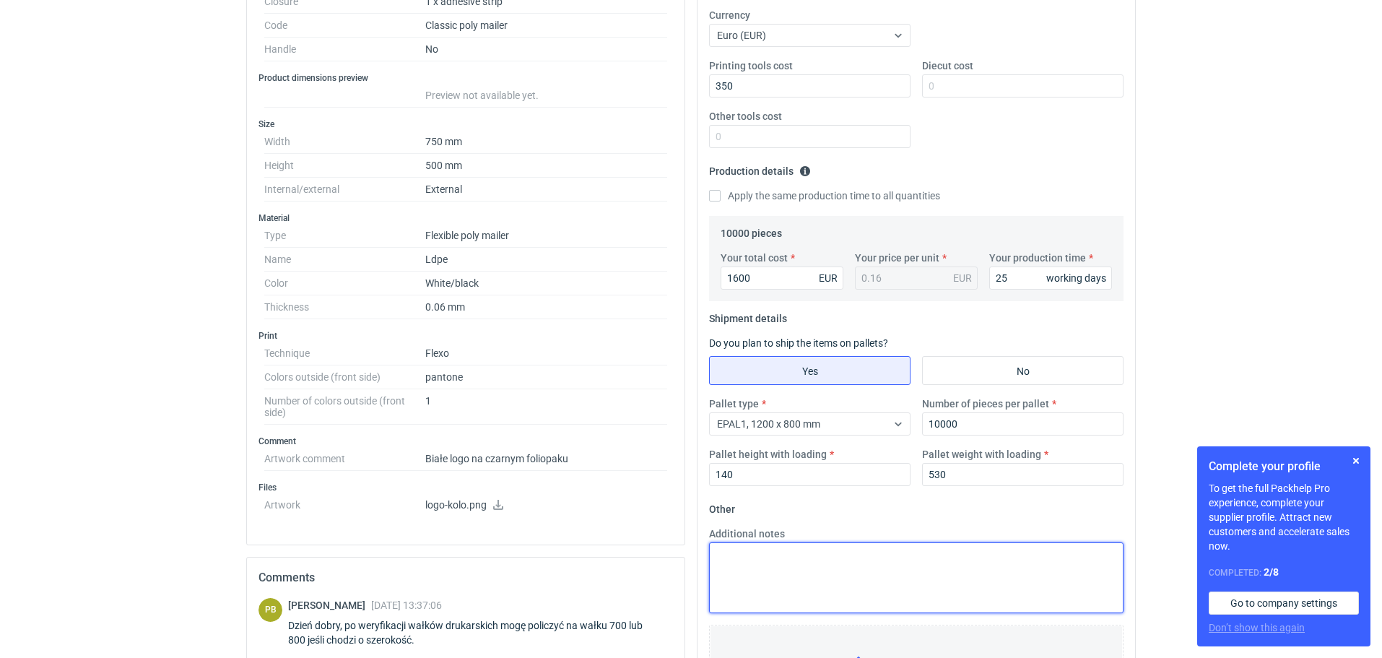
click at [734, 565] on textarea "Additional notes" at bounding box center [916, 577] width 415 height 71
paste textarea "Termin realizacji 4 tygodnie od akceptacji grafiki Ważność cen 30 dni Dostawa n…"
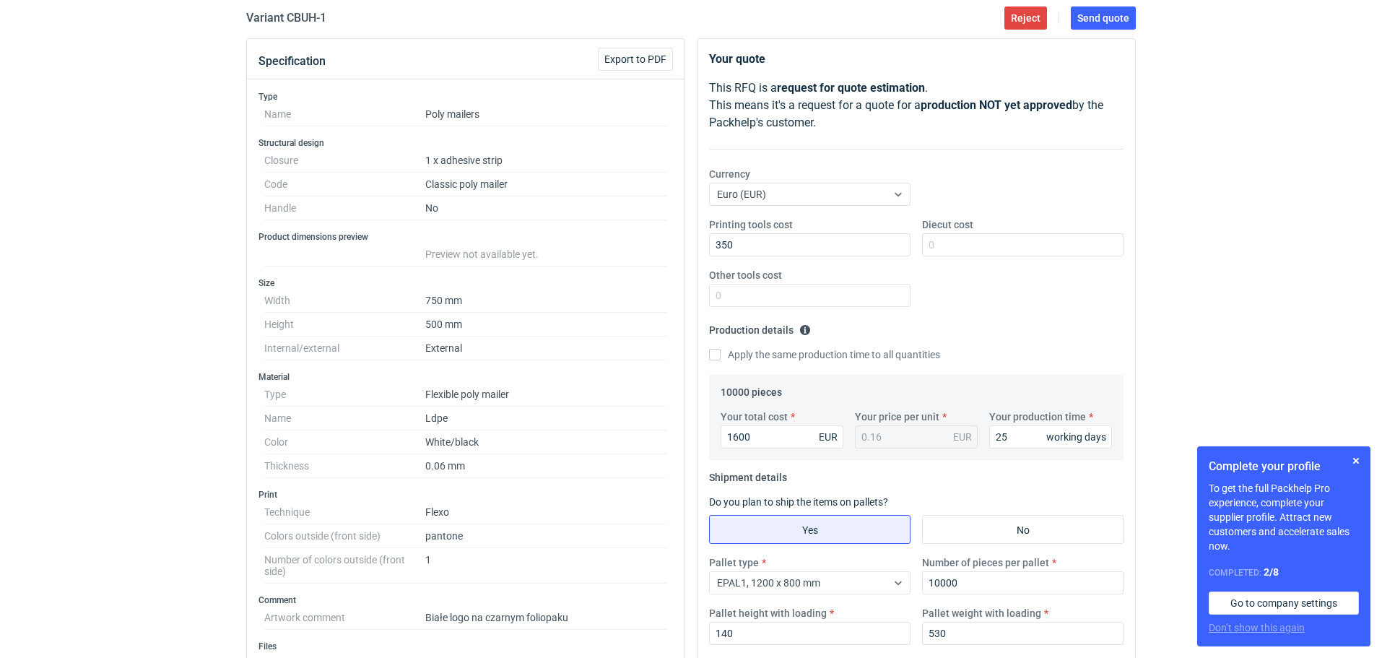
scroll to position [68, 0]
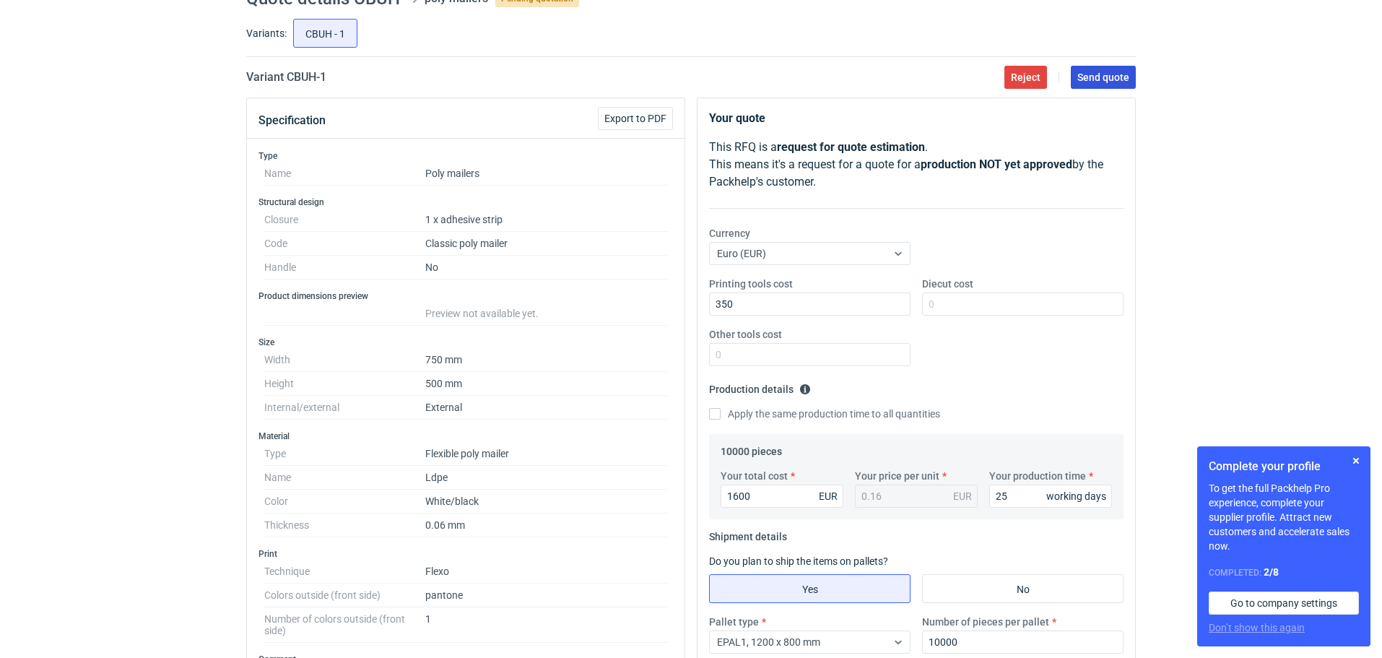
type textarea "Termin realizacji 4 tygodnie od akceptacji grafiki Ważność cen 30 dni Dostawa n…"
click at [1104, 72] on span "Send quote" at bounding box center [1103, 77] width 52 height 10
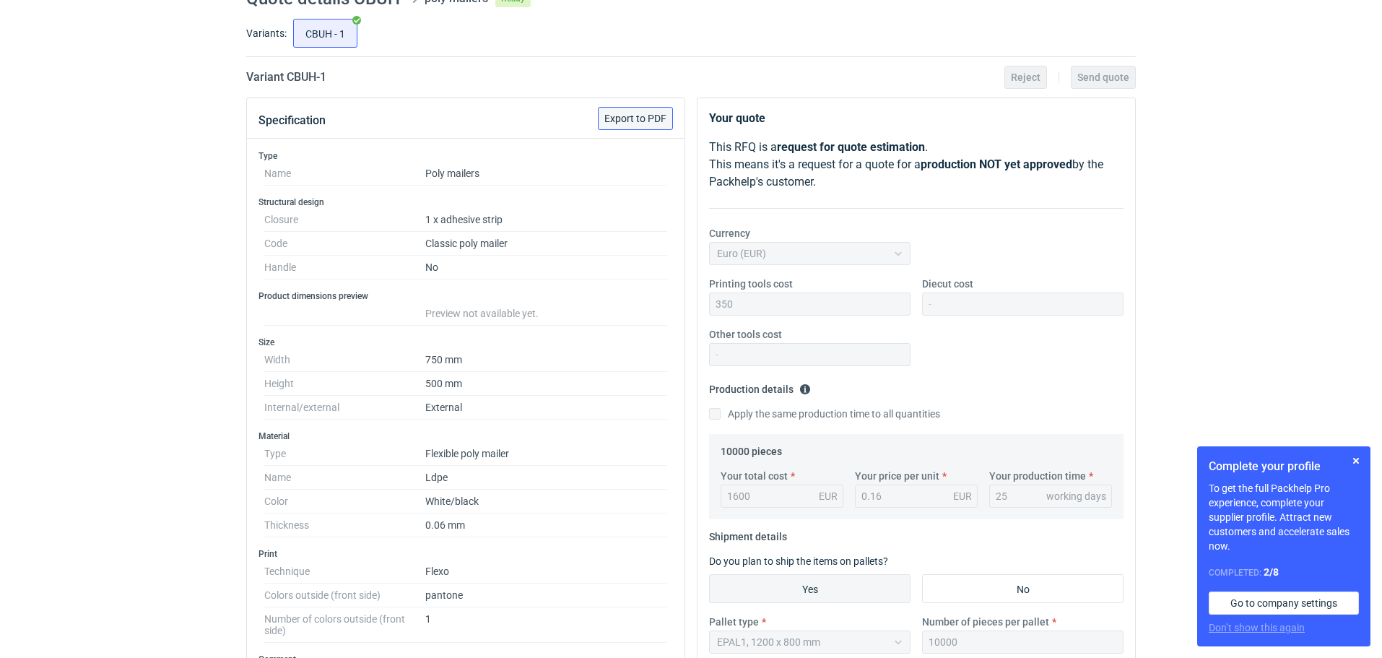
click at [612, 113] on span "Export to PDF" at bounding box center [635, 118] width 62 height 10
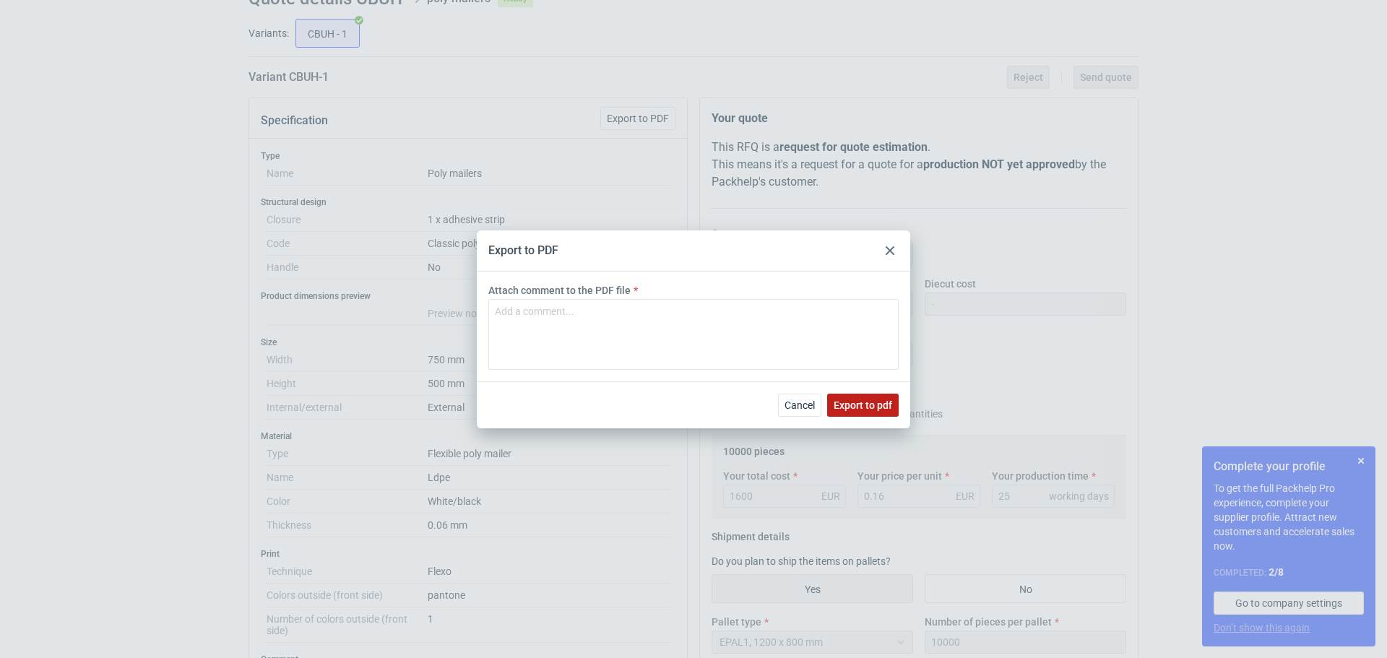
click at [864, 404] on span "Export to pdf" at bounding box center [862, 405] width 58 height 10
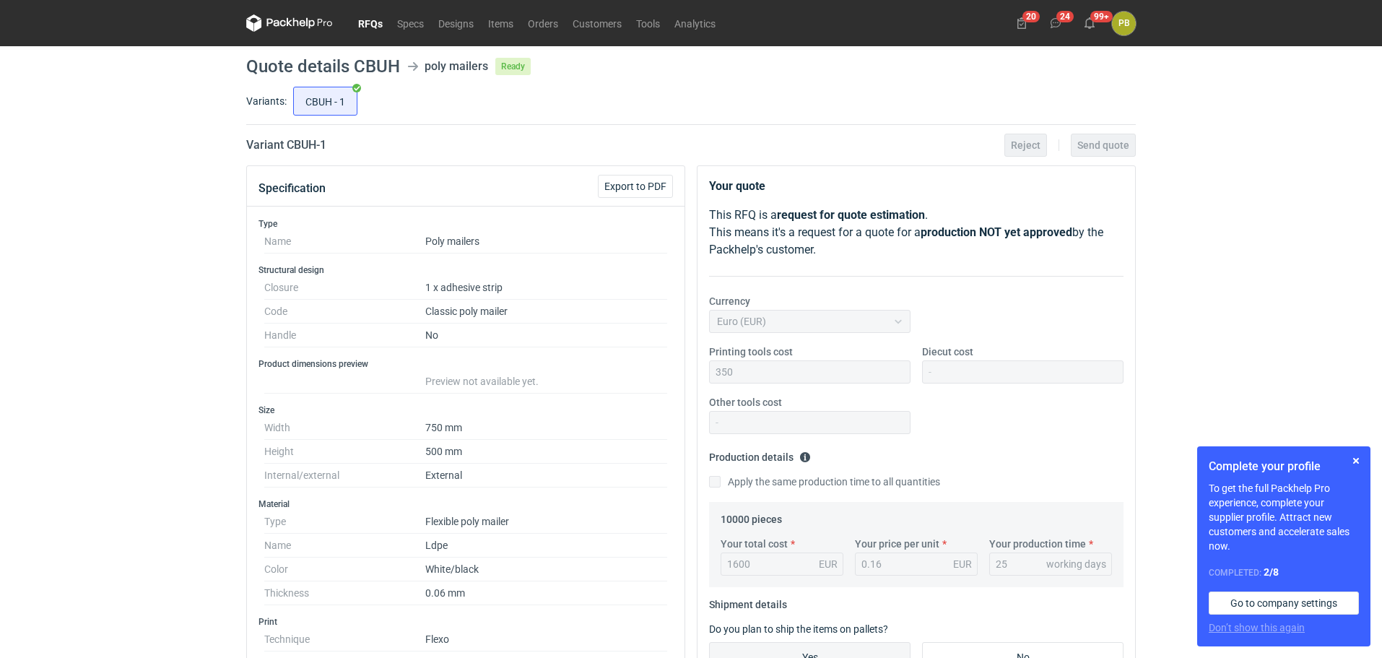
click at [365, 22] on link "RFQs" at bounding box center [370, 22] width 39 height 17
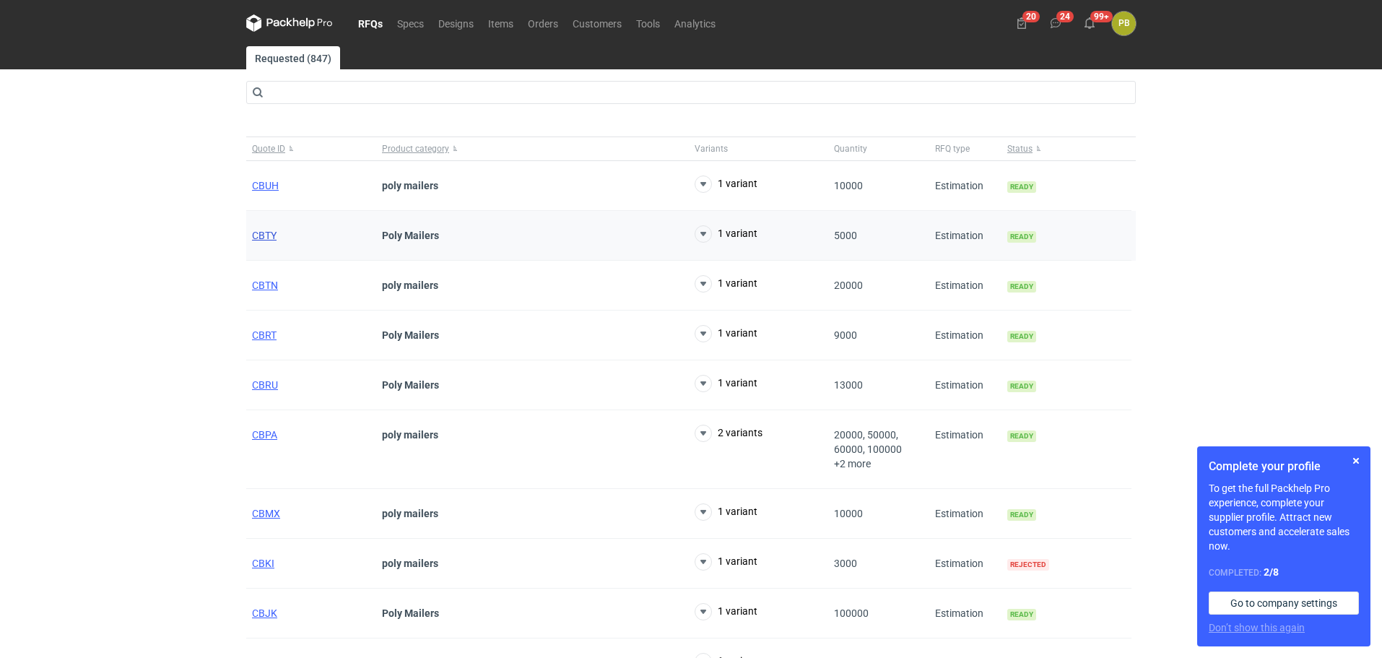
click at [264, 233] on span "CBTY" at bounding box center [264, 236] width 25 height 12
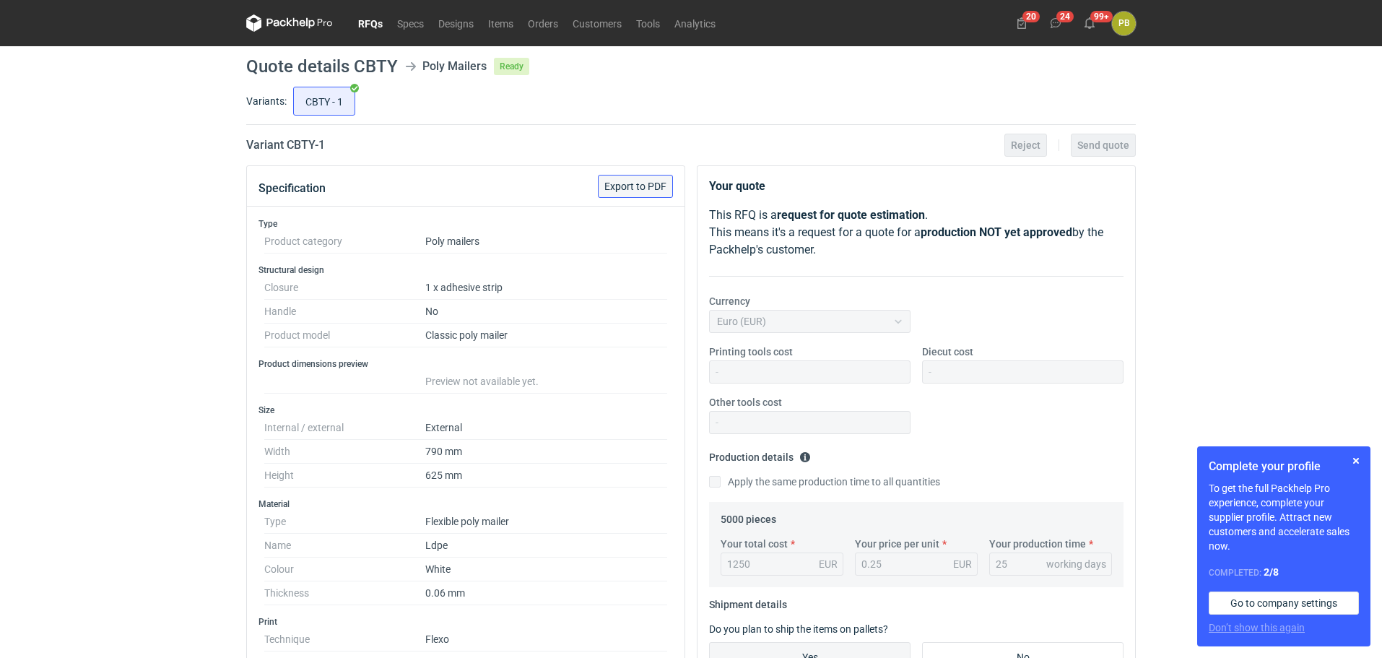
click at [643, 175] on button "Export to PDF" at bounding box center [635, 186] width 75 height 23
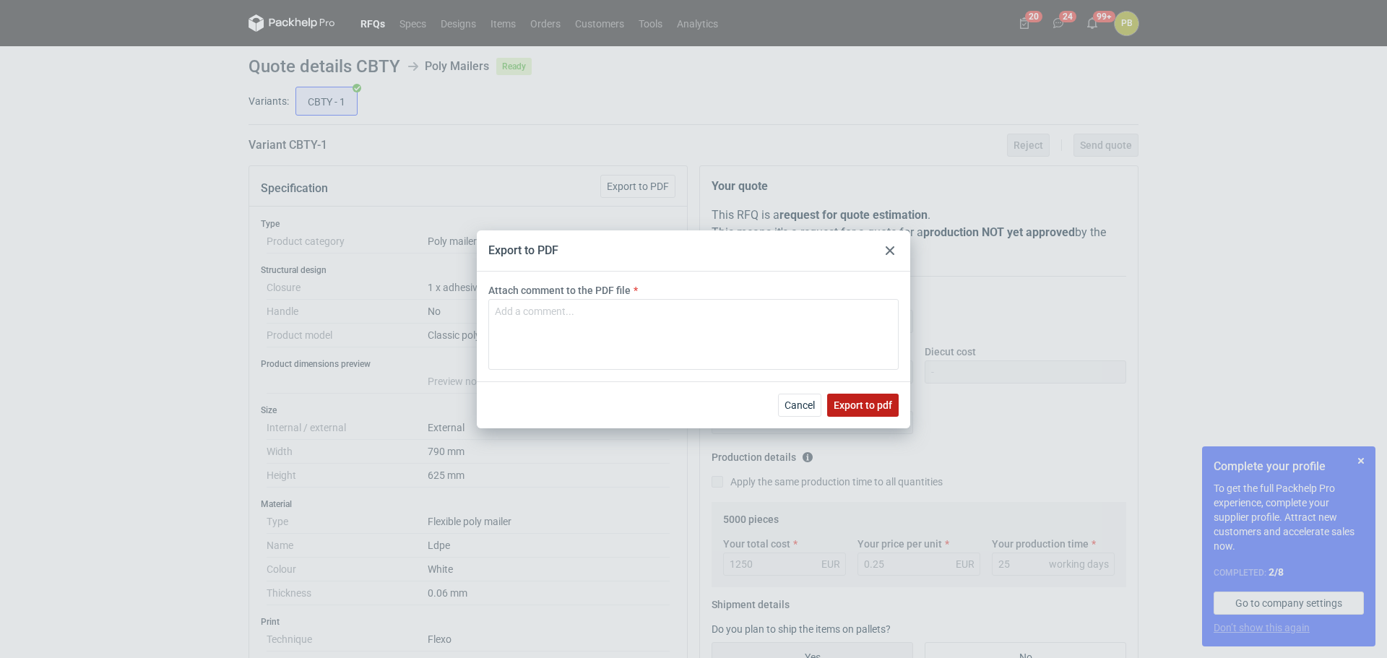
click at [875, 400] on span "Export to pdf" at bounding box center [862, 405] width 58 height 10
